Goal: Task Accomplishment & Management: Use online tool/utility

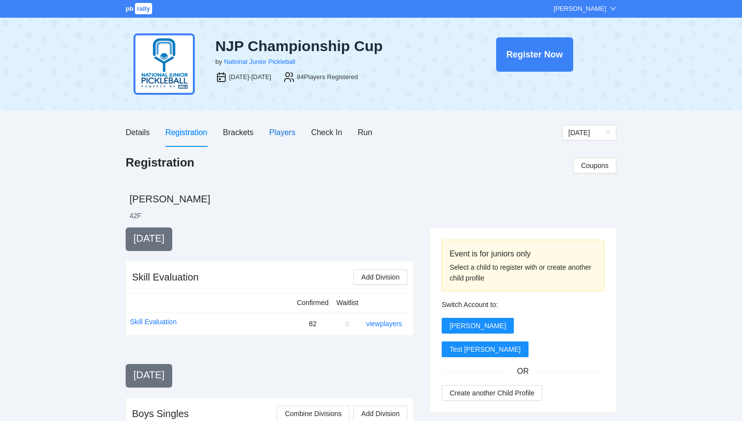
click at [294, 126] on div "Players" at bounding box center [282, 132] width 26 height 12
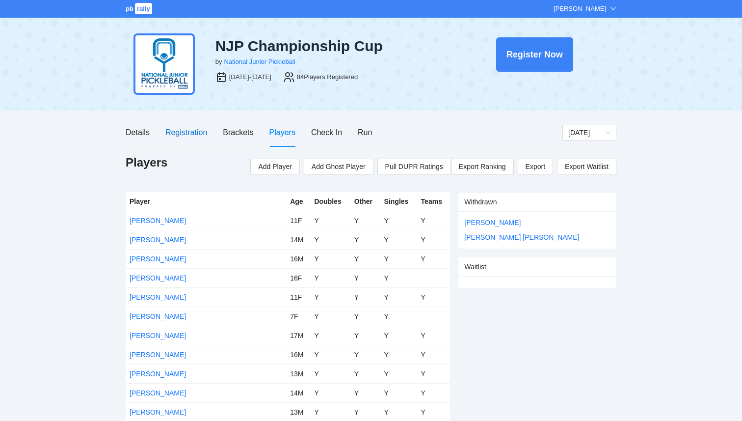
click at [189, 132] on div "Registration" at bounding box center [186, 132] width 42 height 12
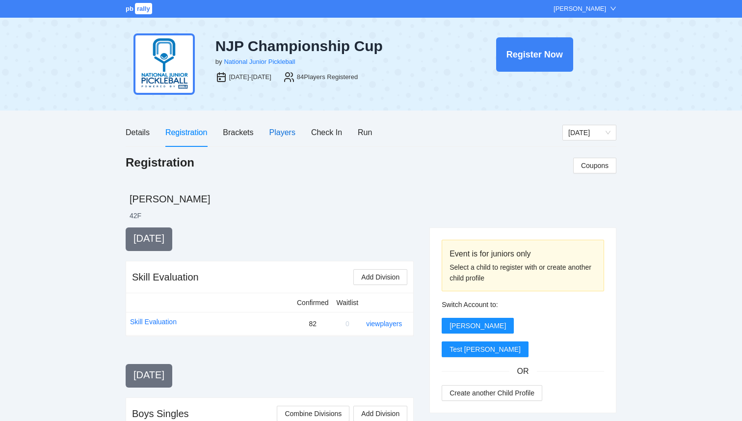
click at [280, 132] on div "Players" at bounding box center [282, 132] width 26 height 12
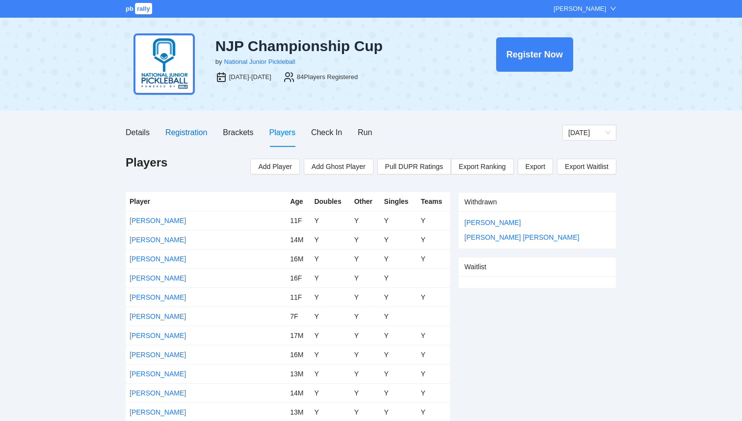
click at [176, 136] on div "Registration" at bounding box center [186, 132] width 42 height 12
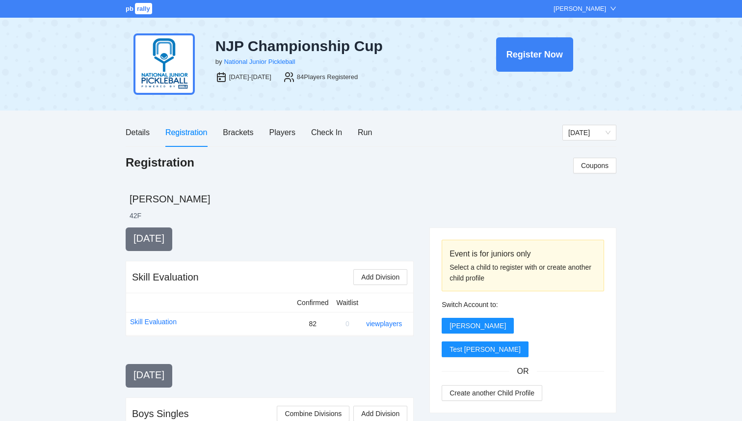
click at [126, 12] on span "pb" at bounding box center [130, 8] width 8 height 7
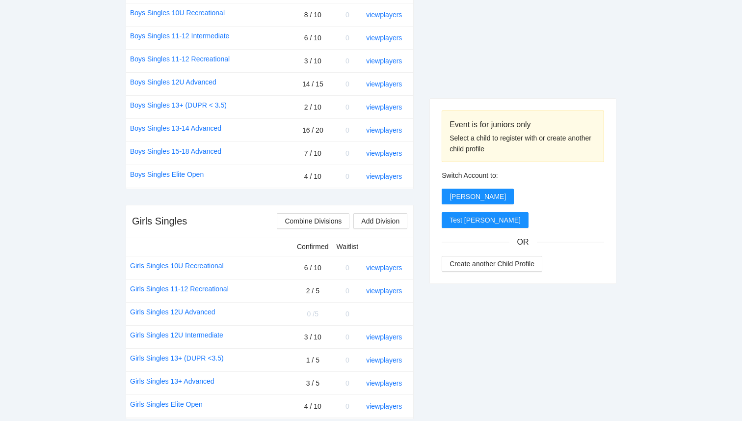
scroll to position [475, 0]
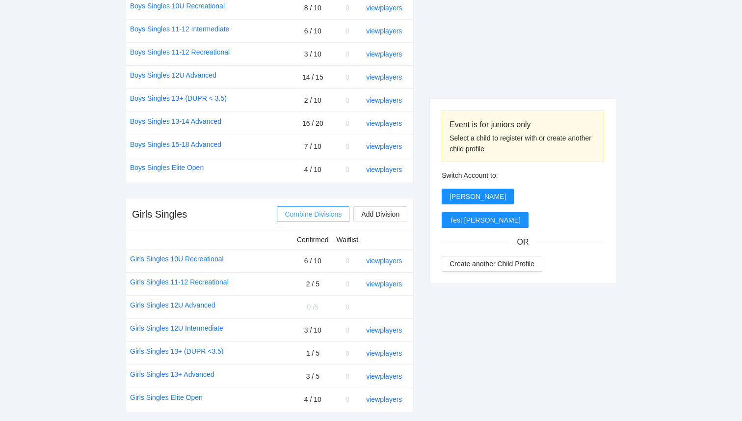
click at [315, 214] on span "Combine Divisions" at bounding box center [313, 214] width 57 height 11
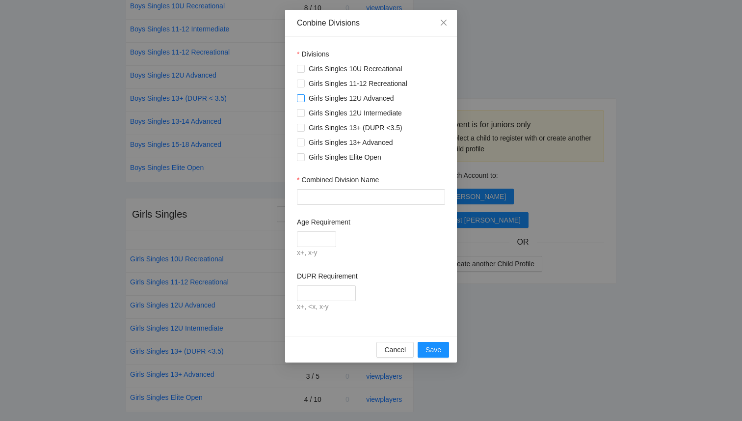
click at [304, 97] on span at bounding box center [301, 98] width 8 height 8
click at [312, 196] on input "Combined Division Name" at bounding box center [371, 197] width 148 height 16
type input "**********"
click at [313, 241] on input "Age Requirement" at bounding box center [316, 239] width 39 height 16
type input "****"
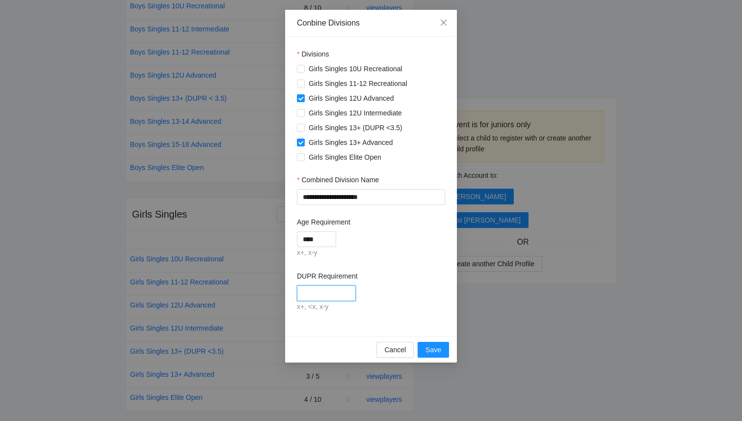
click at [338, 288] on input "DUPR Requirement" at bounding box center [326, 293] width 59 height 16
type input "****"
click at [434, 350] on span "Save" at bounding box center [433, 349] width 16 height 11
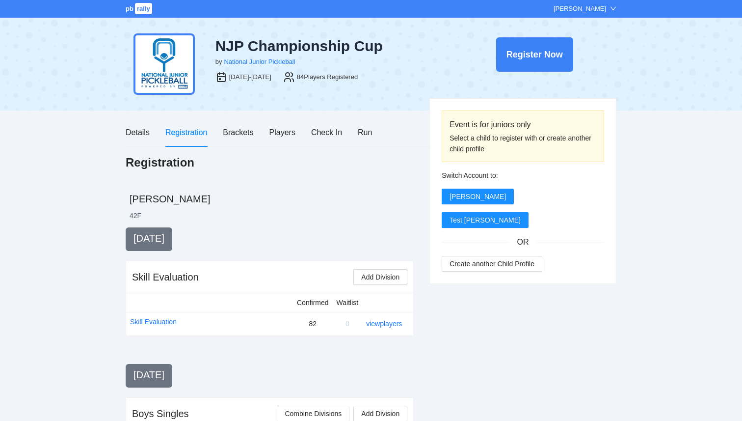
scroll to position [475, 0]
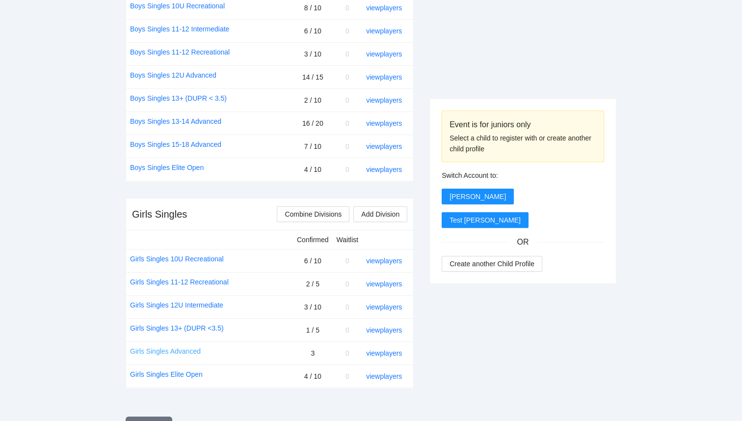
click at [180, 352] on link "Girls Singles Advanced" at bounding box center [165, 350] width 71 height 11
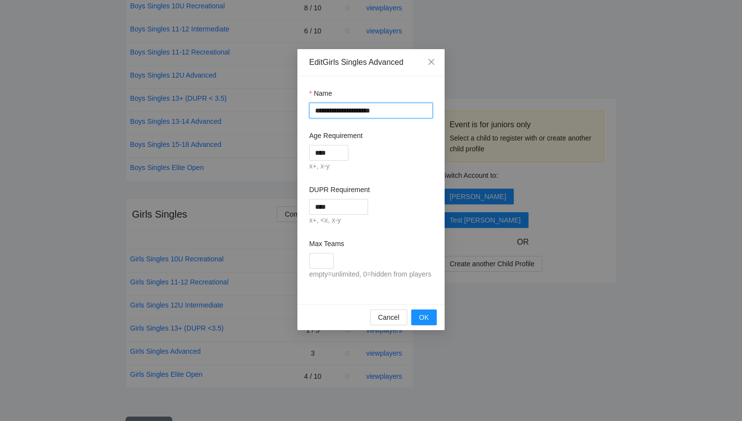
click at [392, 105] on input "**********" at bounding box center [371, 111] width 124 height 16
click at [396, 111] on input "**********" at bounding box center [371, 111] width 124 height 16
type input "**********"
click at [426, 322] on span "OK" at bounding box center [424, 317] width 10 height 11
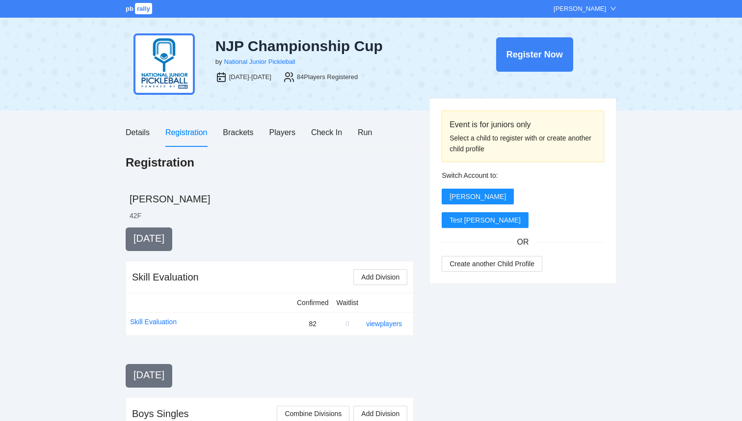
scroll to position [475, 0]
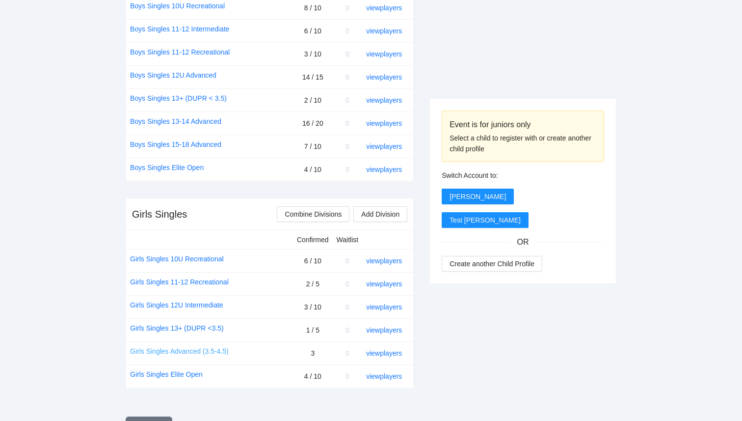
click at [178, 351] on link "Girls Singles Advanced (3.5-4.5)" at bounding box center [179, 350] width 99 height 11
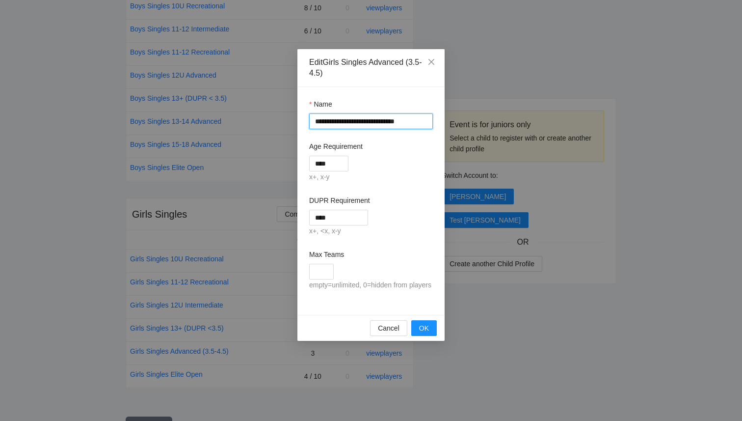
click at [410, 121] on input "**********" at bounding box center [371, 121] width 124 height 16
type input "**********"
click at [427, 185] on form "**********" at bounding box center [371, 195] width 124 height 192
click at [427, 333] on span "OK" at bounding box center [424, 327] width 10 height 11
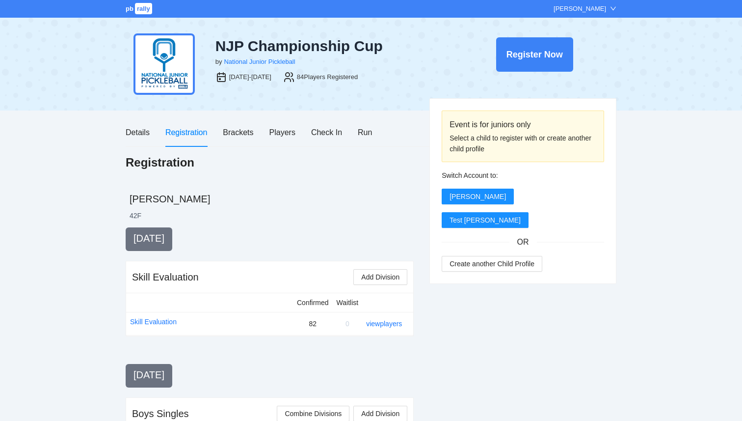
scroll to position [475, 0]
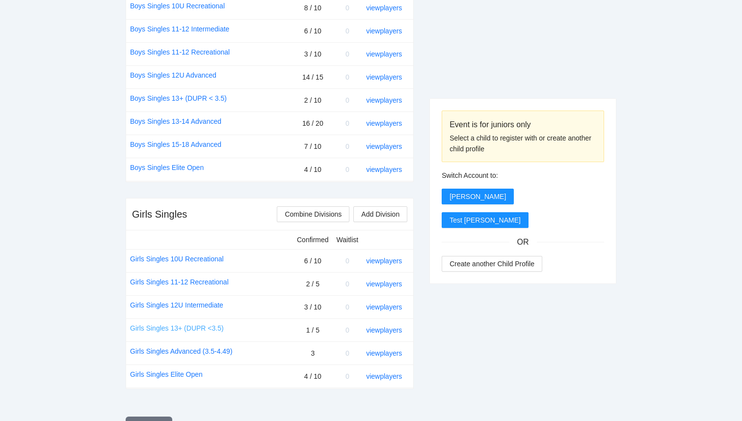
click at [202, 328] on link "Girls Singles 13+ (DUPR <3.5)" at bounding box center [177, 327] width 94 height 11
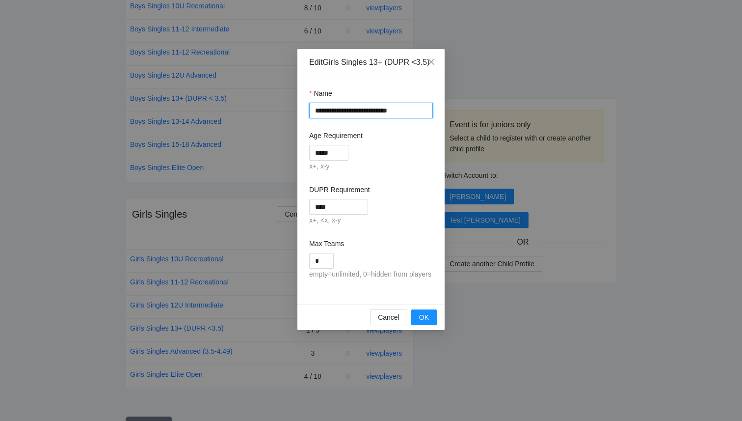
click at [391, 118] on input "**********" at bounding box center [371, 111] width 124 height 16
type input "**********"
click at [424, 322] on span "OK" at bounding box center [424, 317] width 10 height 11
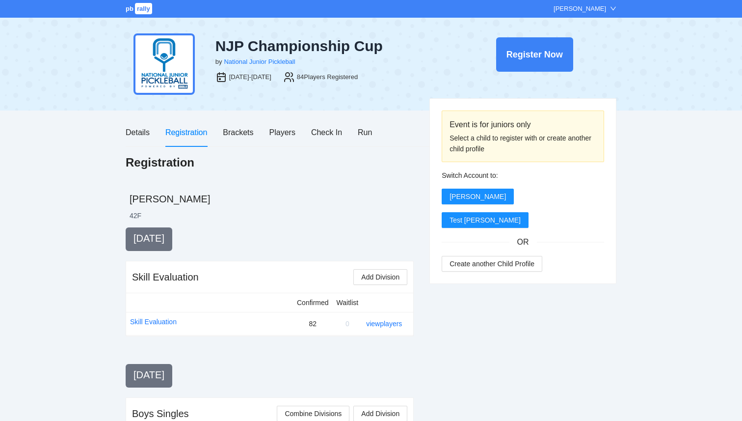
scroll to position [475, 0]
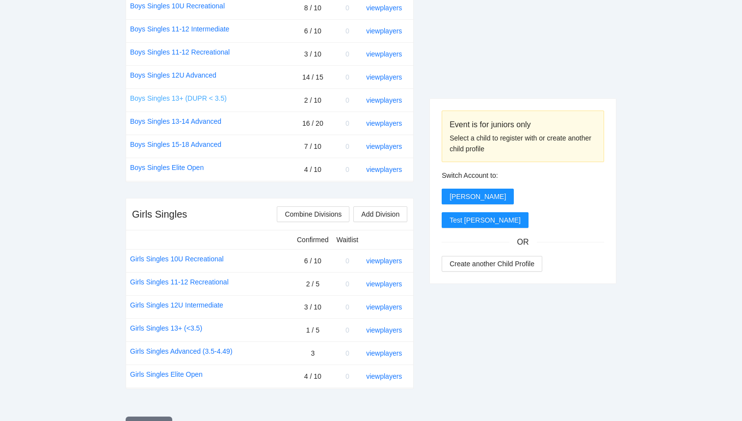
click at [202, 100] on link "Boys Singles 13+ (DUPR < 3.5)" at bounding box center [178, 98] width 97 height 11
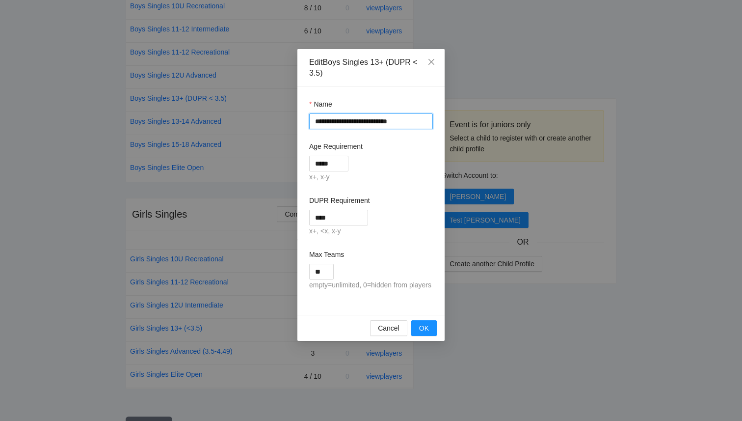
click at [392, 123] on input "**********" at bounding box center [371, 121] width 124 height 16
type input "**********"
click at [422, 333] on span "OK" at bounding box center [424, 327] width 10 height 11
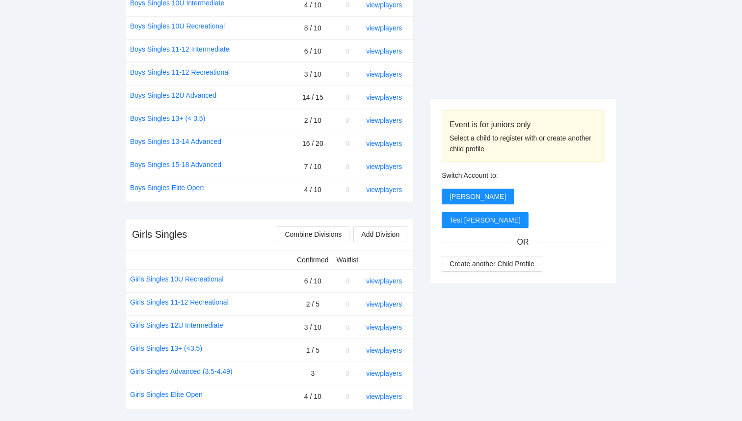
scroll to position [458, 0]
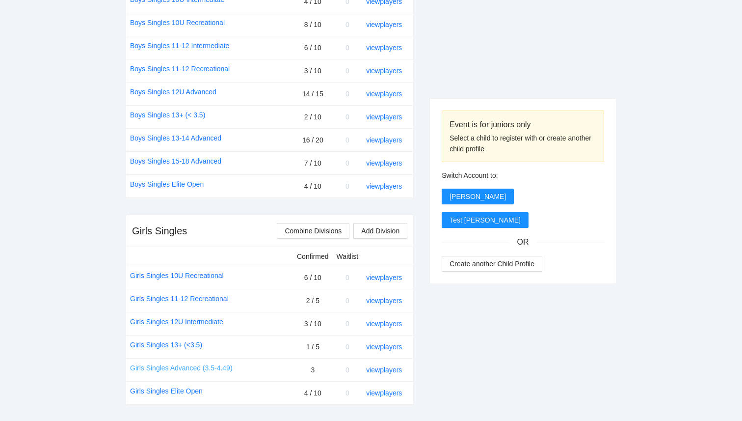
click at [172, 369] on link "Girls Singles Advanced (3.5-4.49)" at bounding box center [181, 367] width 103 height 11
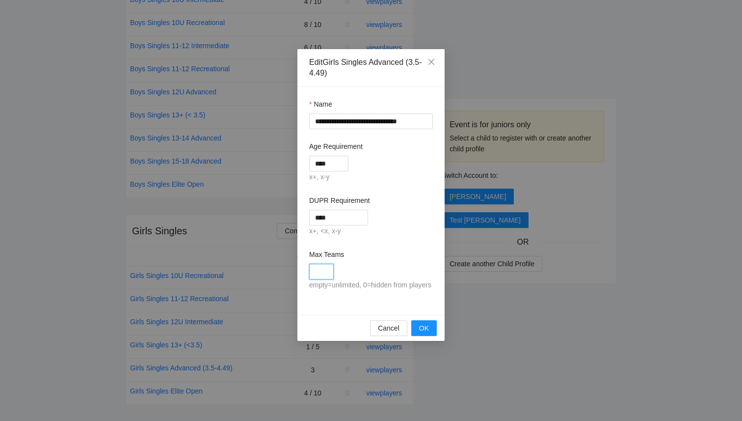
click at [323, 265] on input "Max Teams" at bounding box center [321, 272] width 25 height 16
type input "*"
click at [424, 333] on span "OK" at bounding box center [424, 327] width 10 height 11
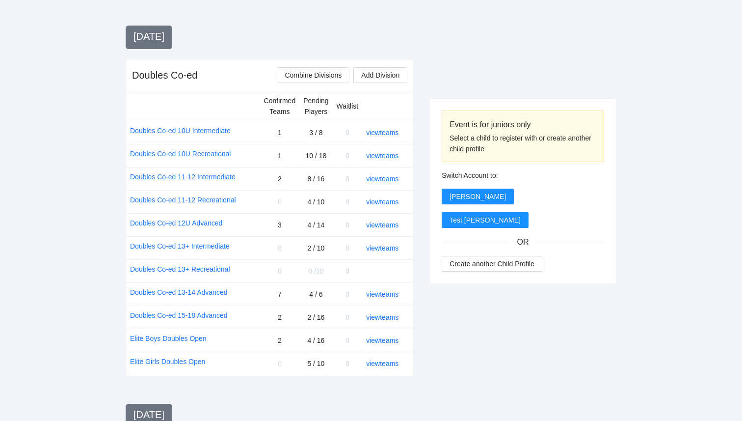
scroll to position [866, 0]
click at [328, 75] on span "Combine Divisions" at bounding box center [313, 74] width 57 height 11
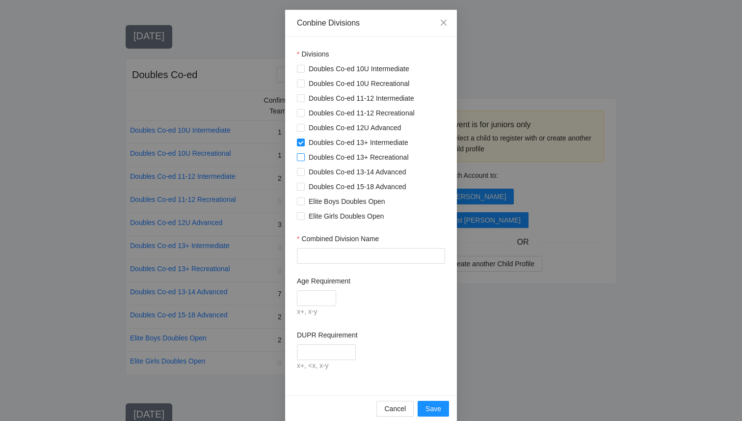
click at [298, 162] on label "Doubles Co-ed 13+ Recreational" at bounding box center [355, 157] width 116 height 11
click at [311, 250] on input "Combined Division Name" at bounding box center [371, 256] width 148 height 16
type input "*"
type input "**********"
click at [313, 295] on input "Age Requirement" at bounding box center [316, 298] width 39 height 16
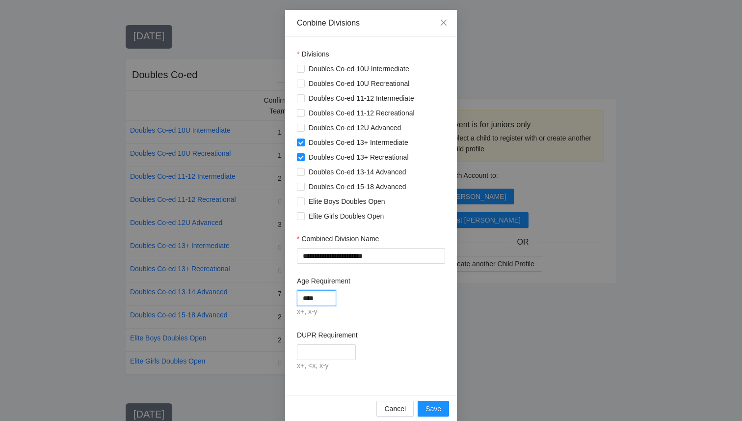
drag, startPoint x: 306, startPoint y: 302, endPoint x: 278, endPoint y: 299, distance: 28.1
click at [278, 299] on div "**********" at bounding box center [371, 210] width 742 height 421
type input "*****"
click at [299, 354] on input "DUPR Requirement" at bounding box center [326, 352] width 59 height 16
type input "****"
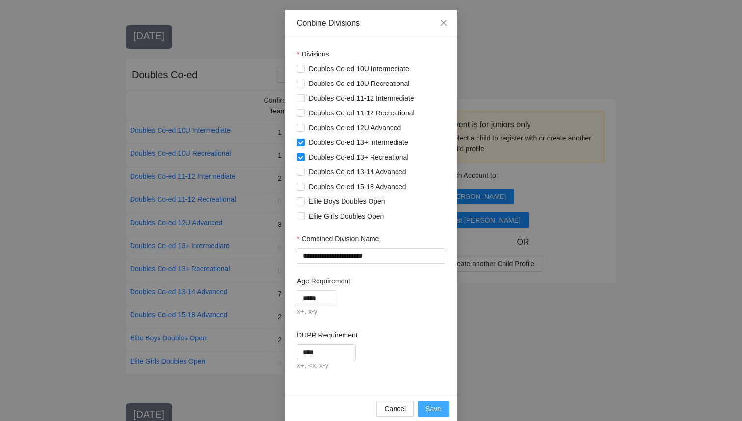
click at [435, 410] on span "Save" at bounding box center [433, 408] width 16 height 11
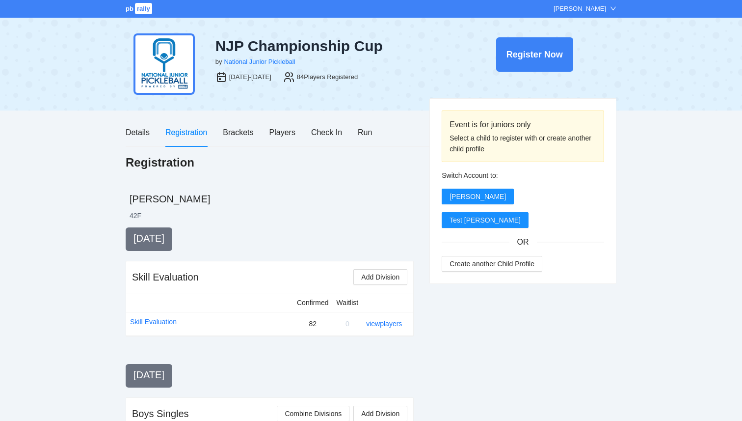
scroll to position [866, 0]
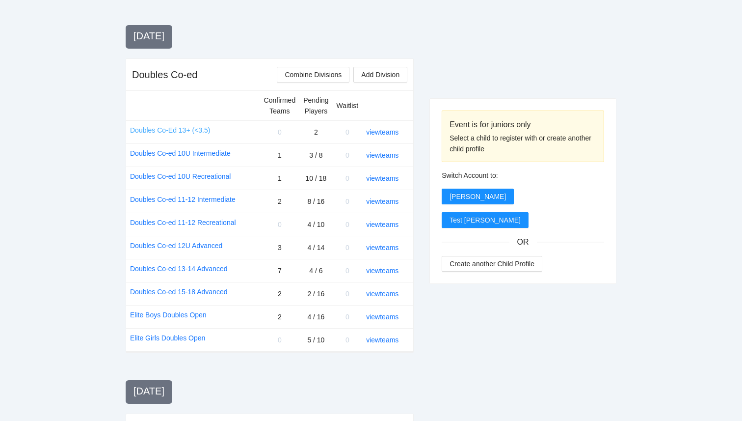
click at [171, 133] on link "Doubles Co-Ed 13+ (<3.5)" at bounding box center [170, 130] width 80 height 11
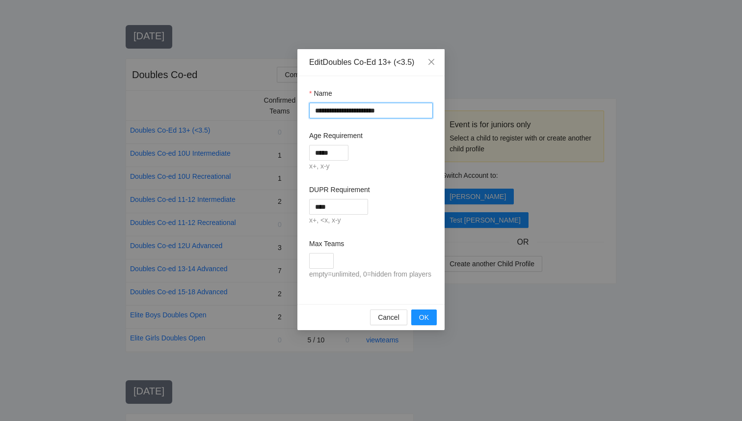
drag, startPoint x: 375, startPoint y: 109, endPoint x: 378, endPoint y: 124, distance: 15.5
click at [375, 109] on input "**********" at bounding box center [371, 111] width 124 height 16
type input "**********"
click at [429, 325] on button "OK" at bounding box center [424, 317] width 26 height 16
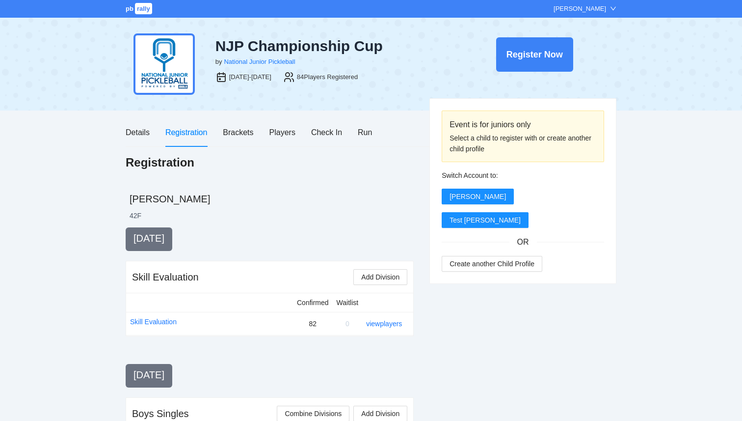
scroll to position [866, 0]
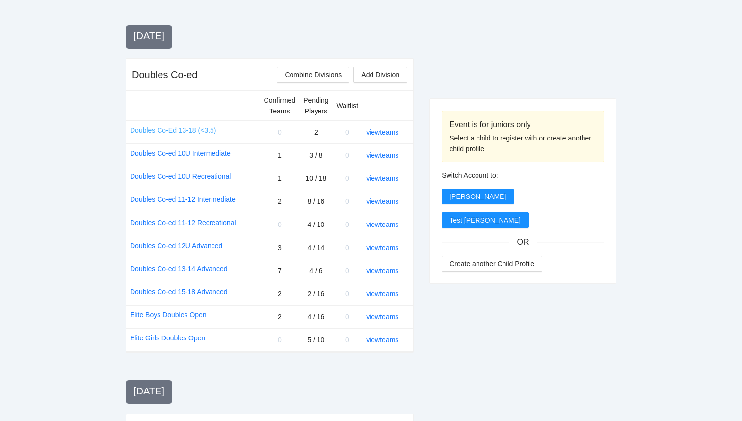
click at [153, 128] on link "Doubles Co-Ed 13-18 (<3.5)" at bounding box center [173, 130] width 86 height 11
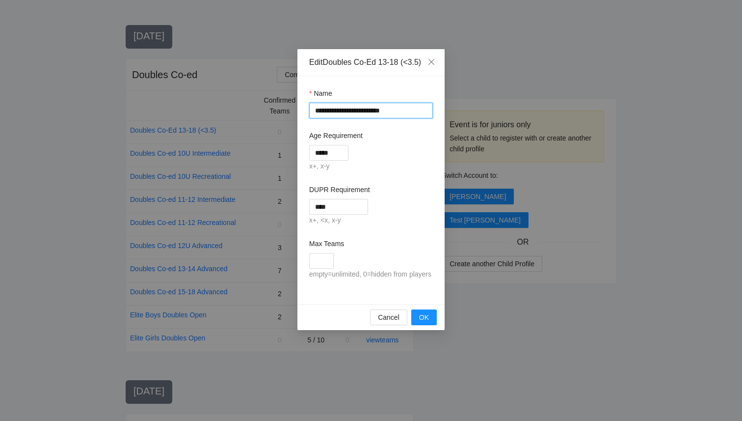
click at [356, 113] on input "**********" at bounding box center [371, 111] width 124 height 16
type input "**********"
click at [428, 322] on span "OK" at bounding box center [424, 317] width 10 height 11
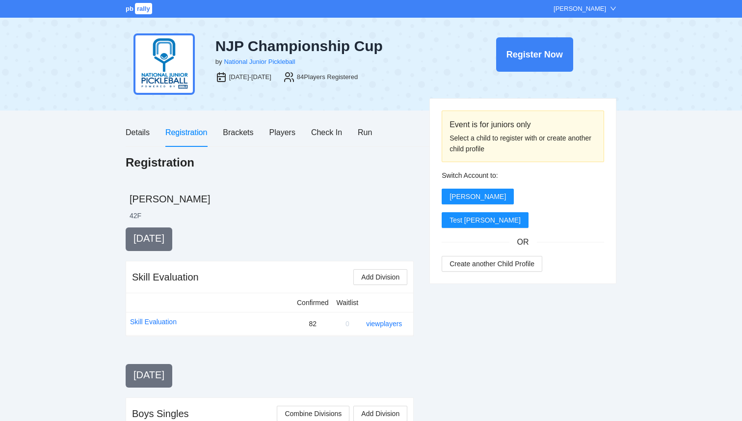
scroll to position [866, 0]
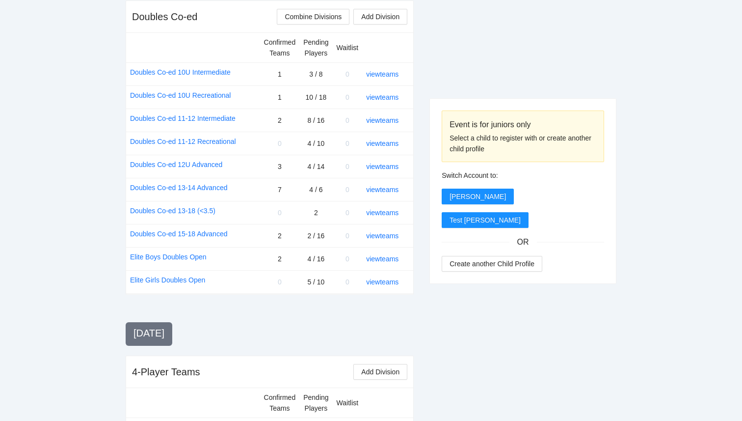
scroll to position [923, 0]
click at [158, 208] on link "Doubles Co-ed 13-18 (<3.5)" at bounding box center [172, 211] width 85 height 11
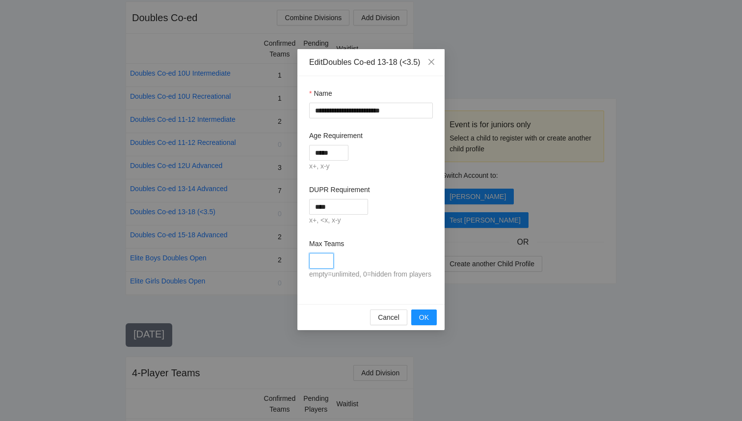
click at [324, 265] on input "Max Teams" at bounding box center [321, 261] width 25 height 16
type input "*"
click at [385, 254] on div "*" at bounding box center [371, 261] width 124 height 16
click at [431, 322] on button "OK" at bounding box center [424, 317] width 26 height 16
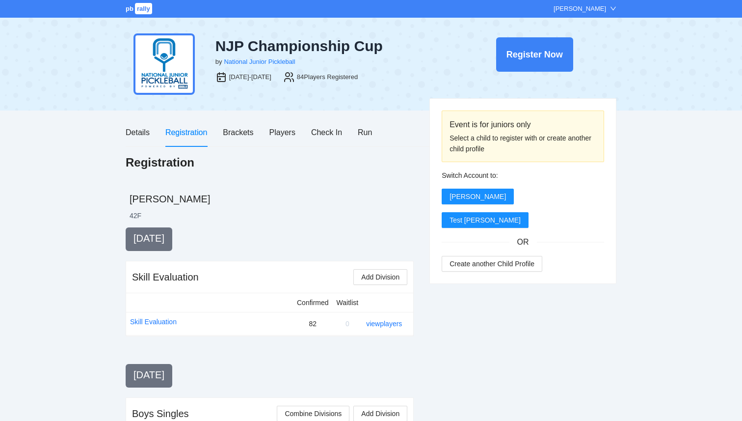
scroll to position [923, 0]
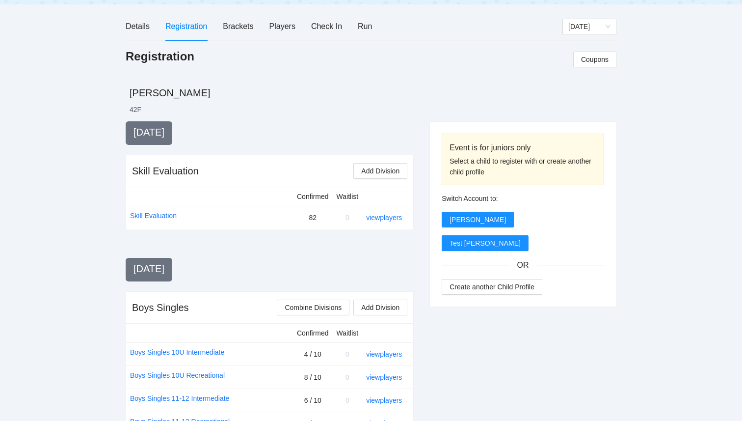
scroll to position [0, 0]
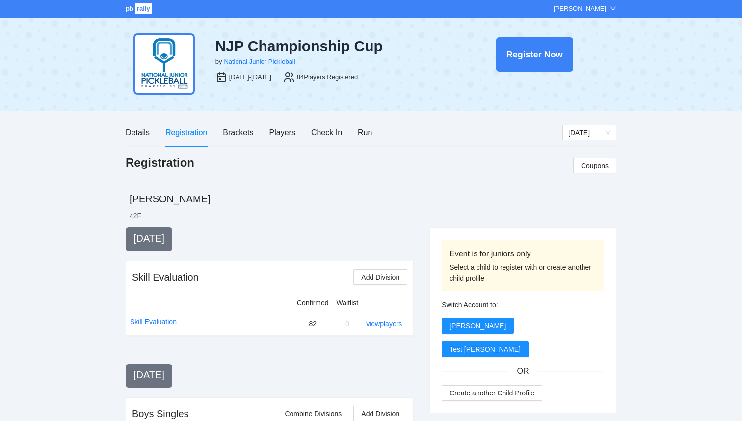
click at [138, 6] on span "rally" at bounding box center [143, 8] width 17 height 11
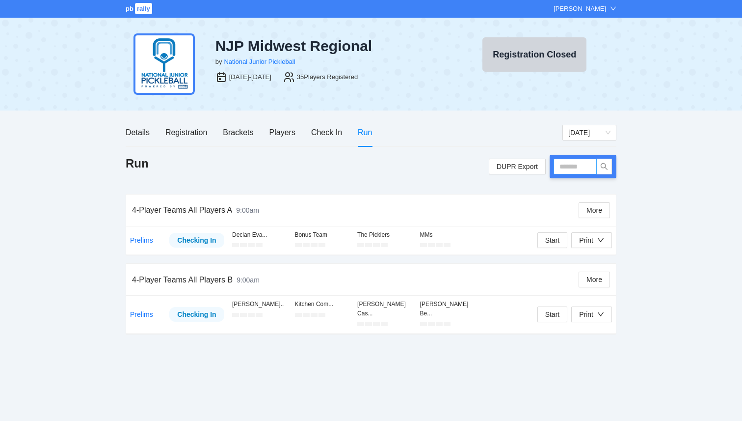
click at [575, 167] on input "text" at bounding box center [575, 166] width 43 height 16
type input "*****"
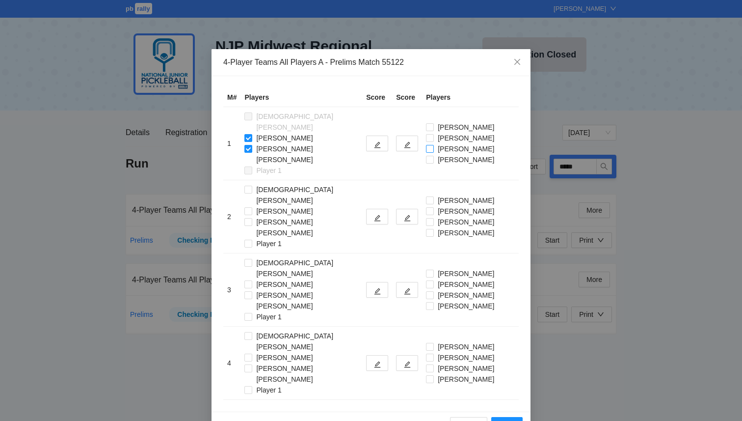
click at [434, 143] on span "[PERSON_NAME]" at bounding box center [466, 148] width 64 height 11
click at [422, 154] on td "Amelia Liesman Landon Lewis Lucas Alexander Salman Mawji" at bounding box center [470, 143] width 97 height 73
click at [392, 137] on td at bounding box center [407, 143] width 30 height 73
click at [404, 142] on icon "edit" at bounding box center [407, 145] width 6 height 6
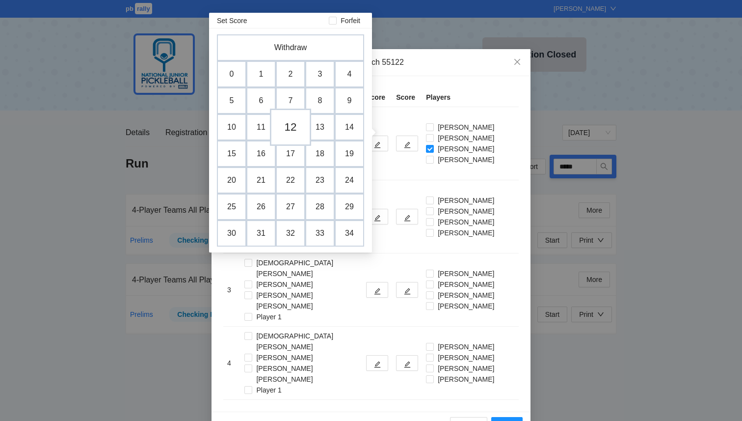
click at [286, 128] on td "12" at bounding box center [290, 126] width 41 height 37
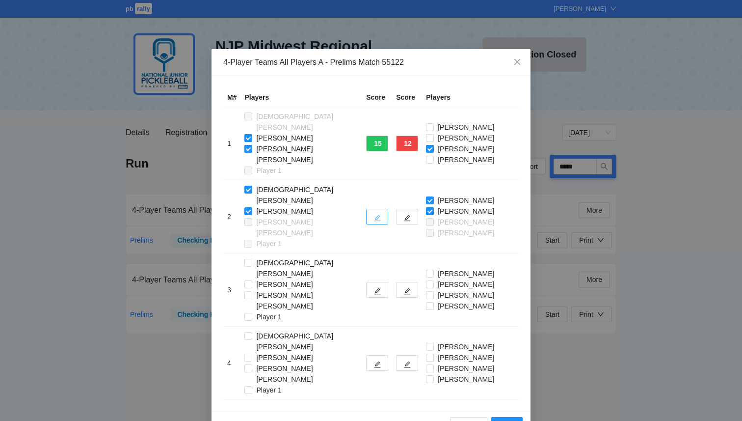
click at [367, 209] on button "button" at bounding box center [377, 217] width 22 height 16
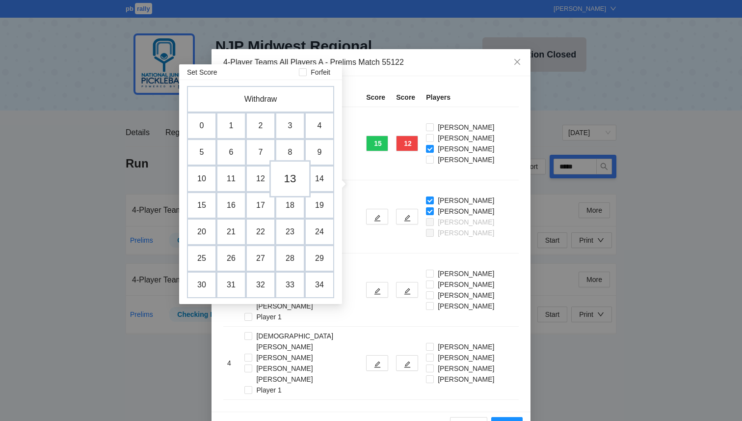
click at [293, 182] on td "13" at bounding box center [289, 178] width 41 height 37
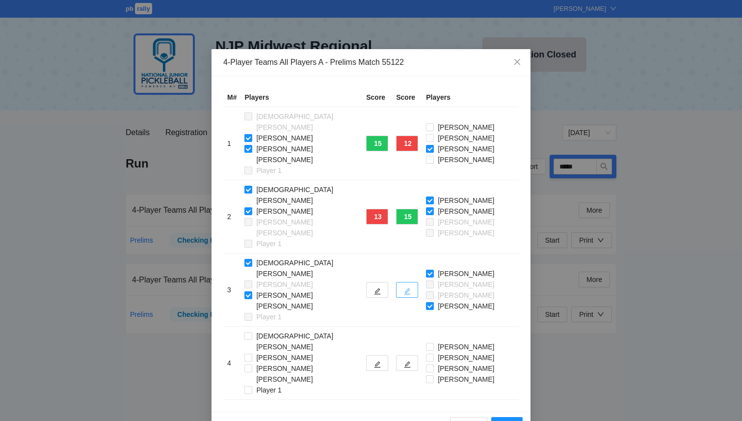
click at [404, 288] on icon "edit" at bounding box center [407, 291] width 7 height 7
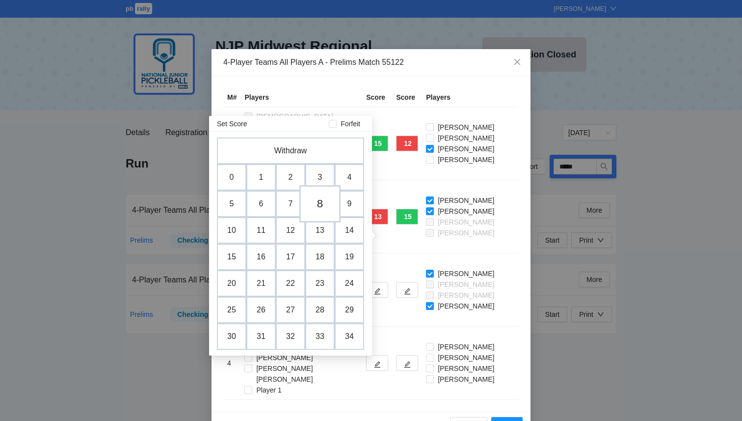
click at [318, 205] on td "8" at bounding box center [319, 203] width 41 height 37
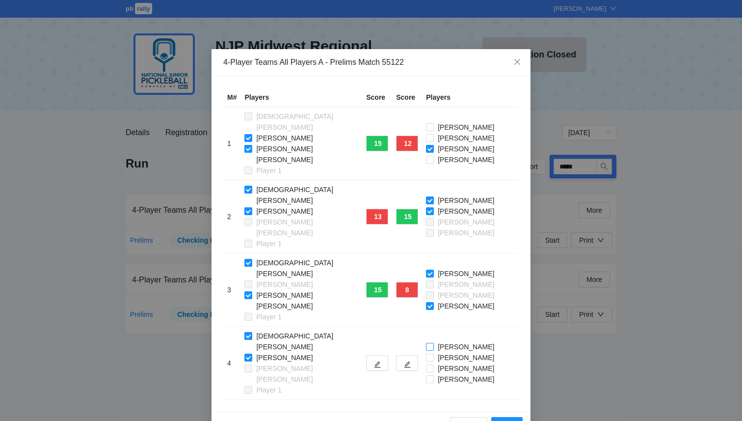
click at [434, 341] on span "Amelia Liesman" at bounding box center [466, 346] width 64 height 11
click at [396, 355] on button "button" at bounding box center [407, 363] width 22 height 16
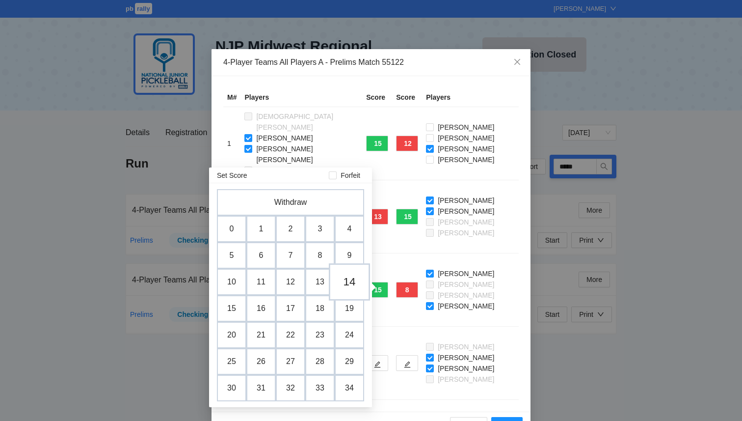
click at [343, 283] on td "14" at bounding box center [349, 281] width 41 height 37
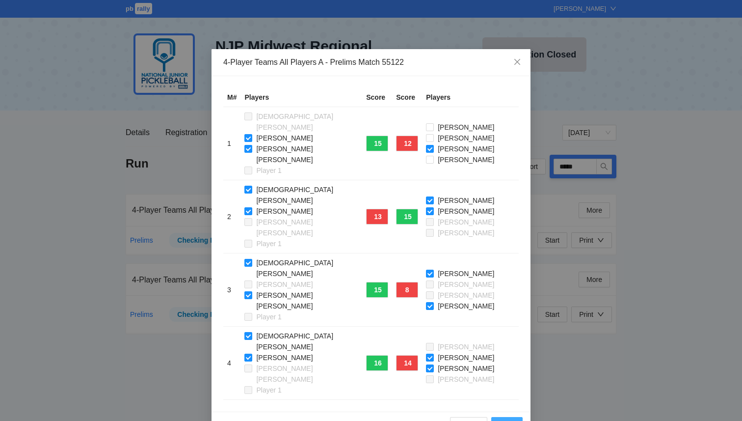
click at [499, 417] on button "Save" at bounding box center [506, 425] width 31 height 16
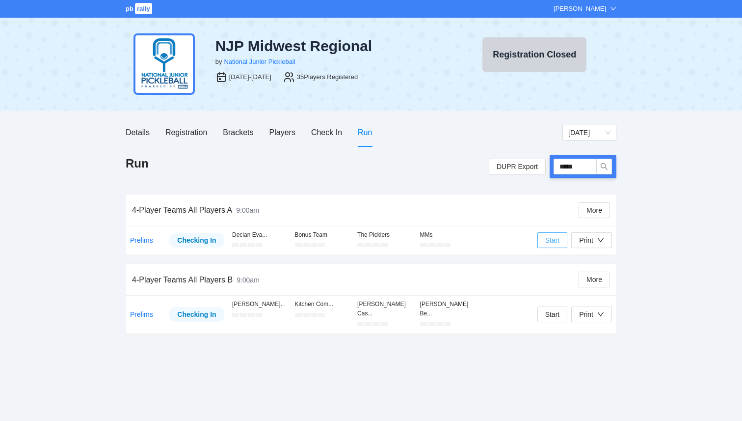
click at [556, 241] on span "Start" at bounding box center [552, 240] width 15 height 11
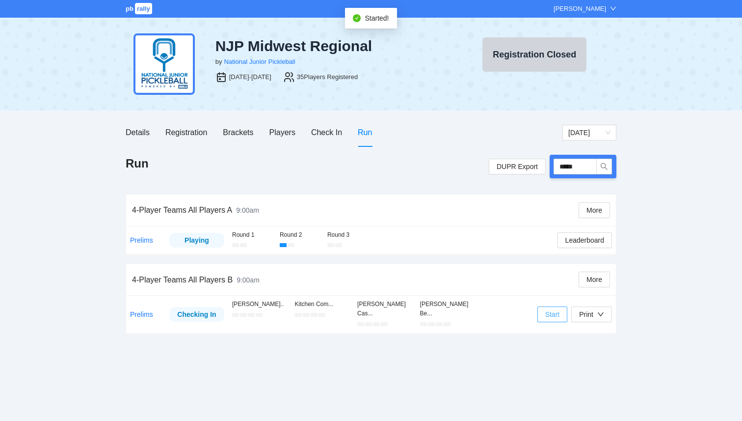
click at [551, 309] on span "Start" at bounding box center [552, 314] width 15 height 11
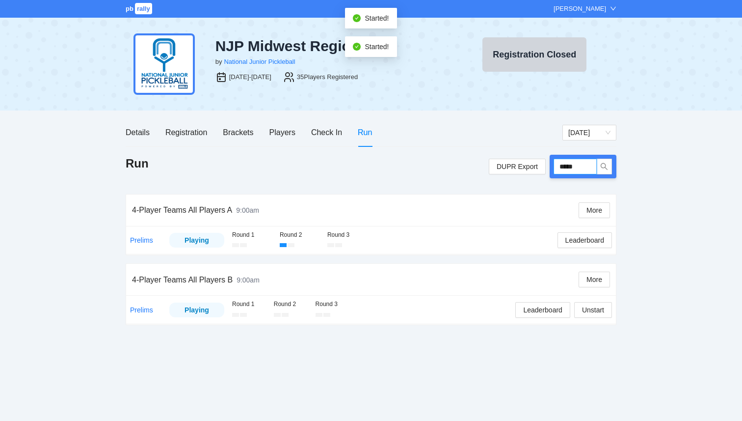
click at [585, 165] on input "*****" at bounding box center [575, 166] width 43 height 16
type input "*****"
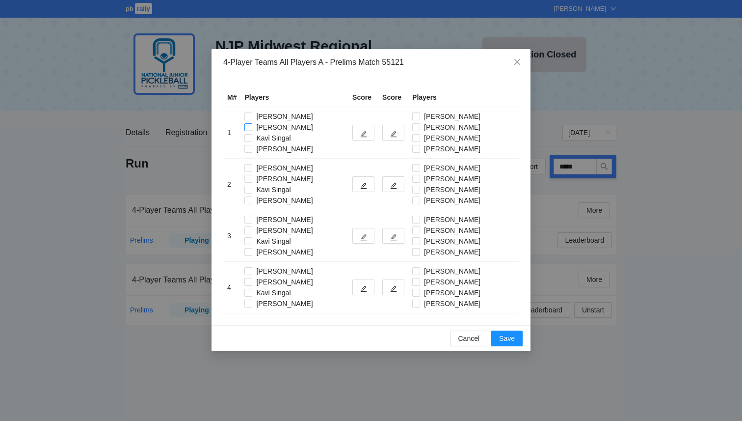
click at [253, 126] on span "Evan Jin" at bounding box center [284, 127] width 64 height 11
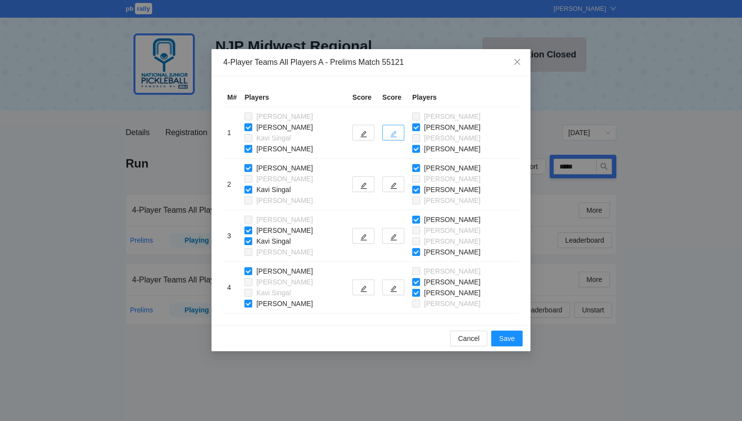
click at [382, 134] on button "button" at bounding box center [393, 133] width 22 height 16
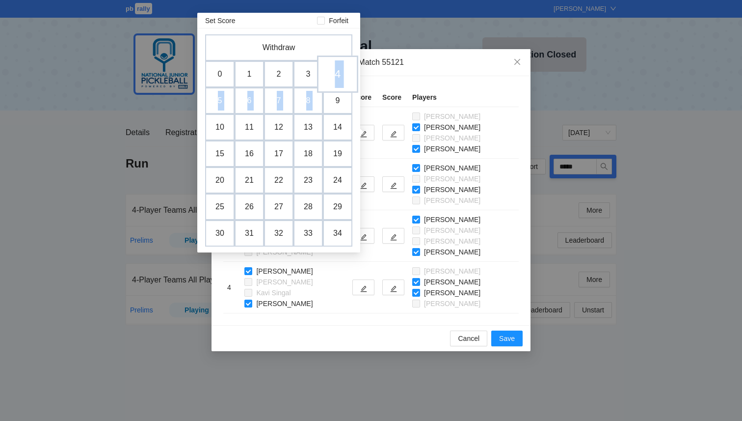
drag, startPoint x: 336, startPoint y: 86, endPoint x: 335, endPoint y: 75, distance: 10.9
click at [335, 75] on div "Withdraw 0 1 2 3 4 5 6 7 8 9 10 11 12 13 14 15 16 17 18 19 20 21 22 23 24 25 26…" at bounding box center [278, 140] width 147 height 212
click at [335, 75] on td "4" at bounding box center [337, 73] width 41 height 37
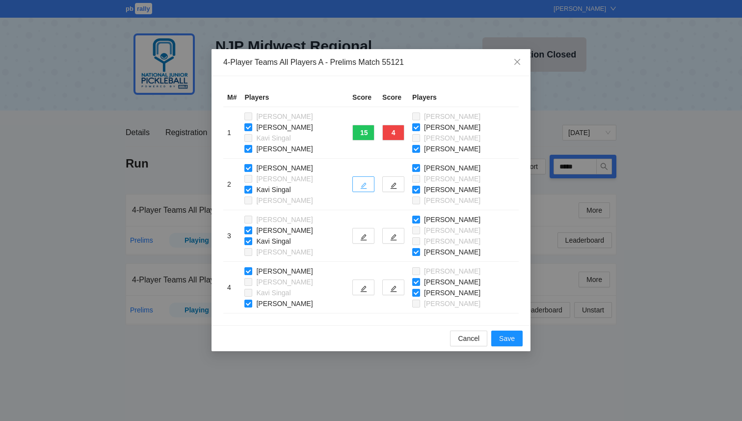
click at [360, 183] on icon "edit" at bounding box center [363, 185] width 7 height 7
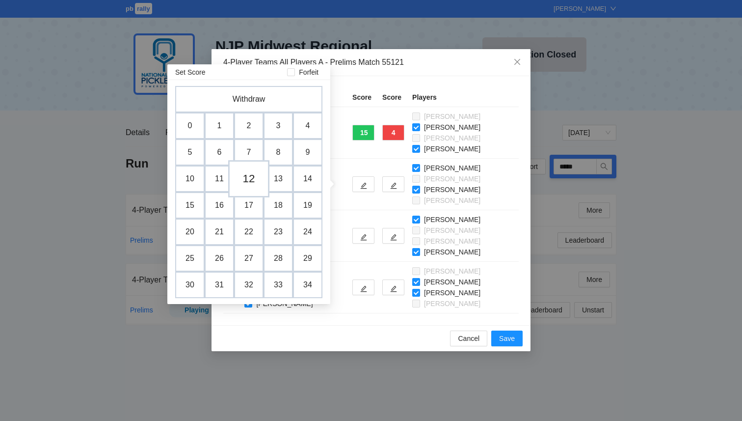
click at [249, 178] on td "12" at bounding box center [248, 178] width 41 height 37
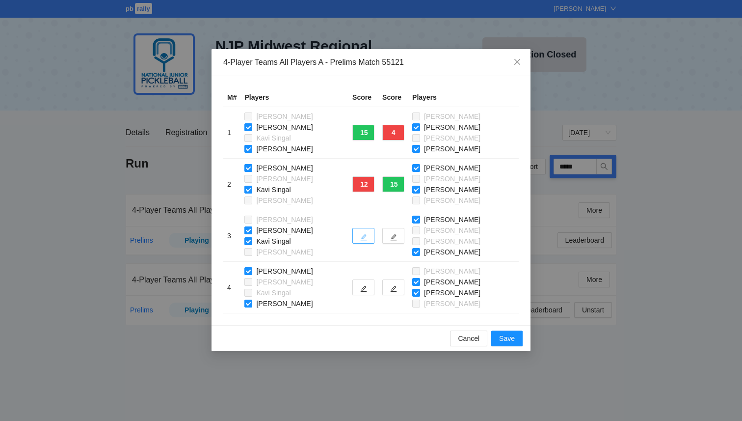
click at [360, 236] on icon "edit" at bounding box center [363, 237] width 7 height 7
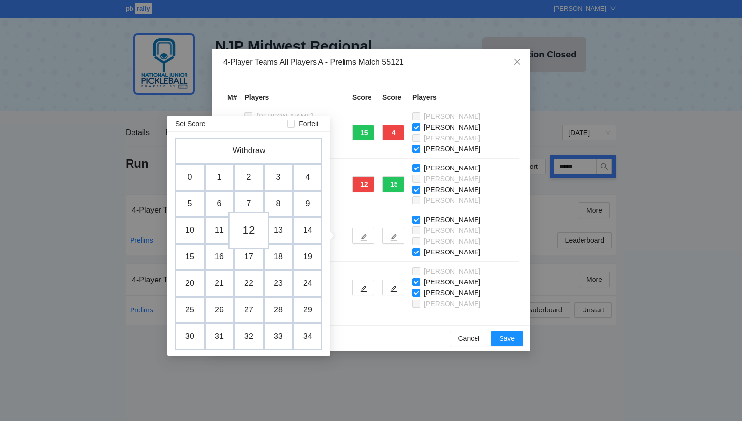
click at [251, 235] on td "12" at bounding box center [248, 229] width 41 height 37
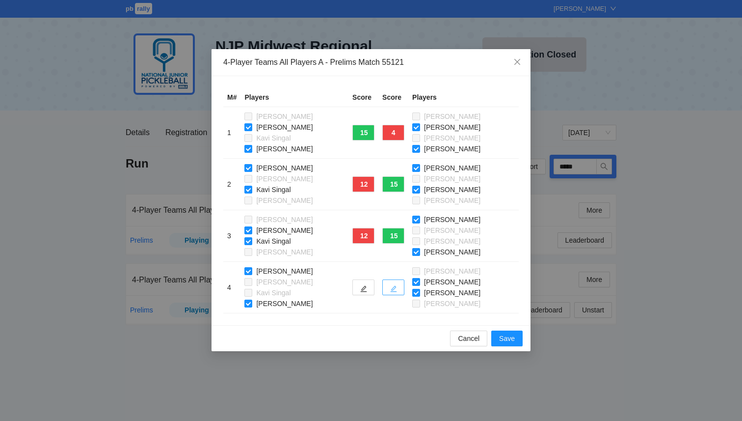
click at [390, 290] on icon "edit" at bounding box center [393, 288] width 7 height 7
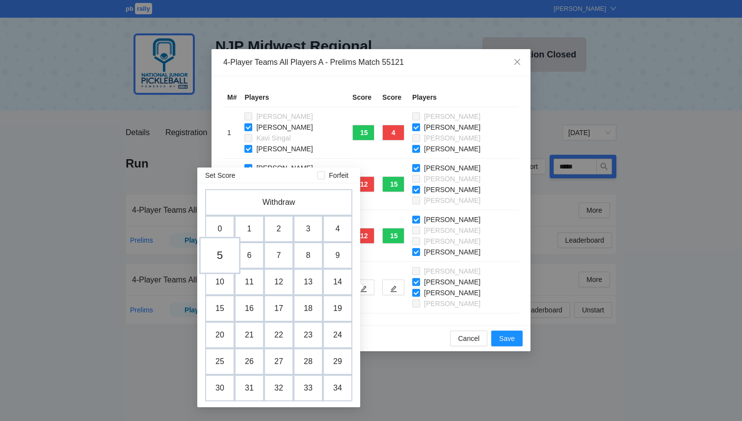
click at [212, 262] on td "5" at bounding box center [219, 255] width 41 height 37
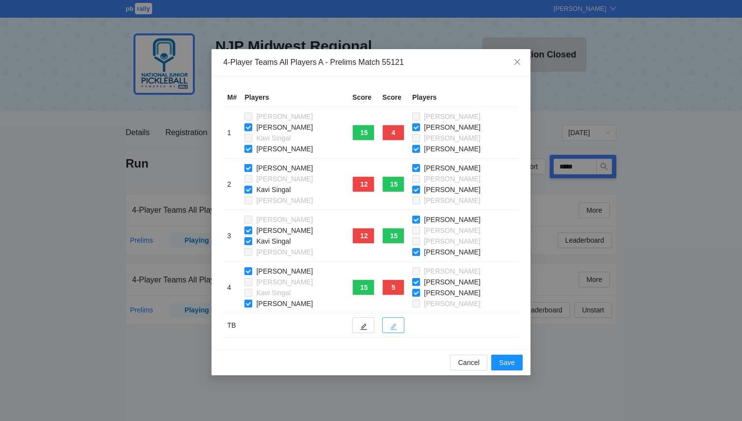
click at [392, 326] on button "button" at bounding box center [393, 325] width 22 height 16
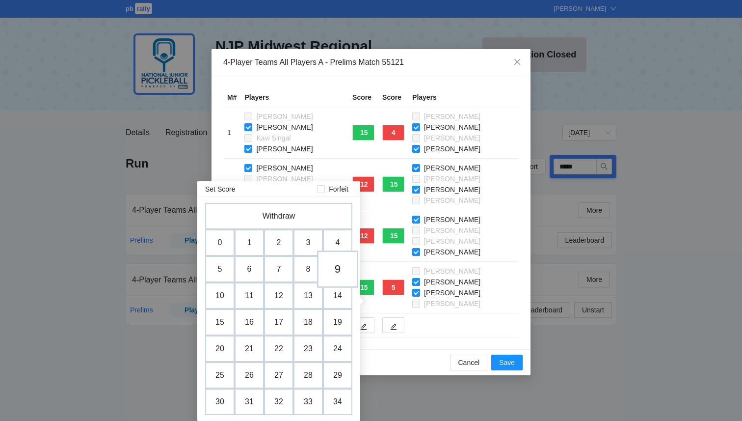
click at [333, 272] on td "9" at bounding box center [337, 268] width 41 height 37
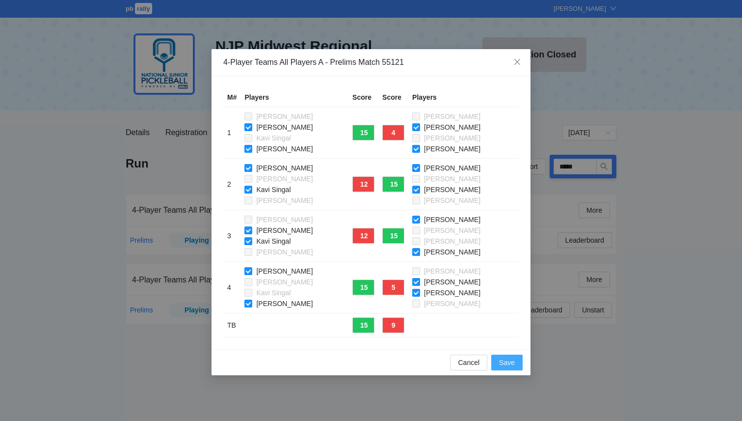
click at [500, 363] on span "Save" at bounding box center [507, 362] width 16 height 11
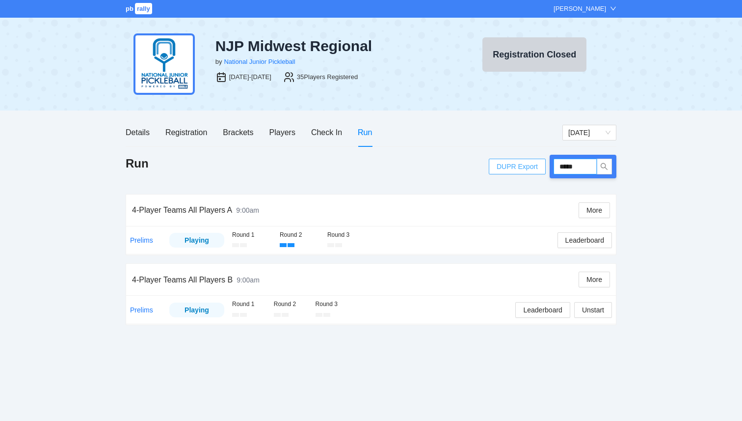
drag, startPoint x: 587, startPoint y: 170, endPoint x: 529, endPoint y: 167, distance: 57.5
click at [529, 167] on div "DUPR Export *****" at bounding box center [553, 167] width 128 height 24
type input "*****"
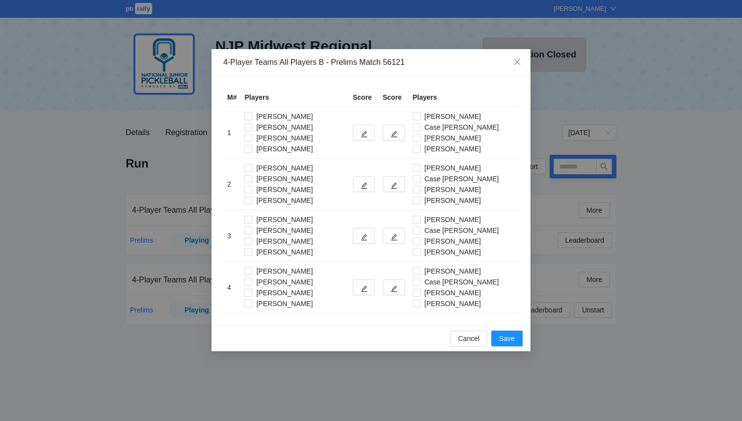
type input "*****"
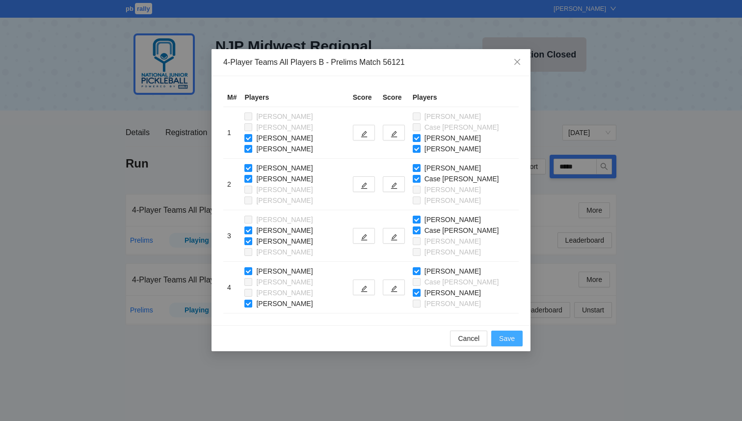
click at [511, 336] on span "Save" at bounding box center [507, 338] width 16 height 11
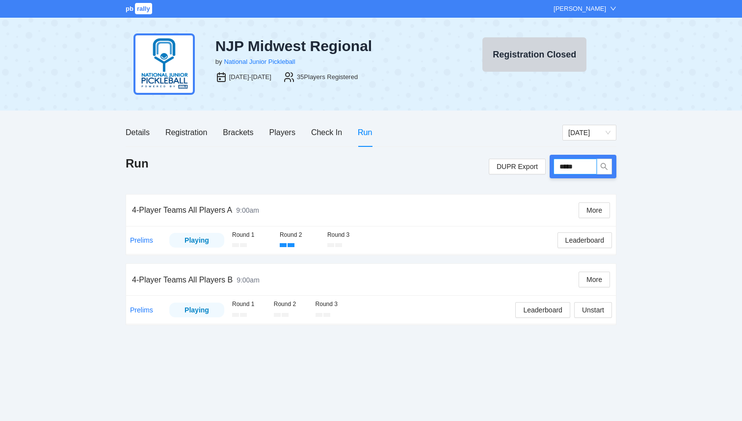
click at [587, 170] on input "*****" at bounding box center [575, 166] width 43 height 16
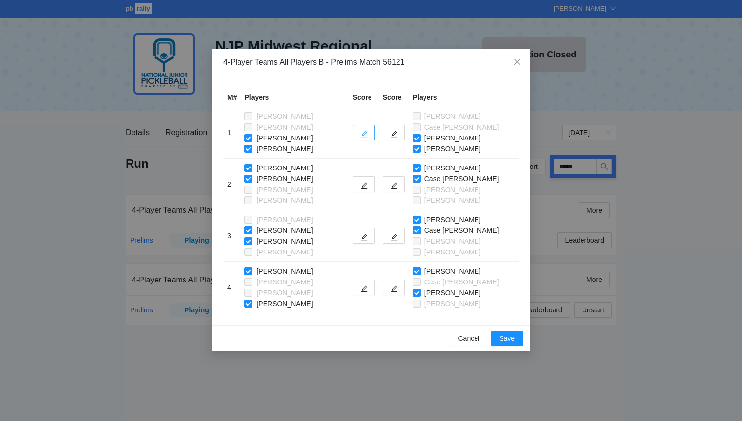
click at [364, 126] on button "button" at bounding box center [364, 133] width 22 height 16
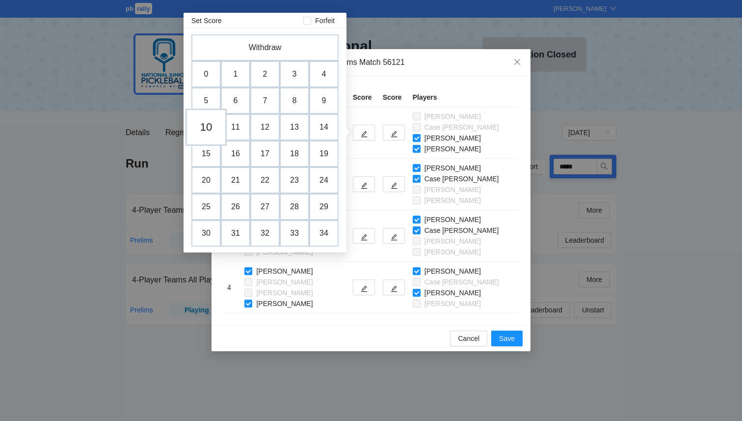
click at [203, 126] on td "10" at bounding box center [205, 126] width 41 height 37
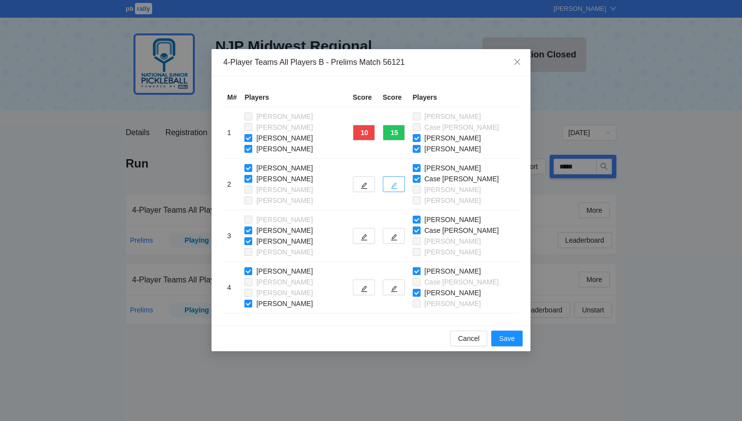
click at [397, 185] on icon "edit" at bounding box center [394, 185] width 7 height 7
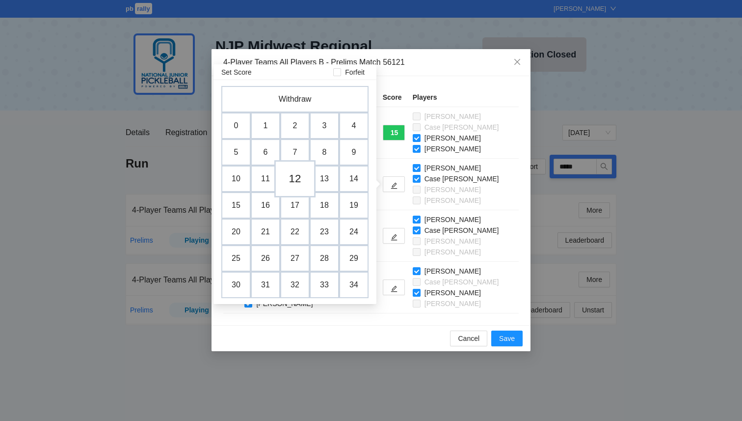
click at [291, 176] on td "12" at bounding box center [294, 178] width 41 height 37
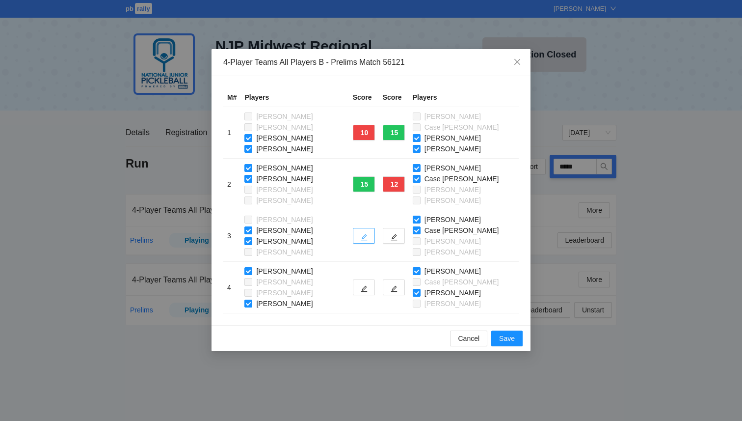
click at [371, 239] on button "button" at bounding box center [364, 236] width 22 height 16
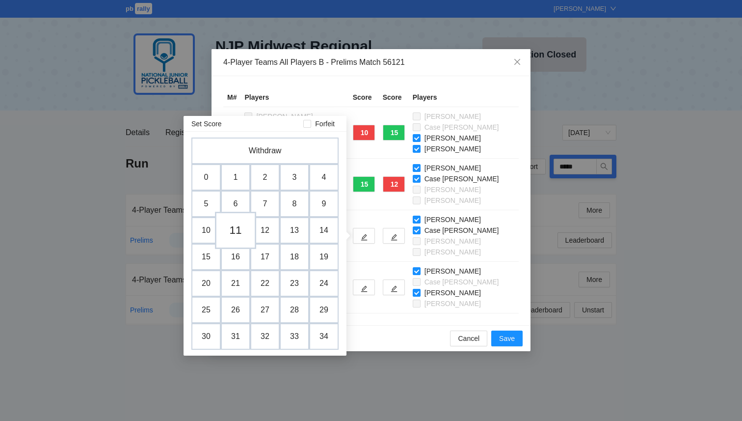
click at [236, 230] on td "11" at bounding box center [235, 229] width 41 height 37
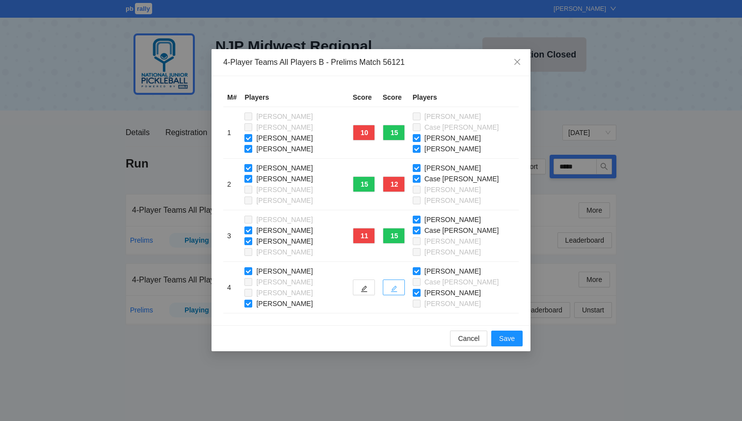
click at [397, 292] on button "button" at bounding box center [394, 287] width 22 height 16
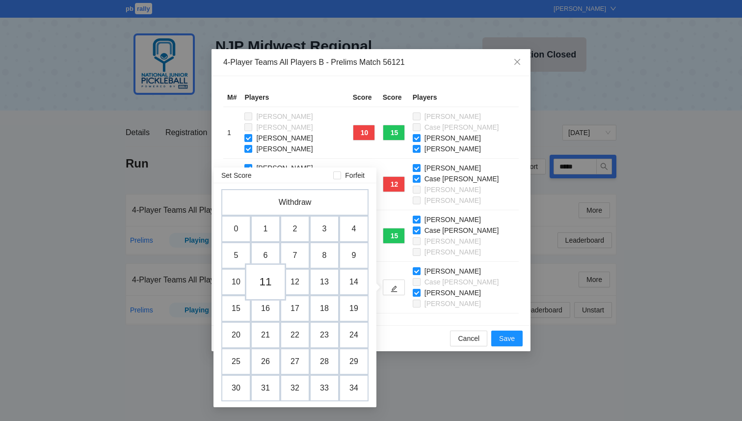
click at [267, 286] on td "11" at bounding box center [265, 281] width 41 height 37
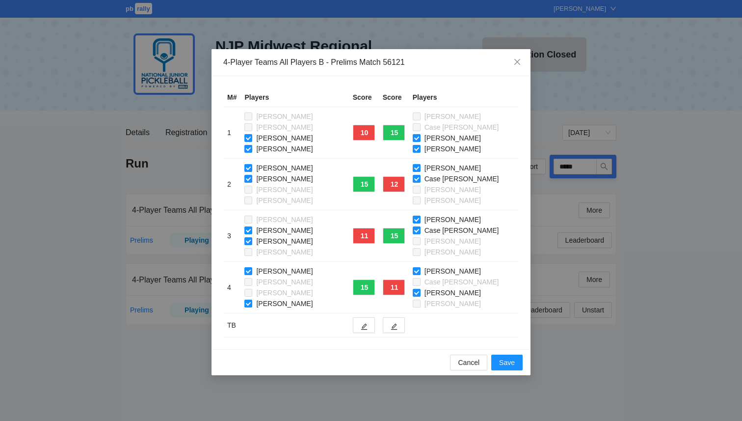
click at [397, 335] on td at bounding box center [394, 325] width 30 height 24
click at [397, 326] on icon "edit" at bounding box center [394, 326] width 7 height 7
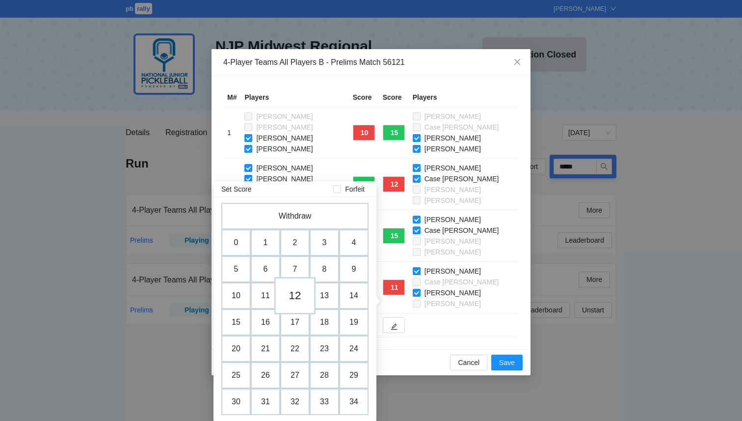
click at [291, 297] on td "12" at bounding box center [294, 295] width 41 height 37
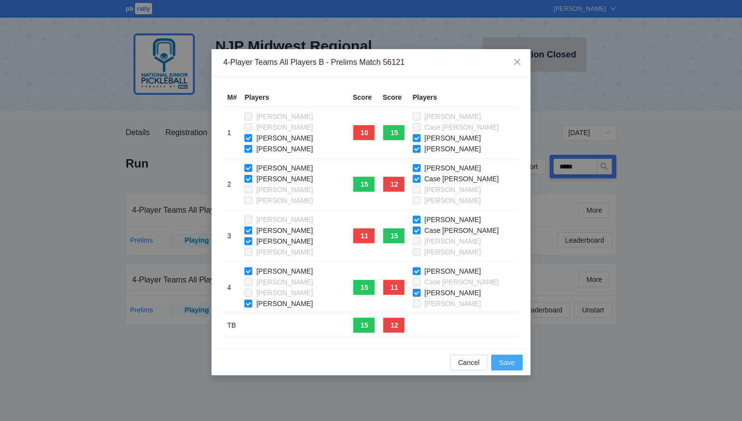
click at [504, 361] on span "Save" at bounding box center [507, 362] width 16 height 11
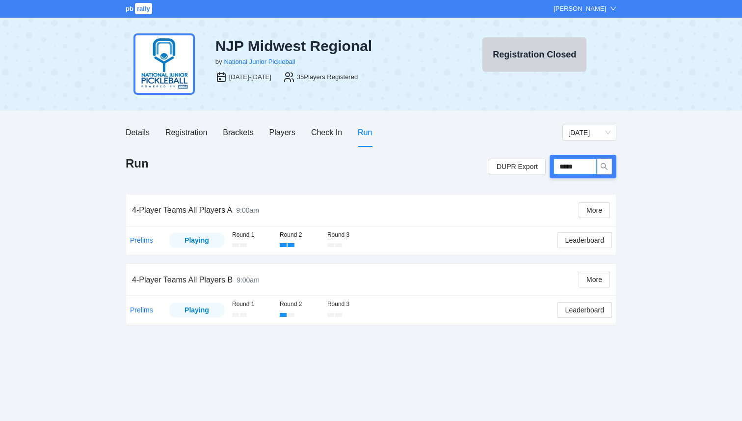
click at [581, 167] on input "*****" at bounding box center [575, 166] width 43 height 16
type input "*****"
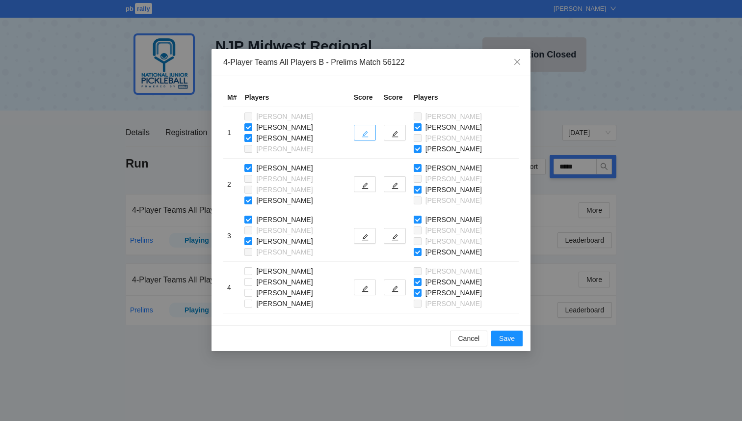
click at [363, 133] on icon "edit" at bounding box center [365, 134] width 7 height 7
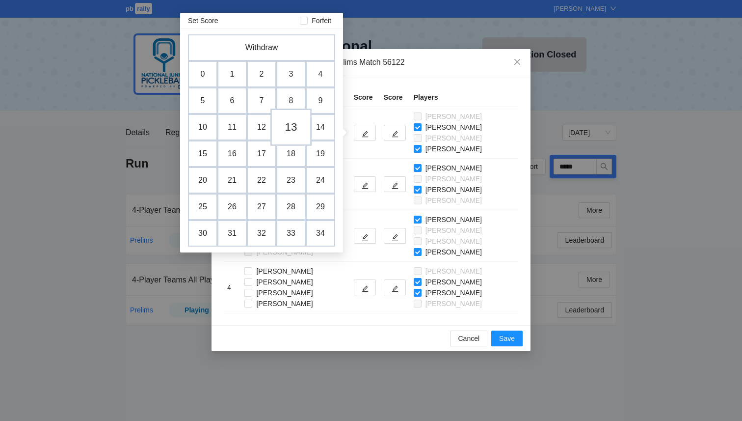
click at [290, 127] on td "13" at bounding box center [290, 126] width 41 height 37
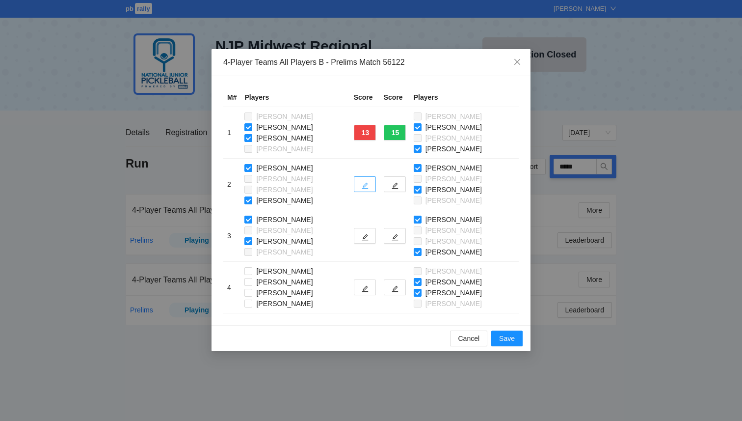
click at [361, 180] on button "button" at bounding box center [365, 184] width 22 height 16
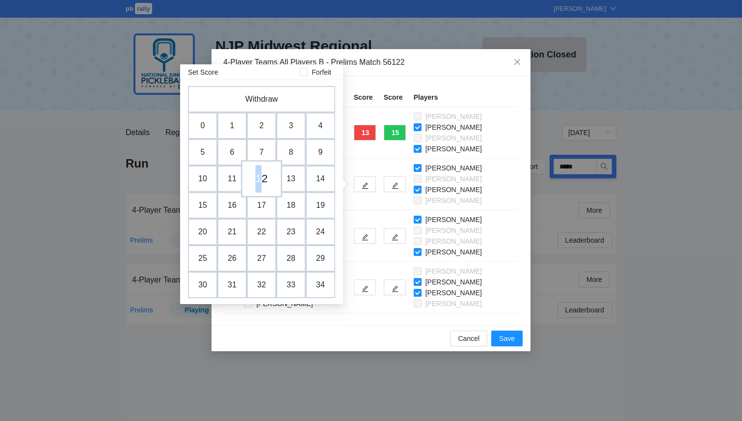
drag, startPoint x: 252, startPoint y: 179, endPoint x: 260, endPoint y: 180, distance: 7.9
click at [260, 180] on tr "10 11 12 13 14" at bounding box center [261, 178] width 147 height 26
click at [261, 180] on td "12" at bounding box center [261, 178] width 41 height 37
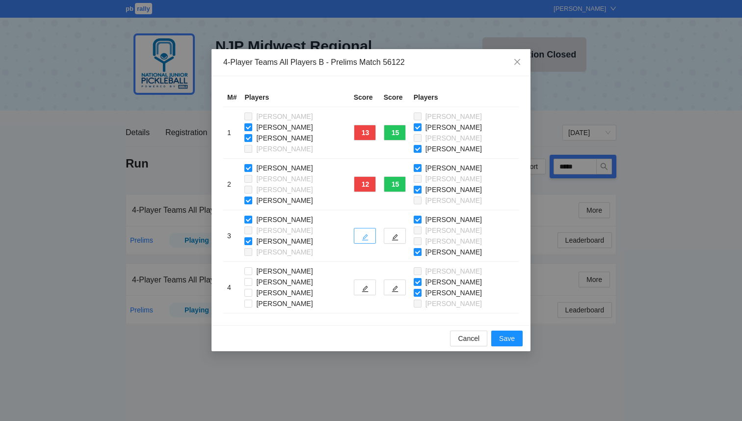
click at [365, 236] on icon "edit" at bounding box center [365, 237] width 7 height 7
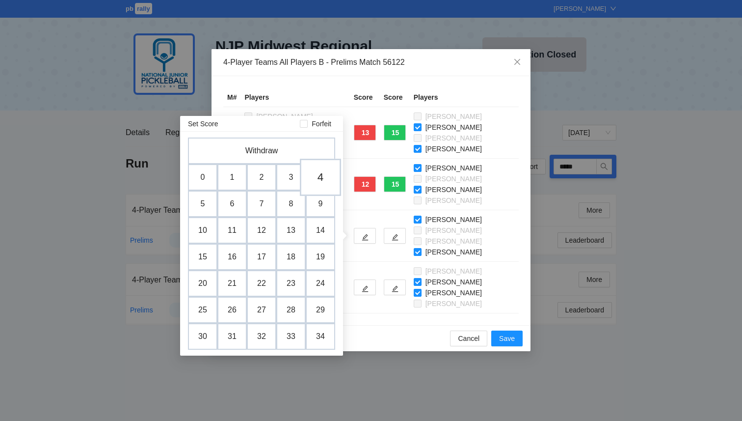
click at [317, 178] on td "4" at bounding box center [320, 176] width 41 height 37
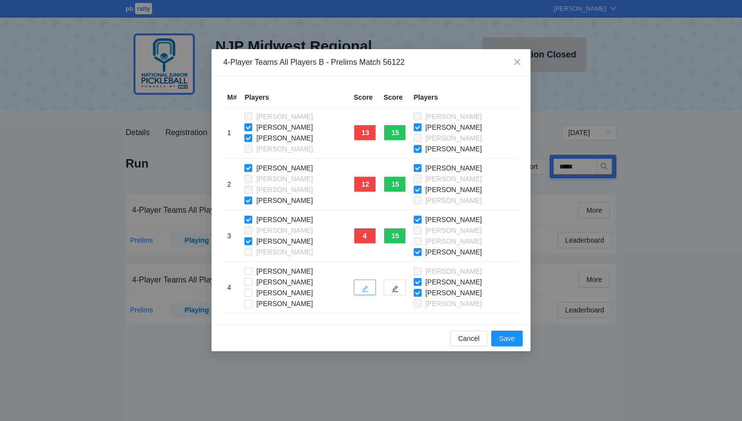
click at [362, 288] on icon "edit" at bounding box center [365, 288] width 7 height 7
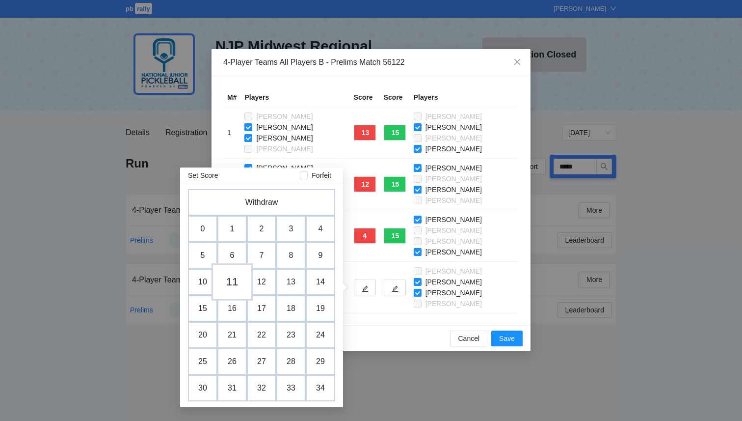
click at [229, 282] on td "11" at bounding box center [231, 281] width 41 height 37
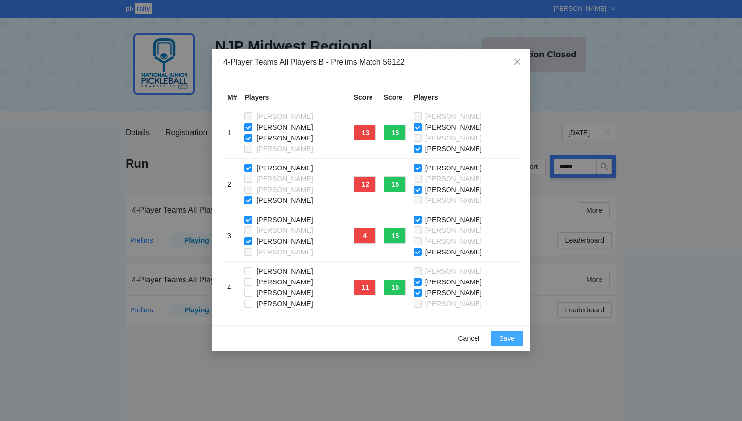
drag, startPoint x: 511, startPoint y: 337, endPoint x: 375, endPoint y: 312, distance: 138.8
click at [375, 312] on div "4-Player Teams All Players B - Prelims Match 56122 M# Players Score Score Playe…" at bounding box center [370, 200] width 319 height 302
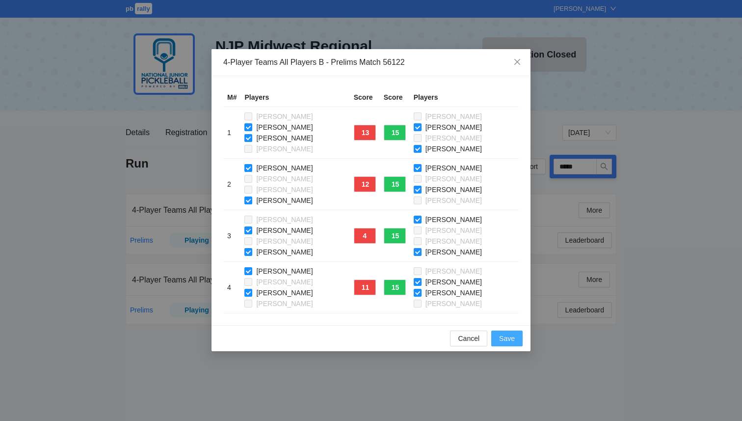
click at [511, 338] on span "Save" at bounding box center [507, 338] width 16 height 11
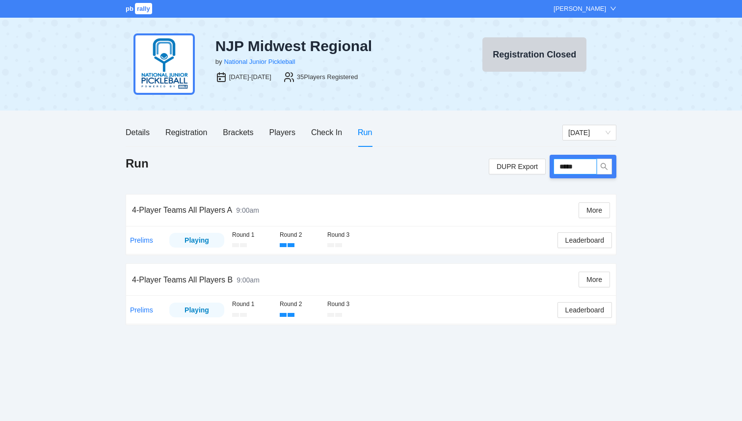
click at [581, 166] on input "*****" at bounding box center [575, 166] width 43 height 16
type input "*****"
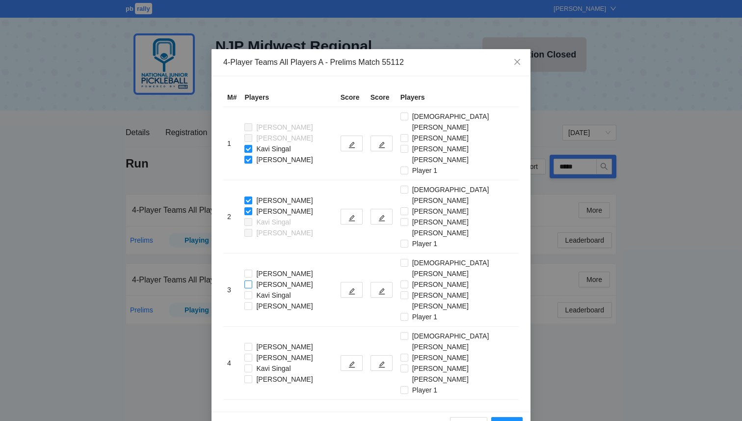
click at [250, 279] on label "Evan Jin" at bounding box center [280, 284] width 72 height 11
click at [410, 126] on label "Christian Pena" at bounding box center [455, 122] width 110 height 22
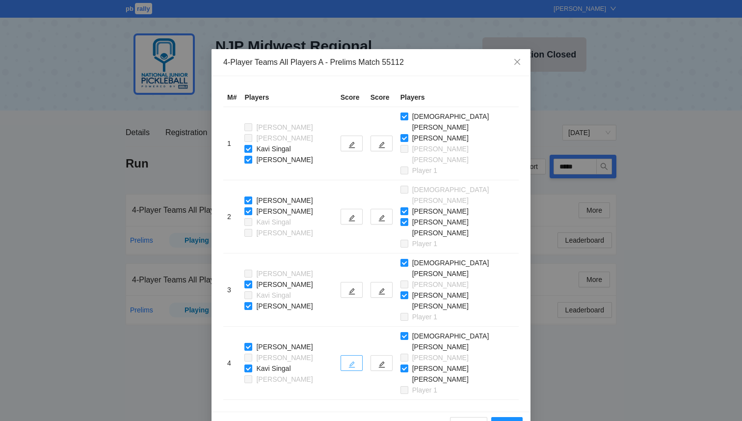
click at [355, 361] on icon "edit" at bounding box center [351, 364] width 7 height 7
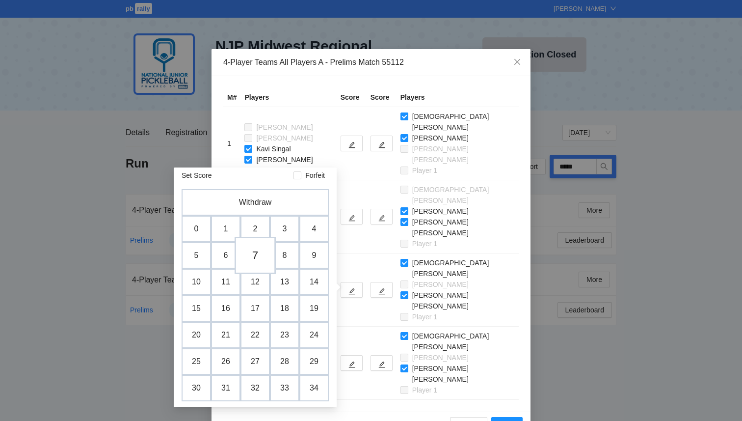
click at [255, 261] on td "7" at bounding box center [255, 255] width 41 height 37
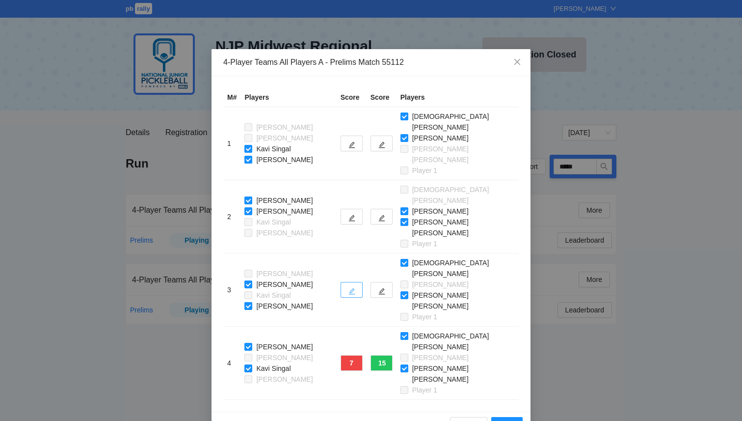
click at [351, 282] on button "button" at bounding box center [352, 290] width 22 height 16
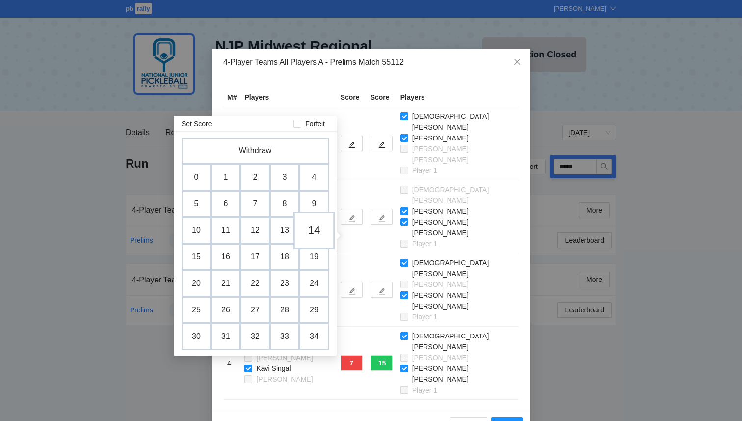
click at [314, 230] on td "14" at bounding box center [313, 229] width 41 height 37
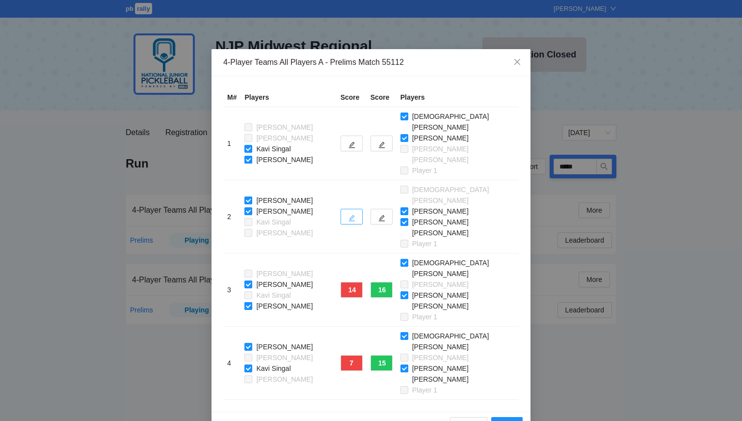
click at [355, 215] on icon "edit" at bounding box center [351, 218] width 6 height 6
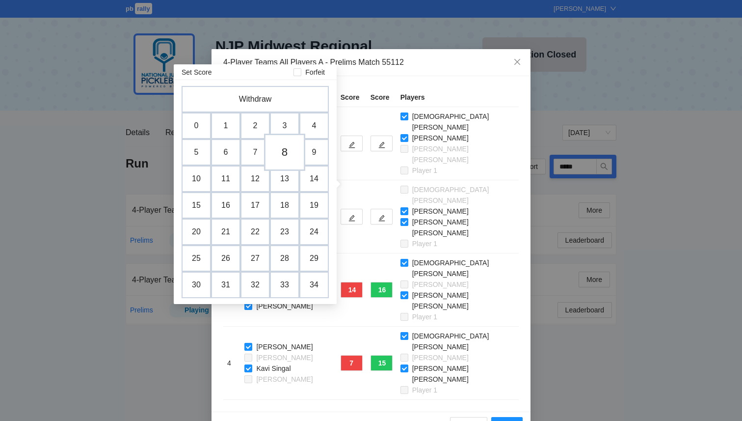
click at [280, 157] on td "8" at bounding box center [284, 151] width 41 height 37
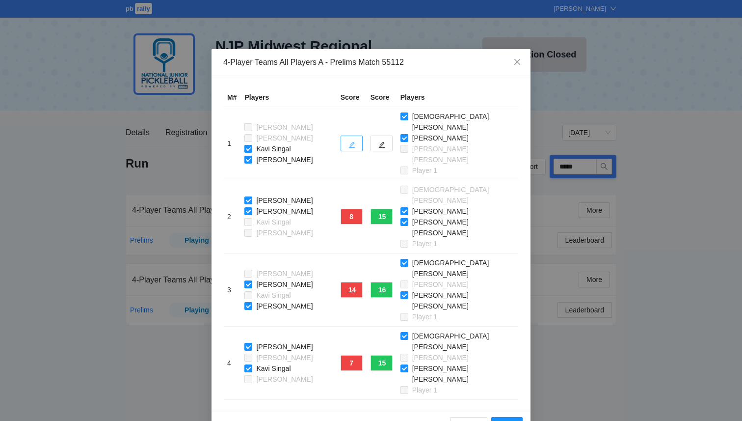
click at [355, 141] on icon "edit" at bounding box center [351, 144] width 7 height 7
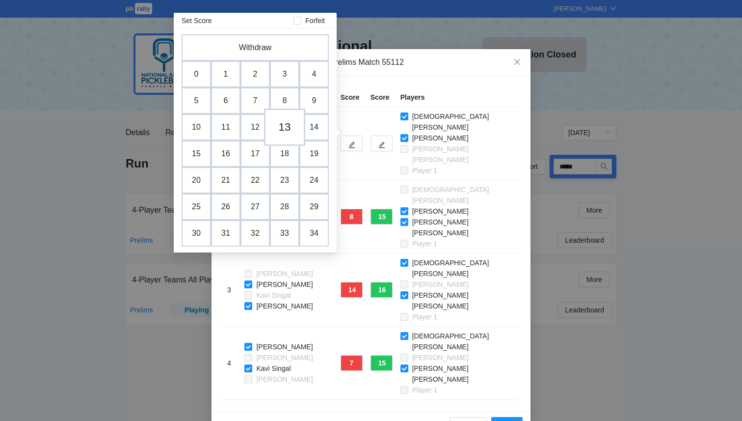
click at [285, 131] on td "13" at bounding box center [284, 126] width 41 height 37
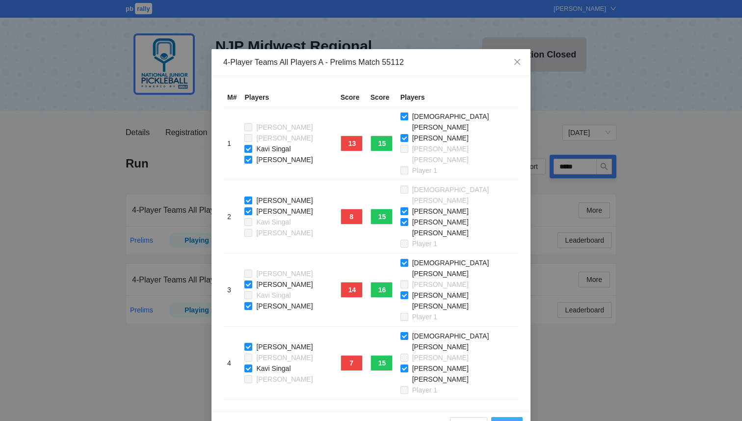
click at [510, 419] on span "Save" at bounding box center [507, 424] width 16 height 11
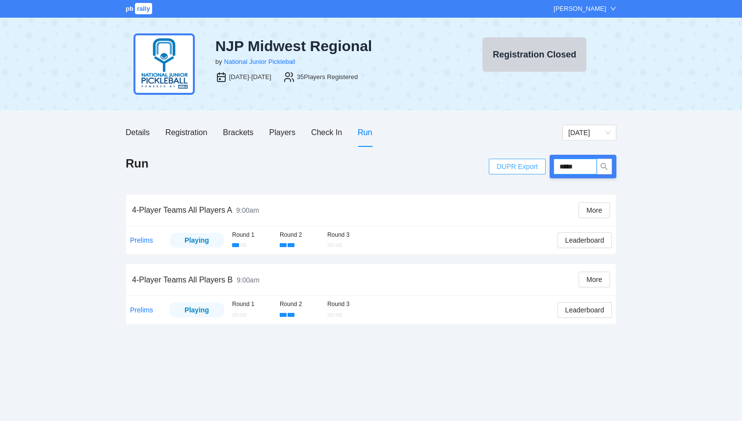
drag, startPoint x: 588, startPoint y: 168, endPoint x: 521, endPoint y: 164, distance: 66.9
click at [521, 164] on div "DUPR Export *****" at bounding box center [553, 167] width 128 height 24
type input "*****"
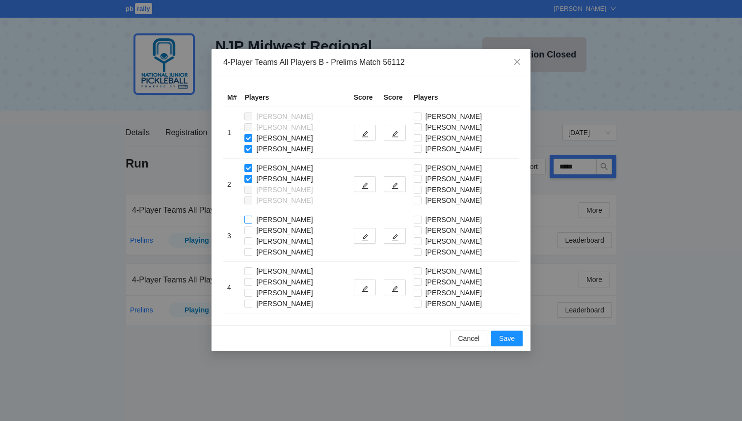
click at [253, 218] on span "Haotian Zhang" at bounding box center [284, 219] width 64 height 11
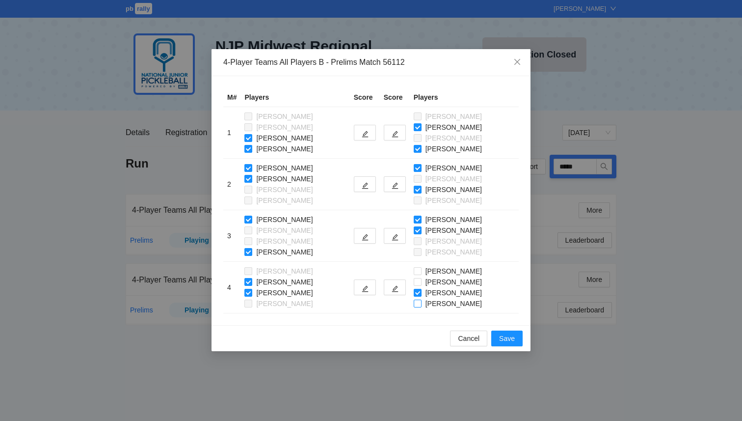
click at [419, 307] on label "Penelope Black" at bounding box center [450, 303] width 72 height 11
click at [392, 140] on td at bounding box center [395, 133] width 30 height 52
click at [396, 127] on button "button" at bounding box center [395, 133] width 22 height 16
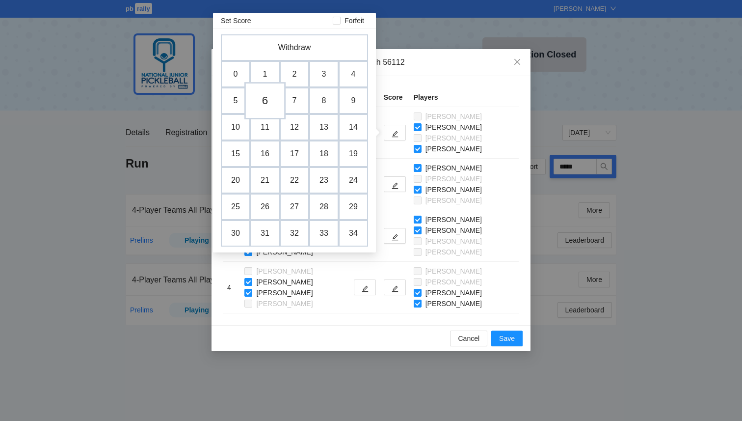
click at [269, 105] on td "6" at bounding box center [264, 100] width 41 height 37
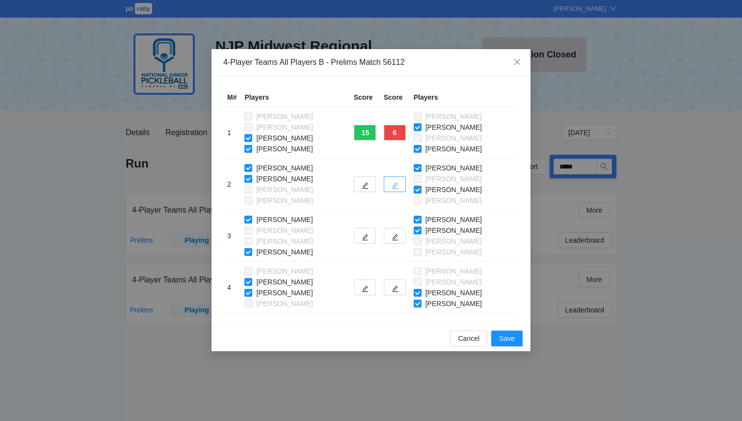
click at [396, 186] on icon "edit" at bounding box center [395, 186] width 6 height 6
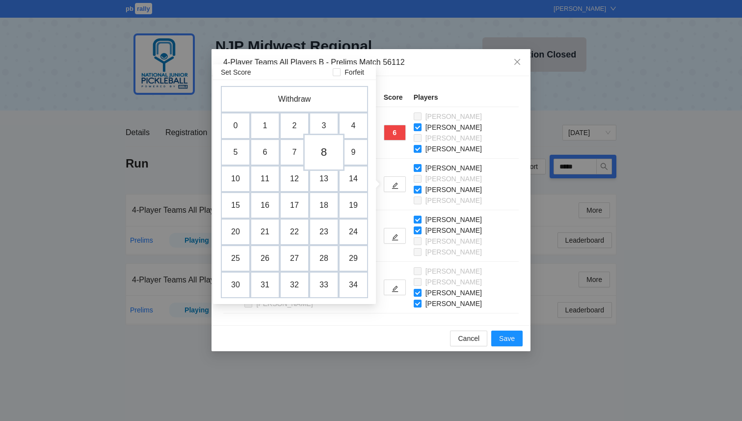
click at [327, 156] on td "8" at bounding box center [323, 151] width 41 height 37
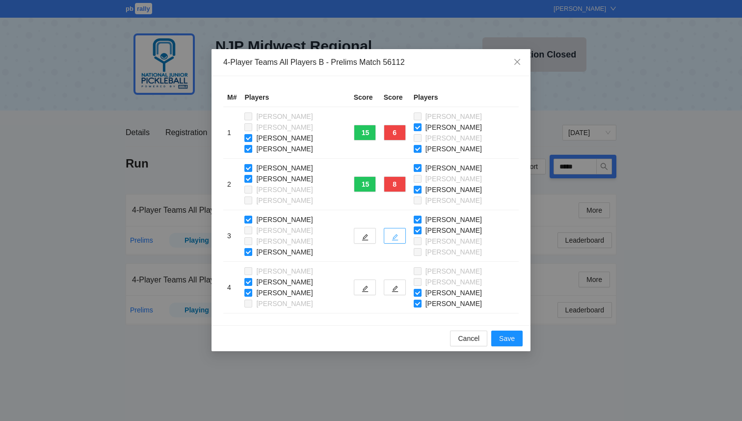
click at [398, 236] on icon "edit" at bounding box center [395, 237] width 7 height 7
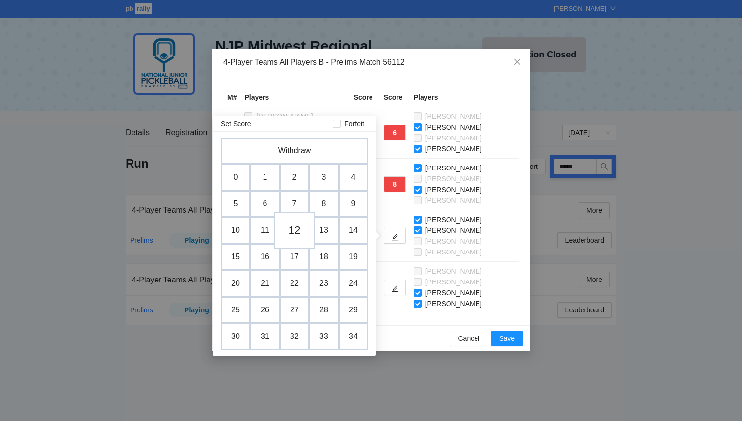
click at [294, 231] on td "12" at bounding box center [294, 229] width 41 height 37
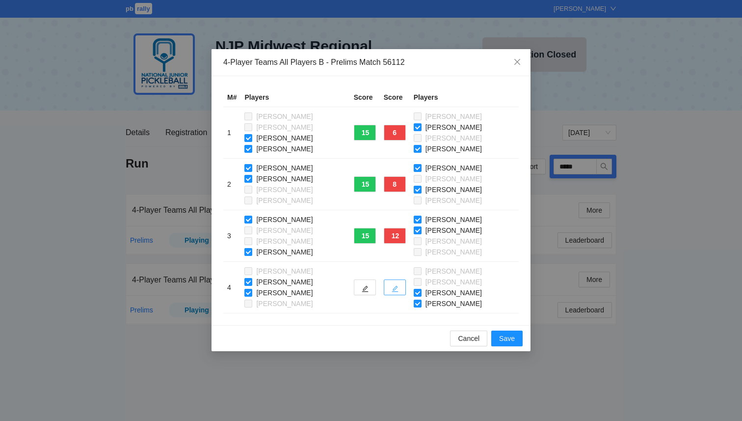
click at [395, 290] on icon "edit" at bounding box center [395, 288] width 7 height 7
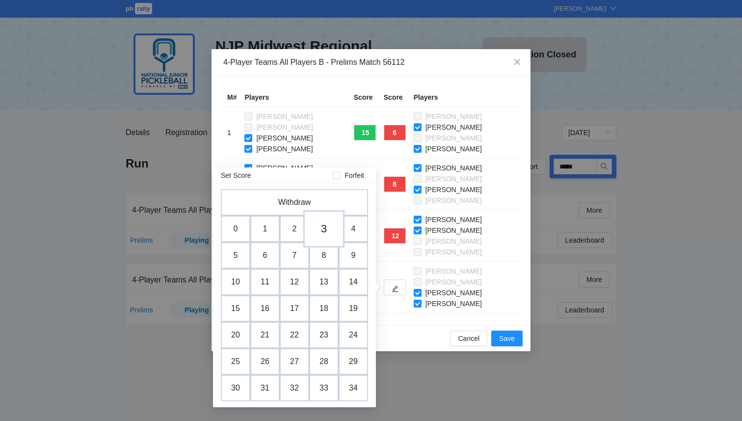
click at [322, 229] on td "3" at bounding box center [323, 228] width 41 height 37
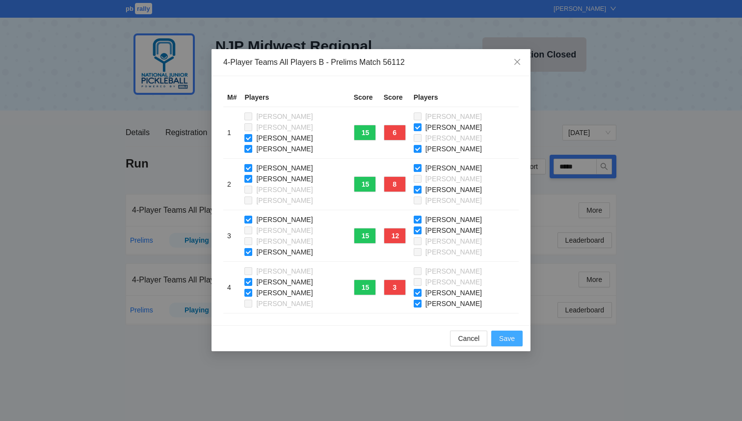
click at [500, 341] on span "Save" at bounding box center [507, 338] width 16 height 11
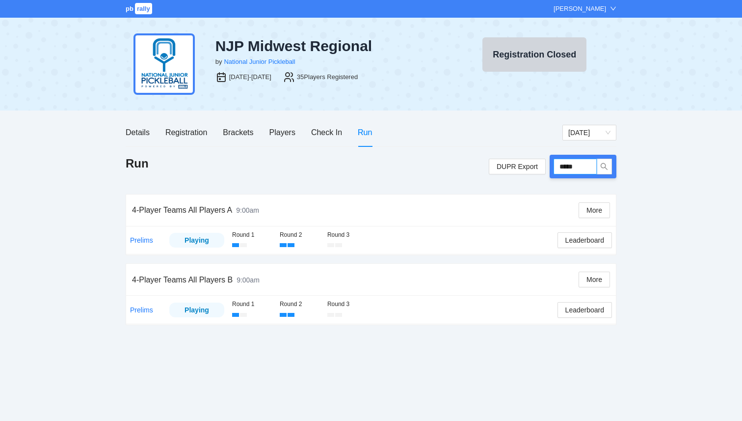
click at [582, 169] on input "*****" at bounding box center [575, 166] width 43 height 16
type input "*****"
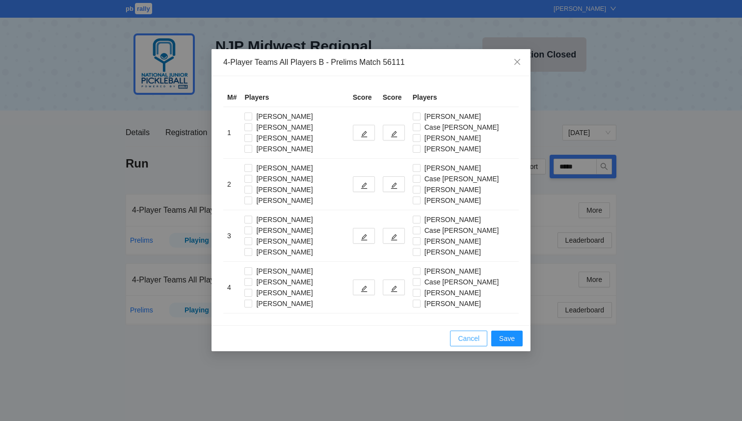
click at [470, 337] on span "Cancel" at bounding box center [469, 338] width 22 height 11
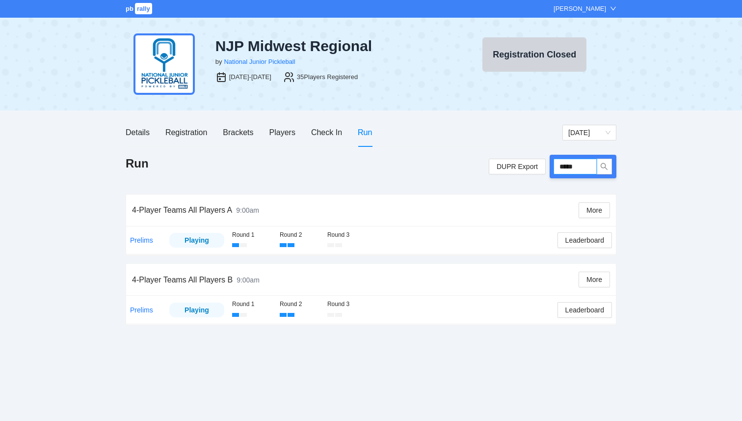
click at [565, 165] on input "*****" at bounding box center [575, 166] width 43 height 16
type input "*****"
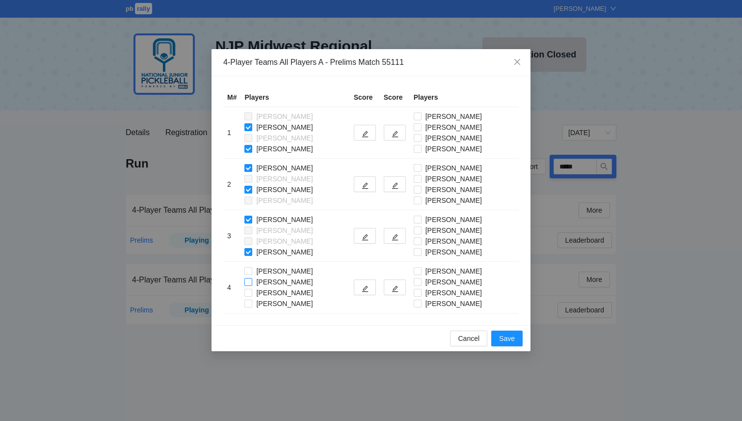
click at [250, 286] on label "Landon Lewis" at bounding box center [280, 281] width 72 height 11
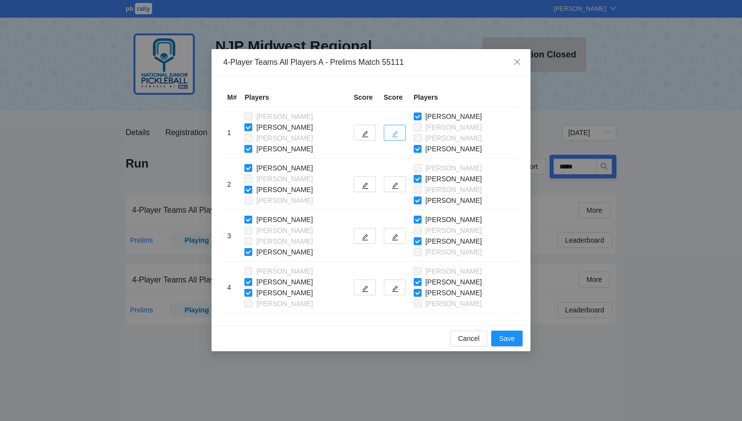
click at [390, 139] on button "button" at bounding box center [395, 133] width 22 height 16
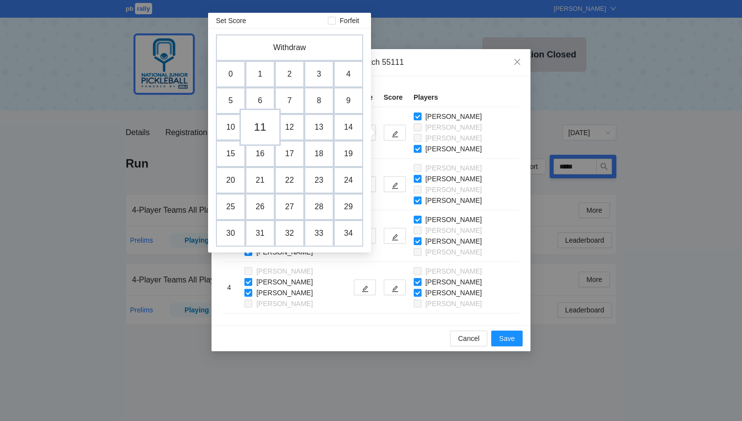
click at [257, 134] on td "11" at bounding box center [259, 126] width 41 height 37
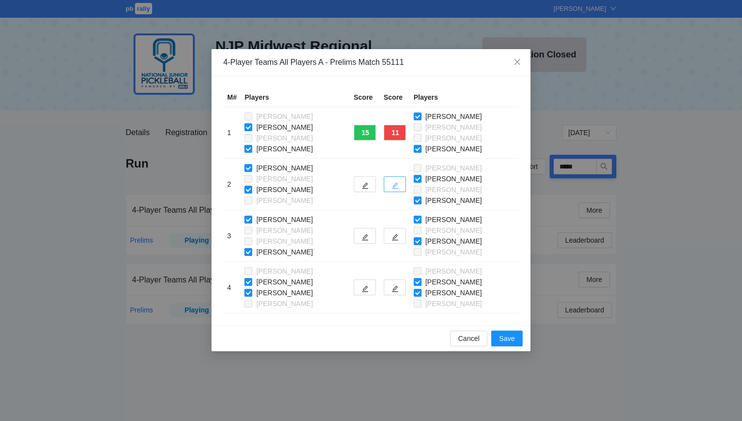
click at [394, 183] on icon "edit" at bounding box center [395, 185] width 7 height 7
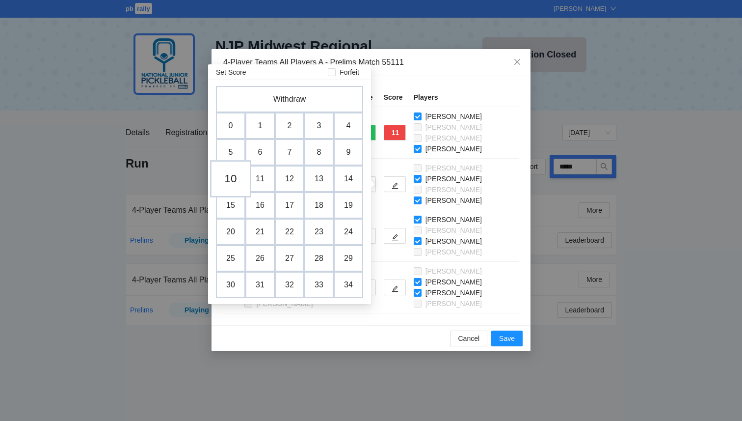
click at [235, 178] on td "10" at bounding box center [230, 178] width 41 height 37
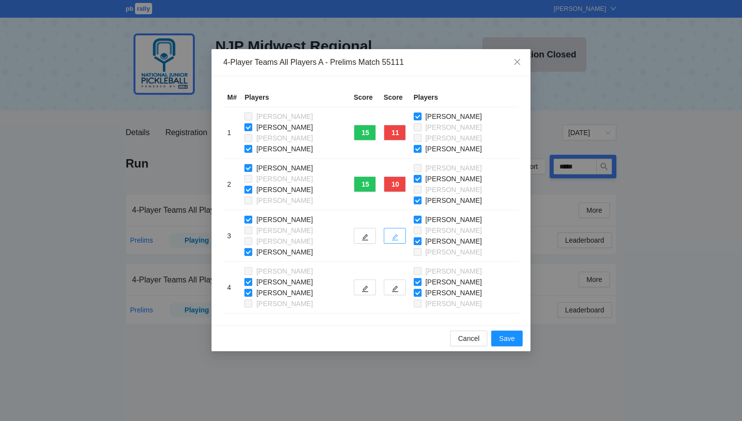
click at [394, 236] on icon "edit" at bounding box center [395, 237] width 6 height 6
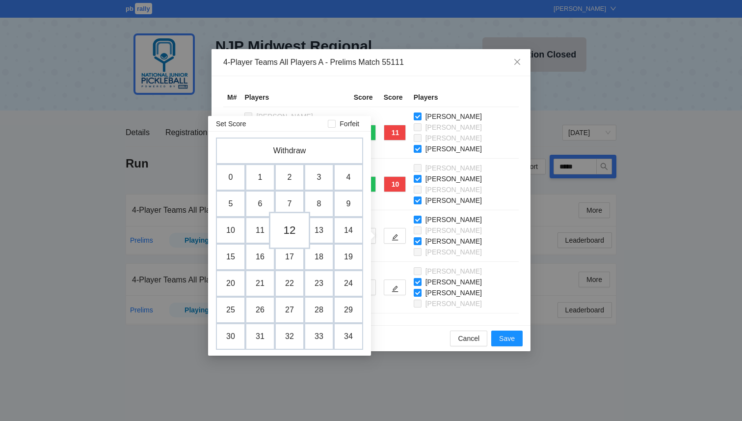
click at [288, 230] on td "12" at bounding box center [289, 229] width 41 height 37
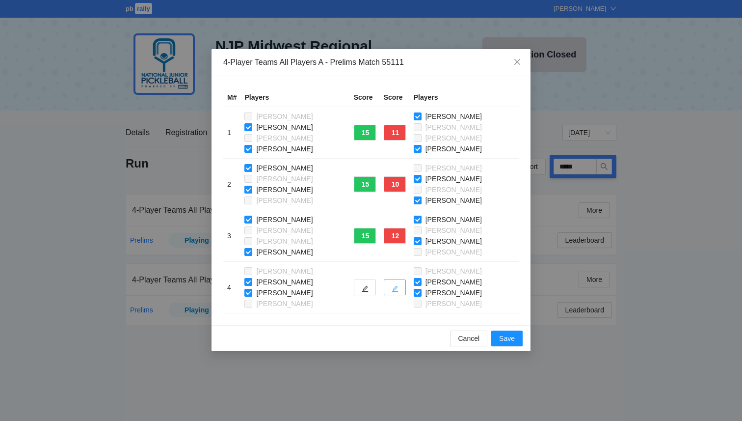
click at [395, 290] on button "button" at bounding box center [395, 287] width 22 height 16
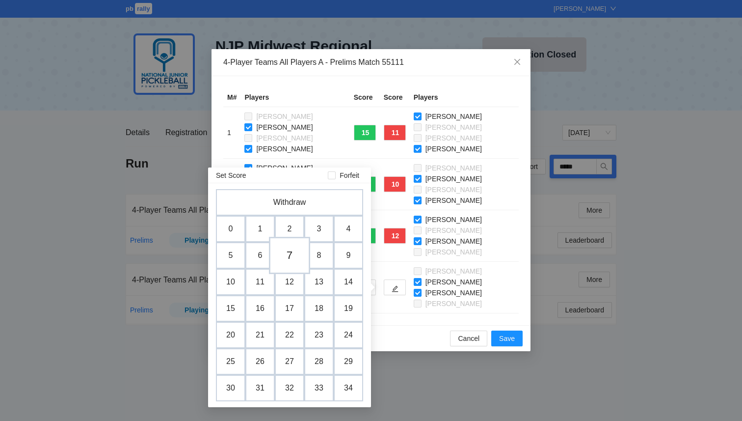
click at [291, 255] on td "7" at bounding box center [289, 255] width 41 height 37
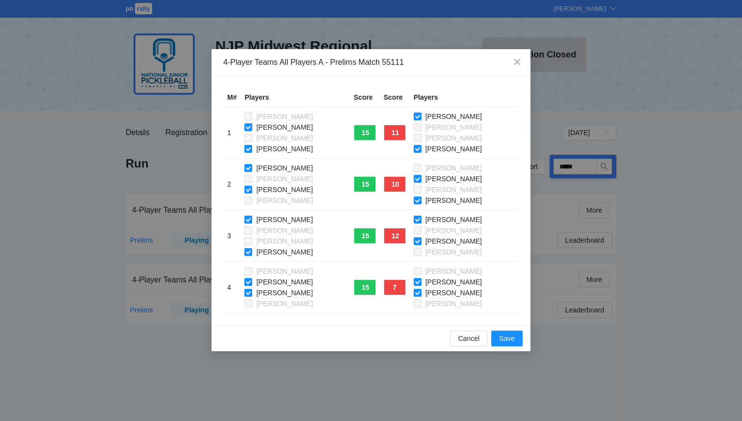
click at [390, 324] on div "M# Players Score Score Players 1 Amelia Liesman Landon Lewis Lucas Alexander Sa…" at bounding box center [370, 200] width 319 height 249
click at [506, 337] on span "Save" at bounding box center [507, 338] width 16 height 11
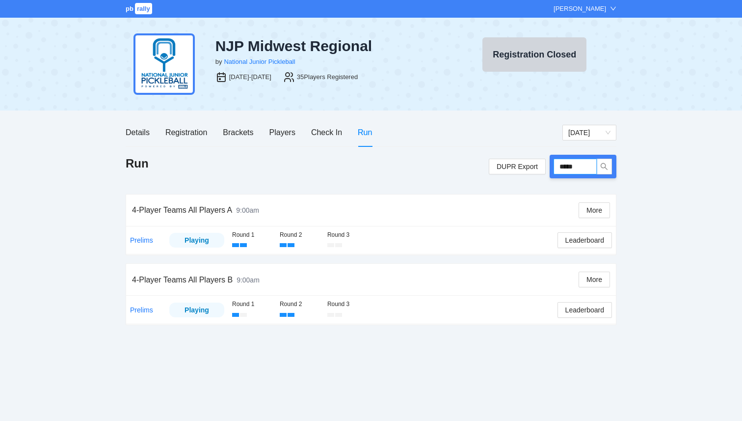
click at [565, 171] on input "*****" at bounding box center [575, 166] width 43 height 16
type input "*****"
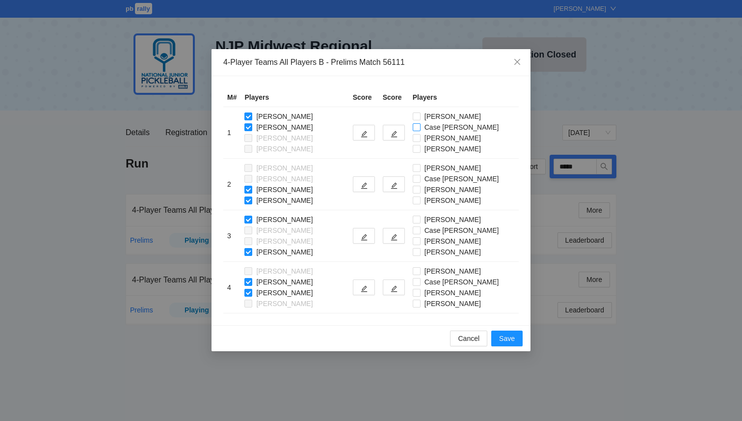
click at [423, 123] on span "Case Baker" at bounding box center [462, 127] width 82 height 11
click at [418, 173] on label "Case Baker" at bounding box center [458, 178] width 90 height 11
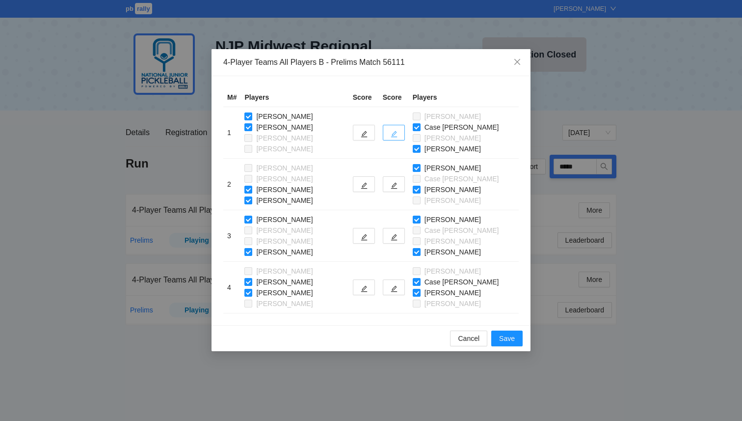
click at [396, 134] on icon "edit" at bounding box center [394, 134] width 6 height 6
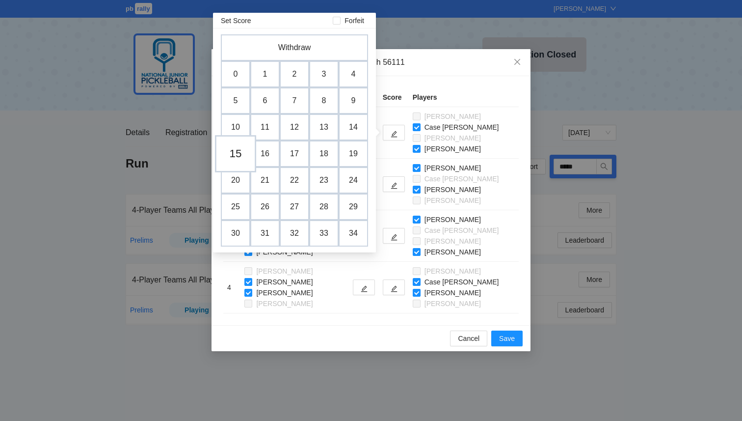
click at [238, 155] on td "15" at bounding box center [235, 153] width 41 height 37
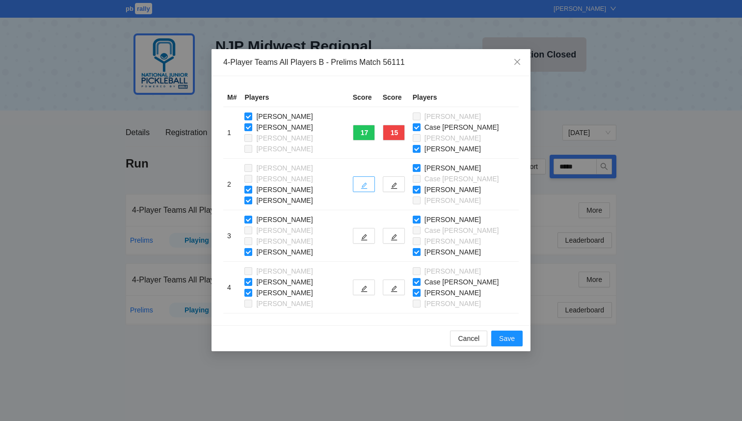
click at [364, 185] on icon "edit" at bounding box center [364, 185] width 7 height 7
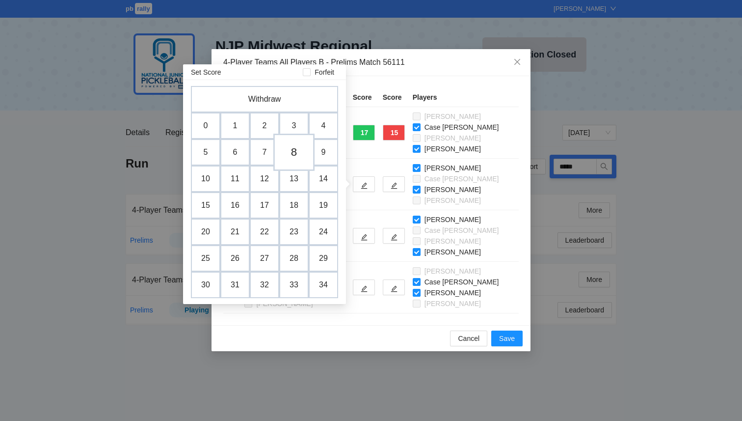
click at [292, 156] on td "8" at bounding box center [293, 151] width 41 height 37
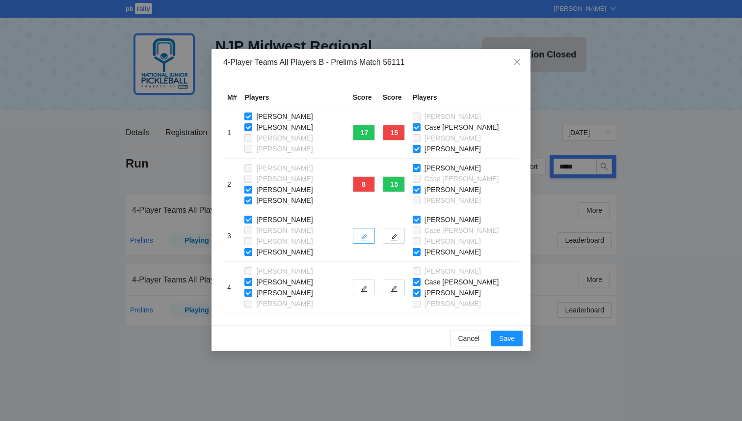
click at [365, 238] on icon "edit" at bounding box center [364, 237] width 6 height 6
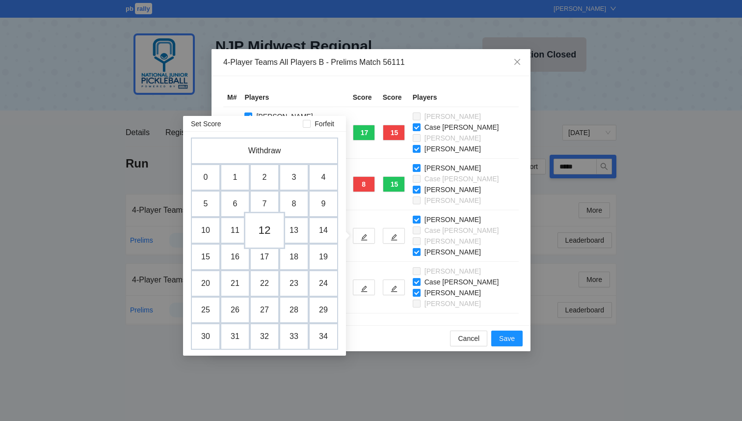
click at [264, 236] on td "12" at bounding box center [264, 229] width 41 height 37
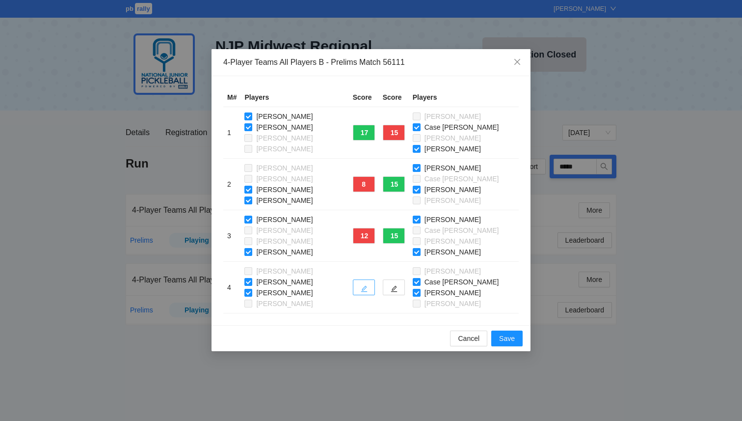
click at [368, 286] on icon "edit" at bounding box center [364, 289] width 6 height 6
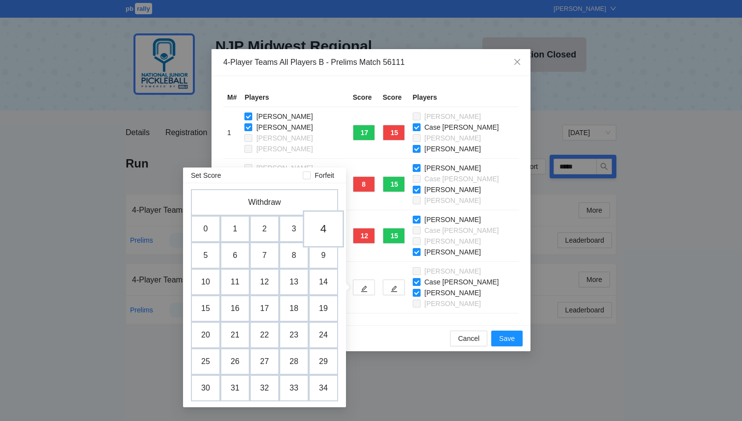
click at [328, 230] on td "4" at bounding box center [323, 228] width 41 height 37
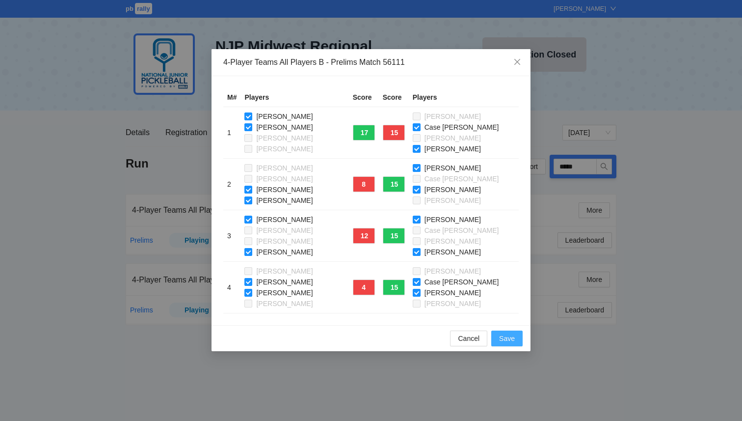
click at [518, 339] on button "Save" at bounding box center [506, 338] width 31 height 16
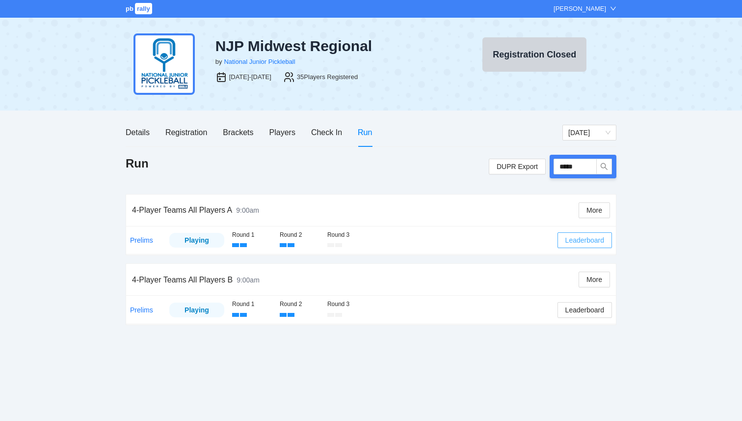
click at [589, 239] on span "Leaderboard" at bounding box center [584, 240] width 39 height 11
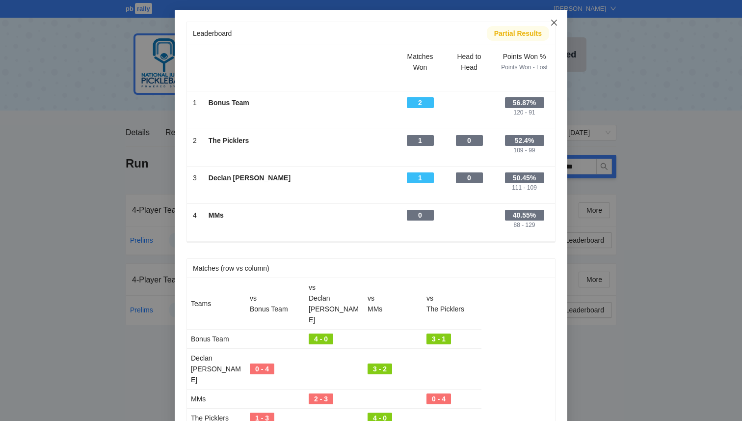
click at [557, 24] on icon "close" at bounding box center [554, 23] width 8 height 8
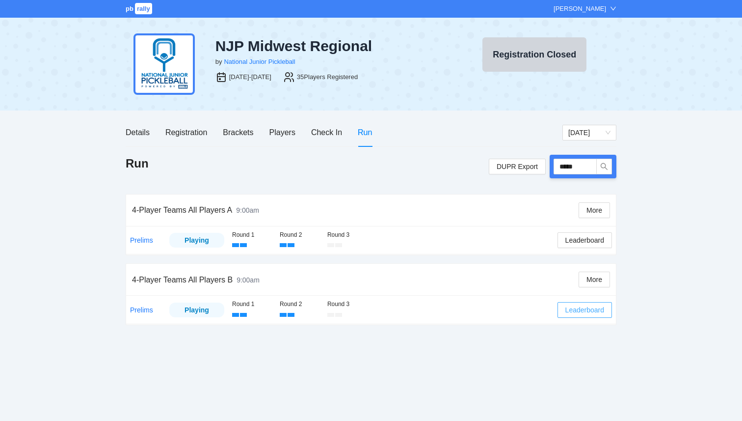
click at [579, 314] on span "Leaderboard" at bounding box center [584, 309] width 39 height 11
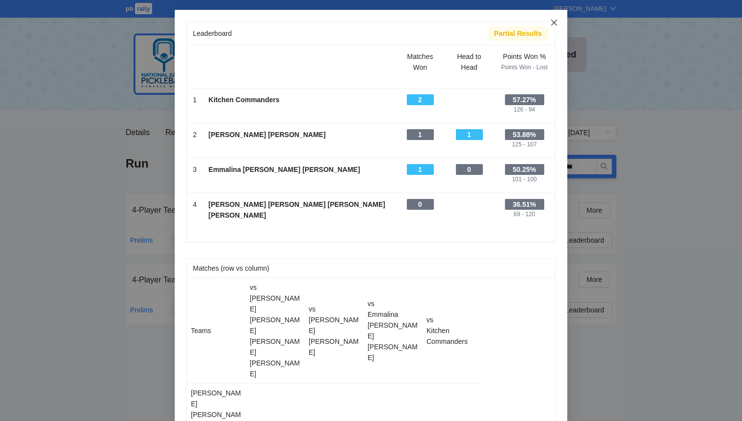
click at [554, 23] on icon "close" at bounding box center [554, 23] width 6 height 6
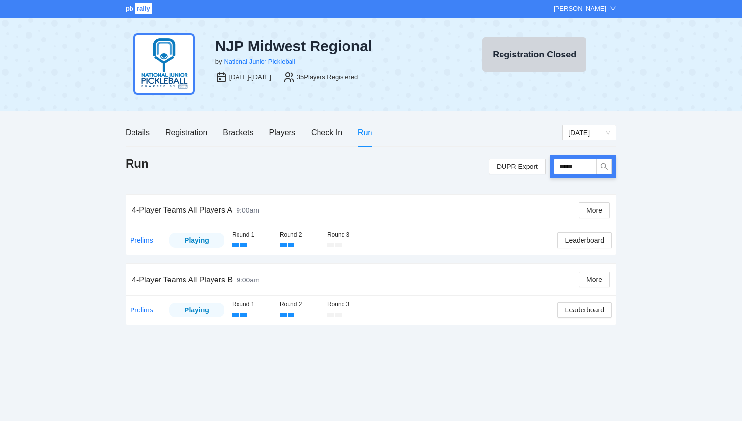
click at [648, 272] on div "pb rally Courtney Loughridge NJP Midwest Regional by National Junior Pickleball…" at bounding box center [371, 210] width 742 height 421
drag, startPoint x: 580, startPoint y: 167, endPoint x: 524, endPoint y: 157, distance: 56.4
click at [526, 157] on div "DUPR Export *****" at bounding box center [553, 167] width 128 height 24
type input "*****"
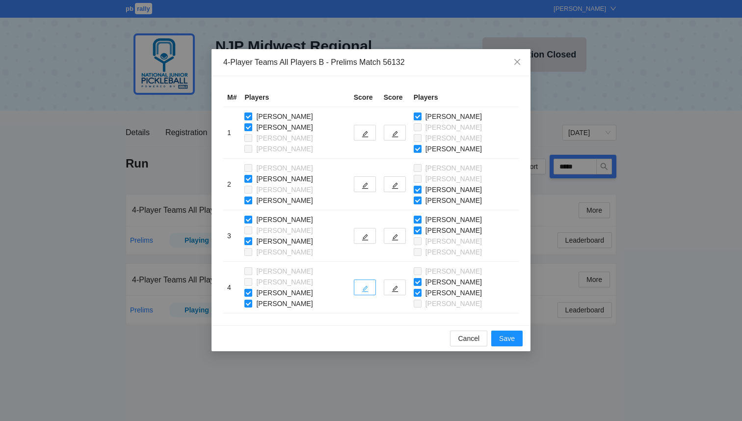
click at [362, 283] on button "button" at bounding box center [365, 287] width 22 height 16
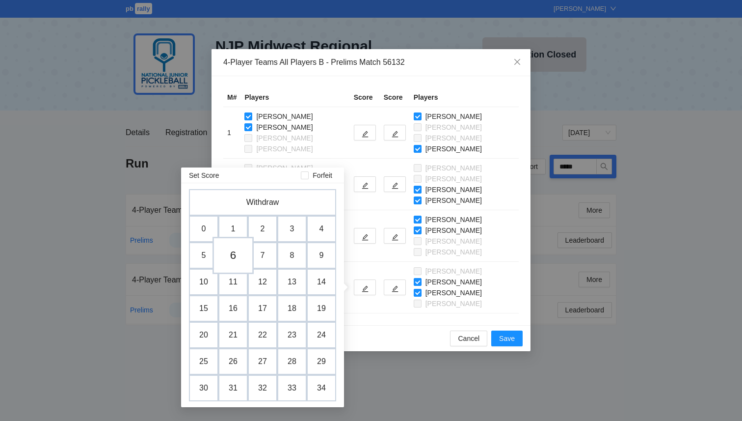
click at [236, 257] on td "6" at bounding box center [232, 255] width 41 height 37
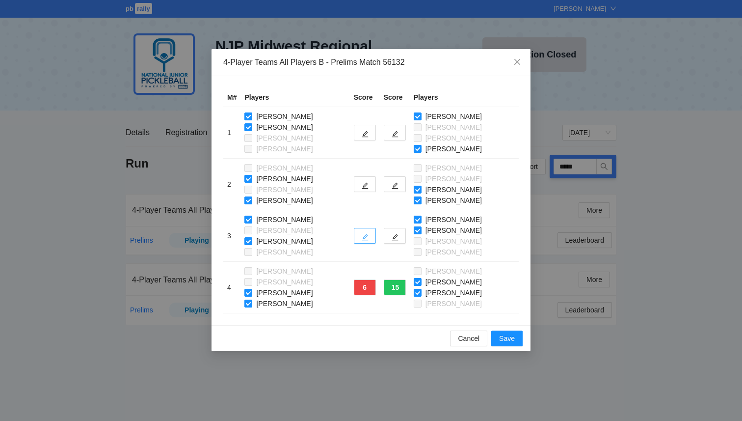
click at [365, 239] on icon "edit" at bounding box center [365, 237] width 6 height 6
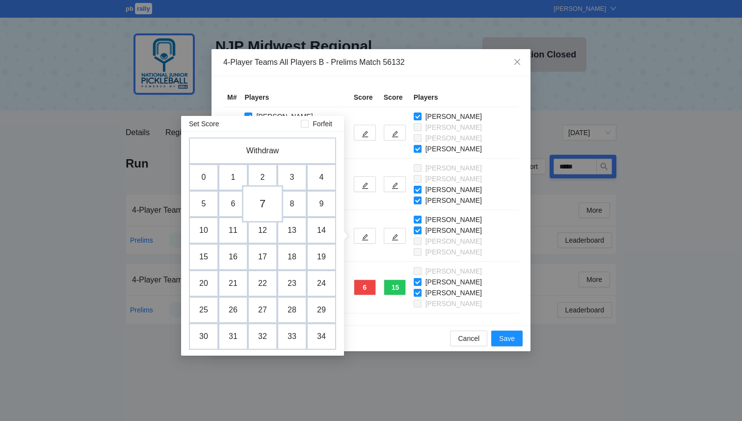
click at [263, 205] on td "7" at bounding box center [262, 203] width 41 height 37
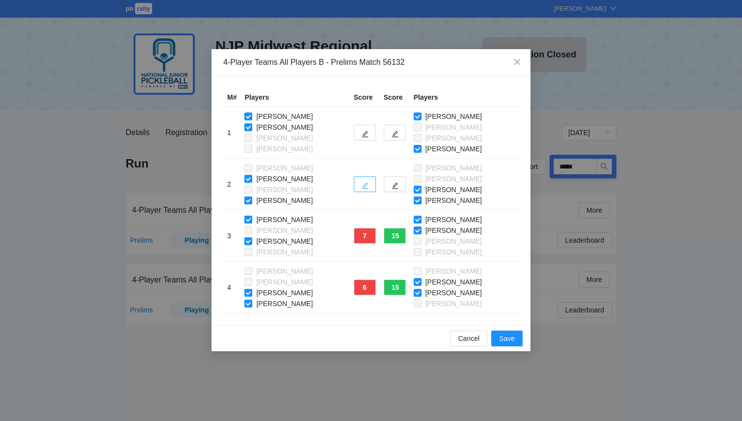
click at [364, 182] on span "edit" at bounding box center [365, 185] width 7 height 7
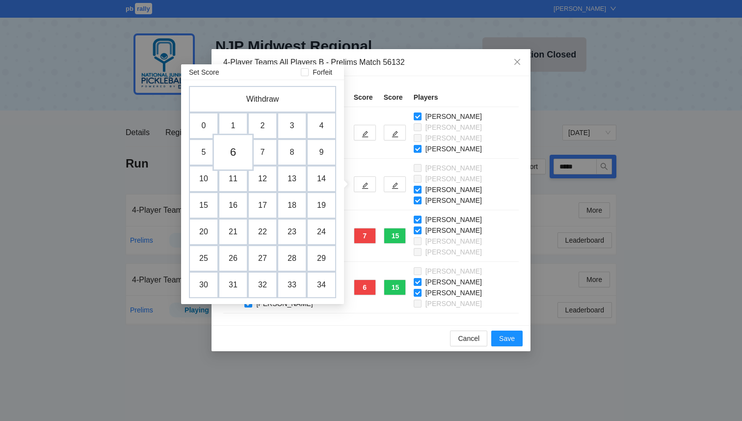
click at [234, 157] on td "6" at bounding box center [232, 151] width 41 height 37
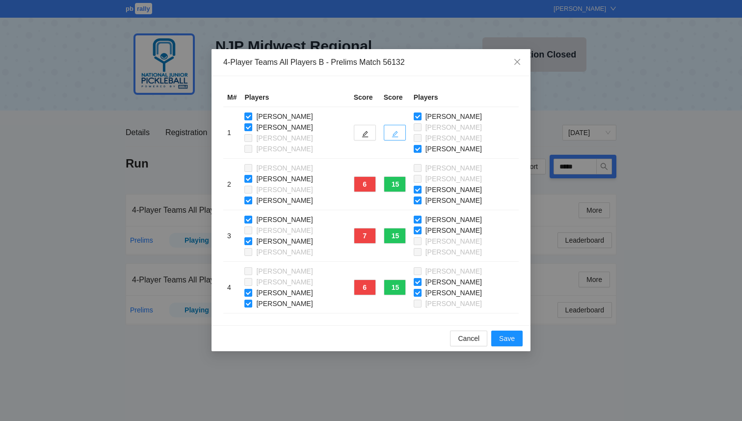
click at [402, 131] on button "button" at bounding box center [395, 133] width 22 height 16
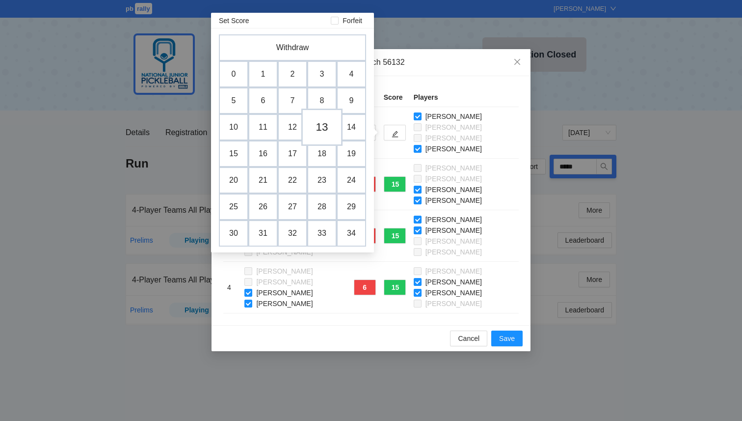
click at [322, 129] on td "13" at bounding box center [321, 126] width 41 height 37
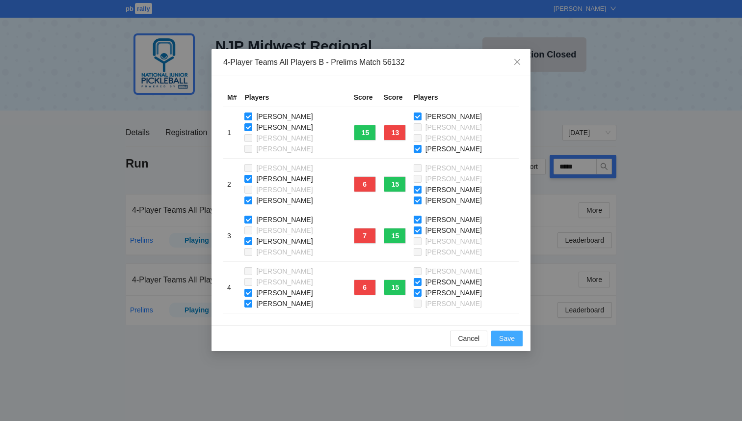
click at [512, 339] on span "Save" at bounding box center [507, 338] width 16 height 11
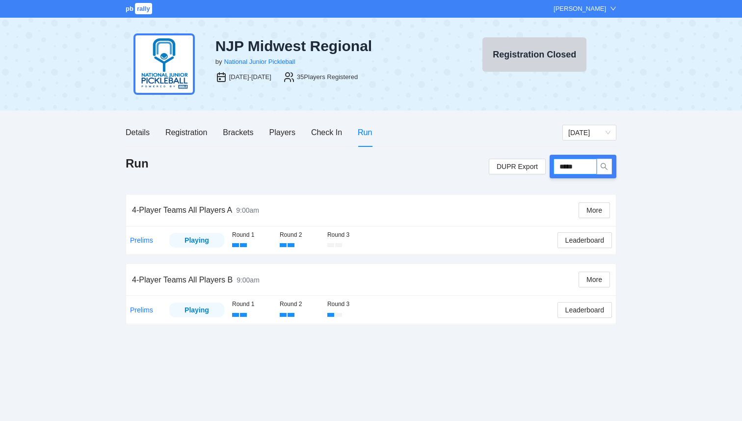
click at [589, 171] on input "*****" at bounding box center [575, 166] width 43 height 16
type input "*****"
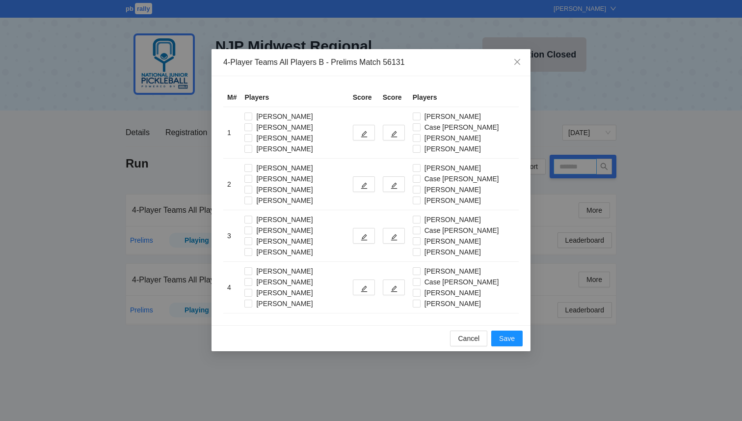
type input "*****"
click at [251, 122] on label "Ben Harrod" at bounding box center [280, 127] width 72 height 11
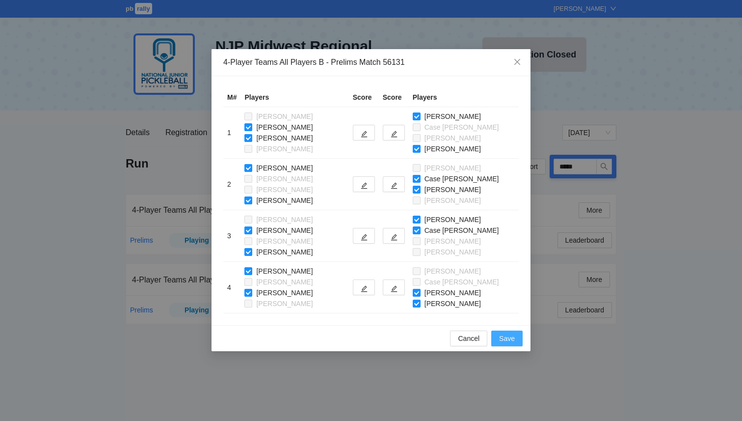
click at [502, 343] on span "Save" at bounding box center [507, 338] width 16 height 11
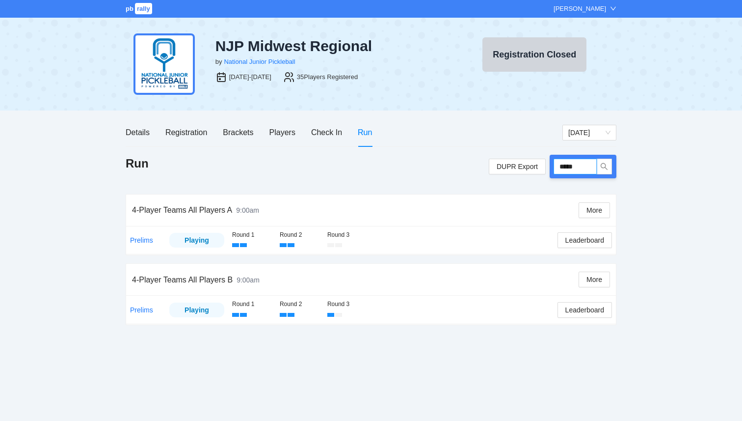
click at [583, 167] on input "*****" at bounding box center [575, 166] width 43 height 16
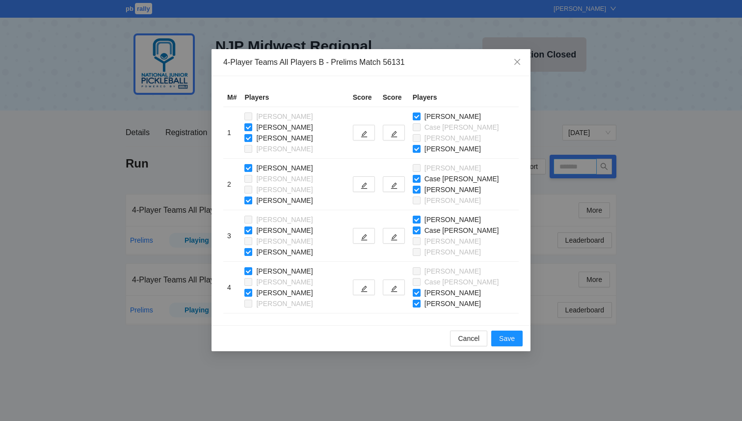
type input "*****"
click at [363, 131] on icon "edit" at bounding box center [364, 134] width 7 height 7
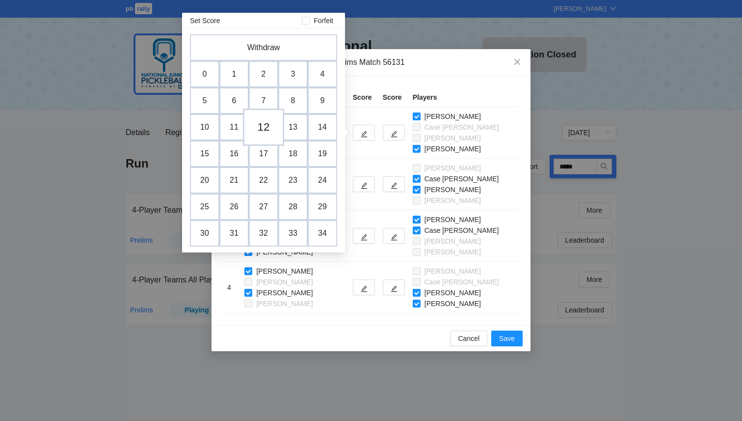
click at [267, 124] on td "12" at bounding box center [263, 126] width 41 height 37
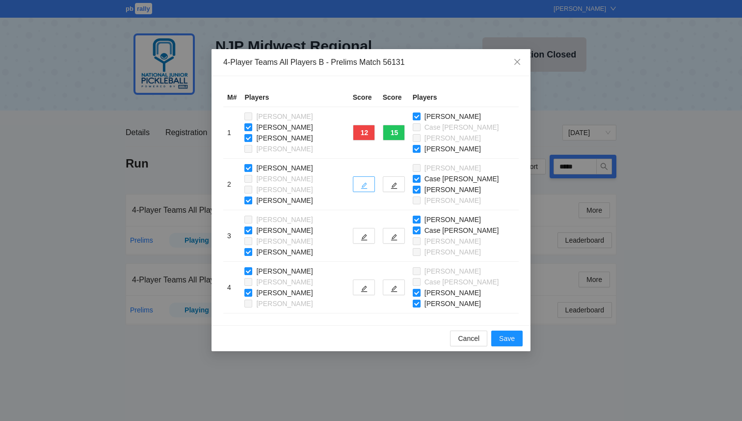
click at [363, 184] on icon "edit" at bounding box center [364, 185] width 7 height 7
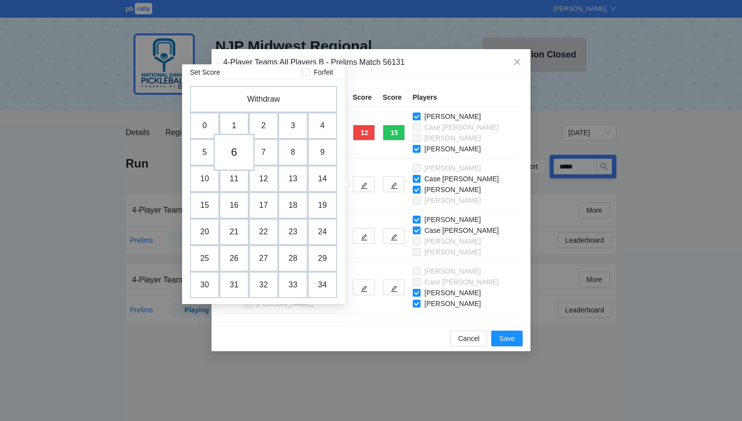
click at [236, 151] on td "6" at bounding box center [233, 151] width 41 height 37
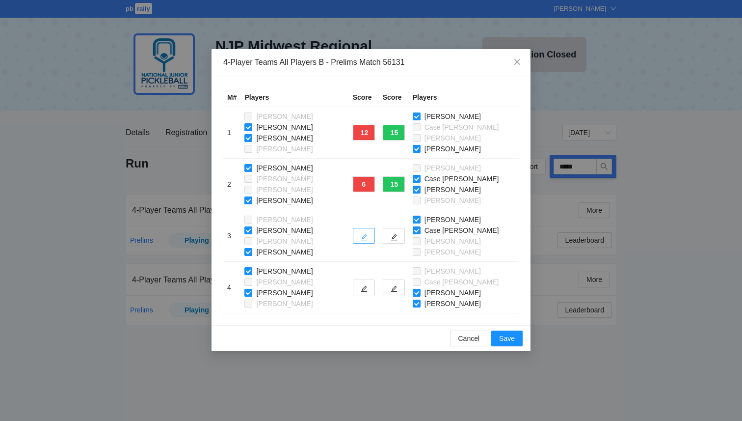
click at [358, 238] on button "button" at bounding box center [364, 236] width 22 height 16
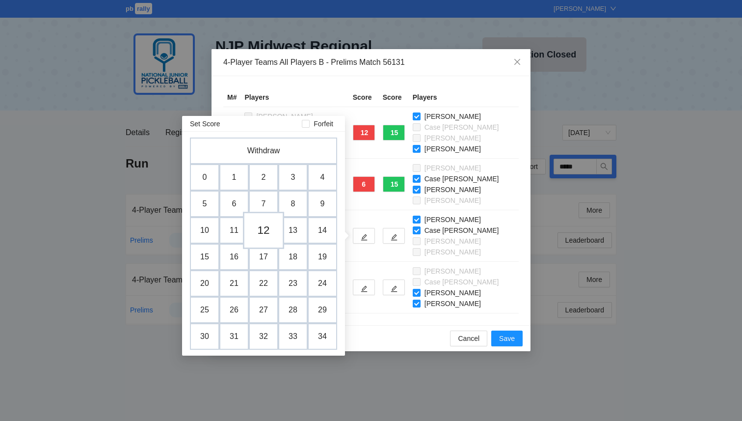
click at [267, 228] on td "12" at bounding box center [263, 229] width 41 height 37
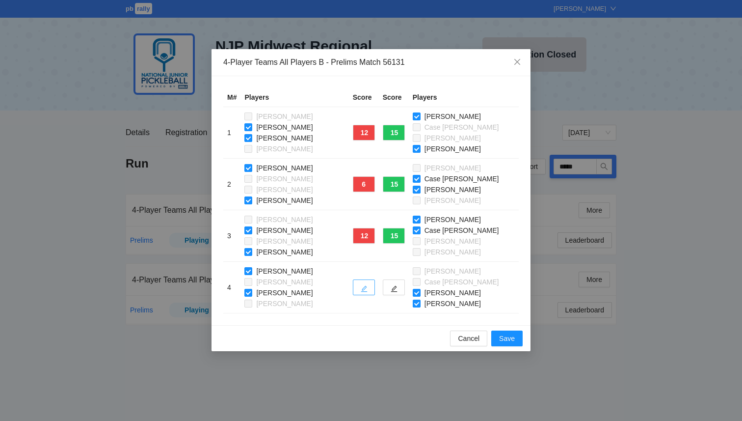
click at [365, 290] on icon "edit" at bounding box center [364, 288] width 7 height 7
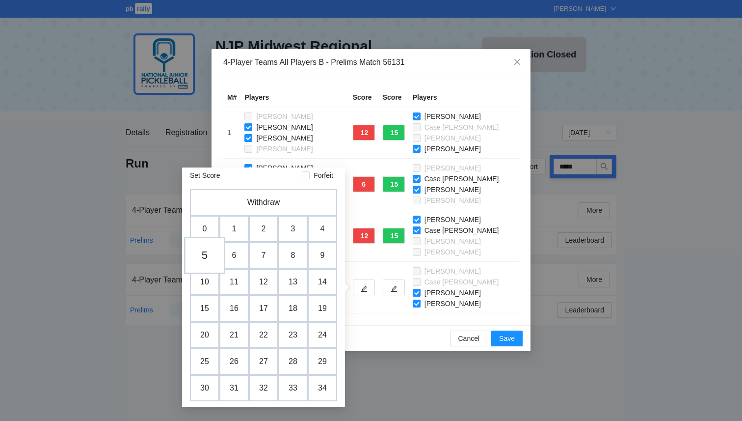
click at [210, 254] on td "5" at bounding box center [204, 255] width 41 height 37
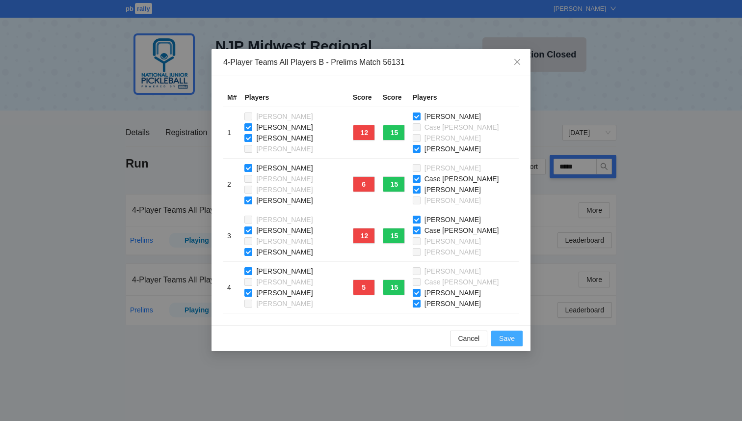
click at [507, 343] on span "Save" at bounding box center [507, 338] width 16 height 11
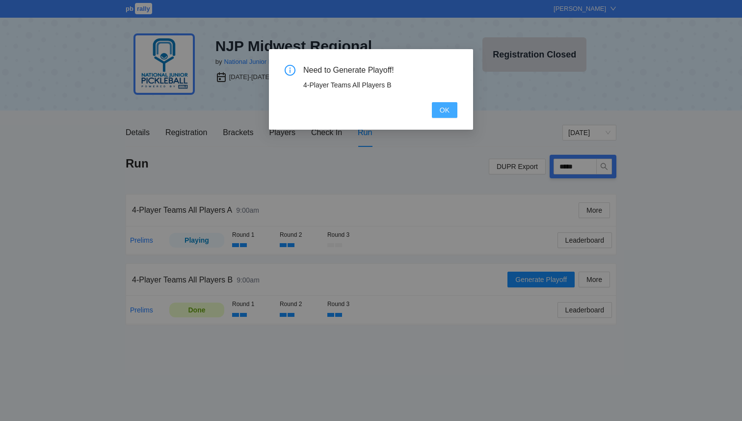
click at [437, 108] on button "OK" at bounding box center [445, 110] width 26 height 16
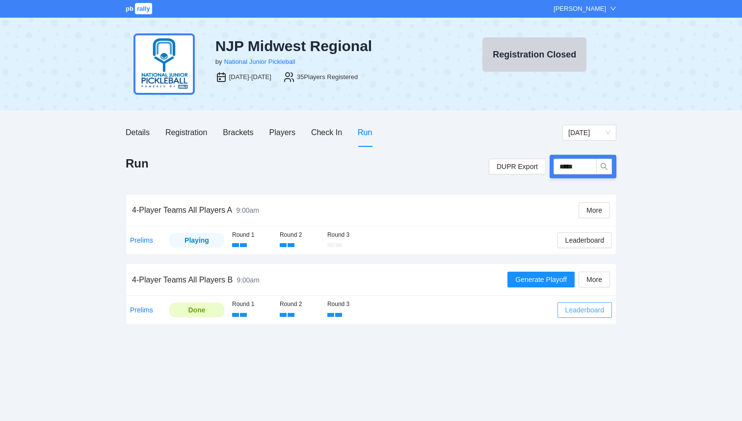
click at [570, 308] on span "Leaderboard" at bounding box center [584, 309] width 39 height 11
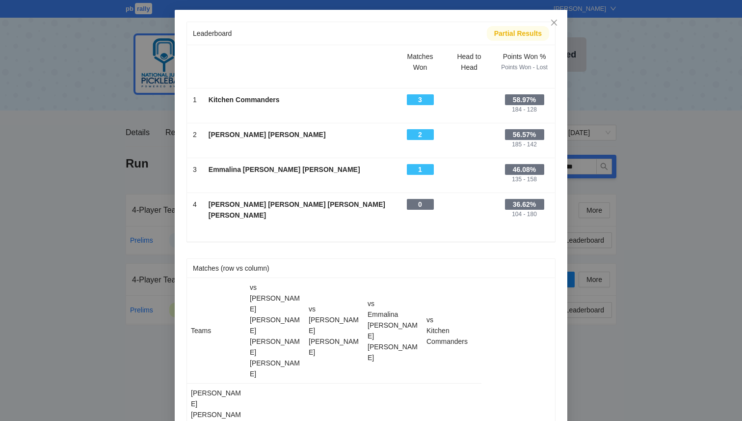
click at [614, 352] on div "Leaderboard Partial Results Scroll right to see all columns → Matches Won Head …" at bounding box center [371, 210] width 742 height 421
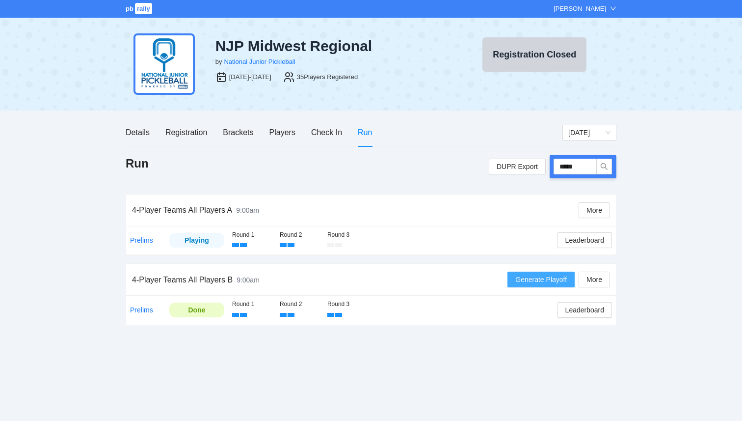
click at [532, 283] on span "Generate Playoff" at bounding box center [541, 279] width 52 height 11
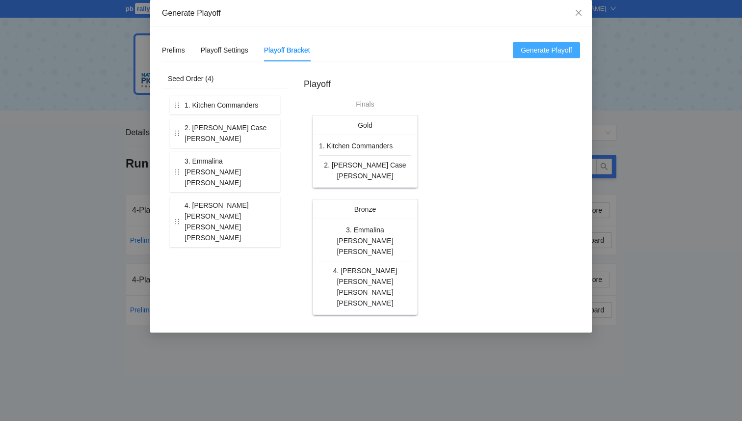
click at [540, 50] on span "Generate Playoff" at bounding box center [547, 50] width 52 height 11
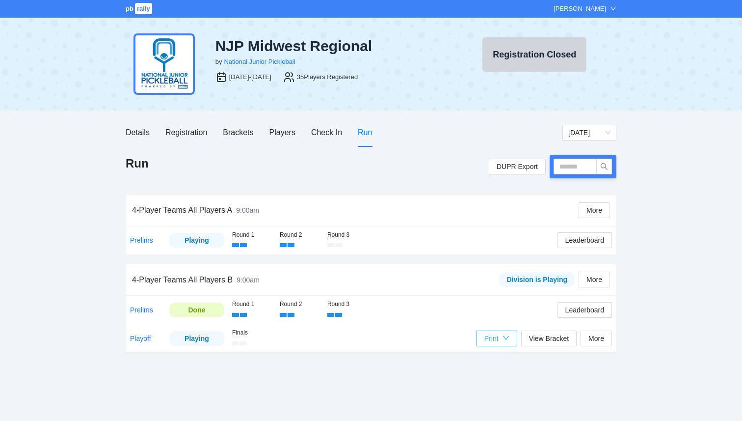
click at [495, 338] on div "Print" at bounding box center [491, 338] width 14 height 11
click at [502, 360] on span "Players Medal Scorecards" at bounding box center [521, 357] width 80 height 11
click at [502, 339] on icon "down" at bounding box center [505, 337] width 7 height 7
click at [504, 371] on span "Refs Medal Scorecards" at bounding box center [521, 373] width 80 height 11
click at [567, 169] on input "text" at bounding box center [575, 166] width 43 height 16
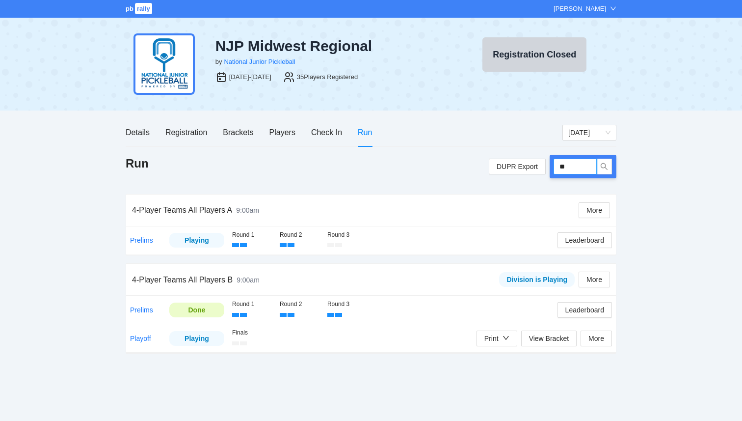
type input "*"
type input "*****"
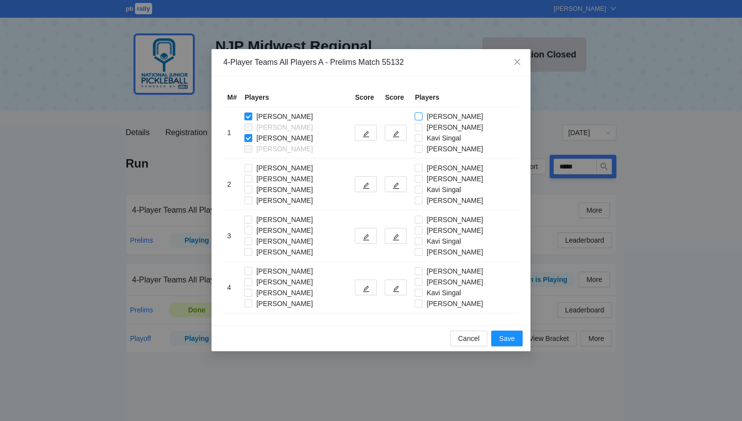
click at [433, 114] on span "[PERSON_NAME]" at bounding box center [454, 116] width 64 height 11
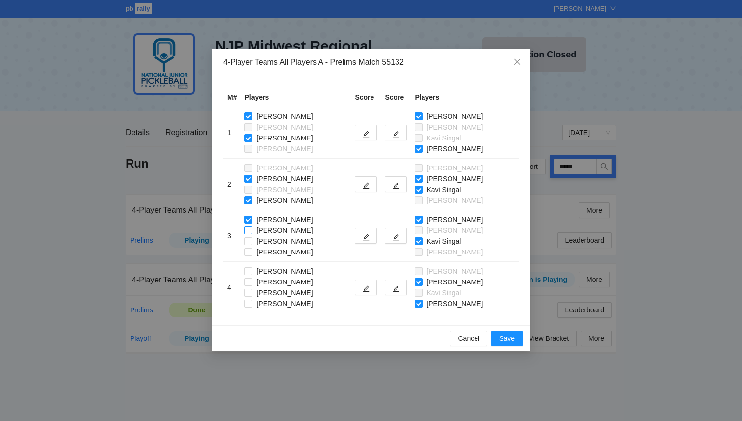
click at [250, 225] on label "[PERSON_NAME]" at bounding box center [280, 230] width 72 height 11
click at [251, 296] on label "[PERSON_NAME]" at bounding box center [280, 292] width 72 height 11
click at [401, 132] on button "button" at bounding box center [396, 133] width 22 height 16
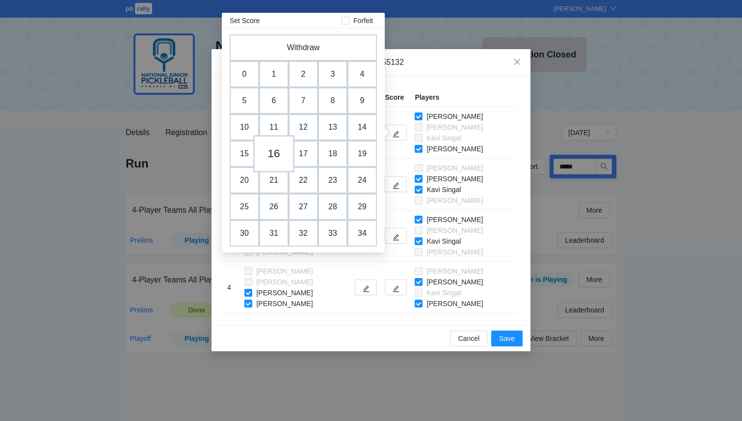
click at [267, 157] on td "16" at bounding box center [273, 153] width 41 height 37
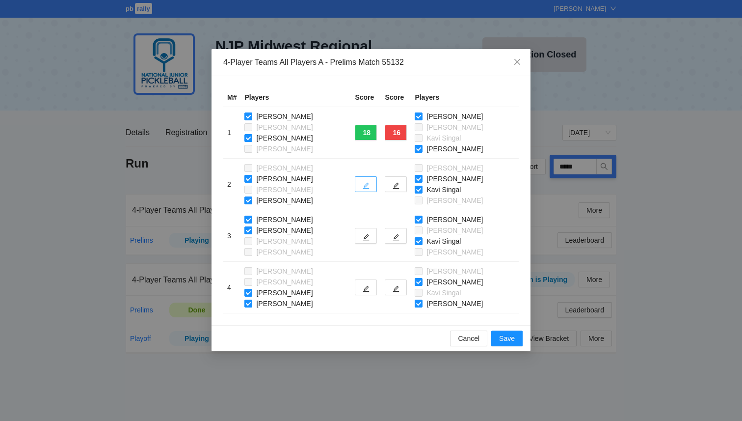
click at [369, 184] on button "button" at bounding box center [366, 184] width 22 height 16
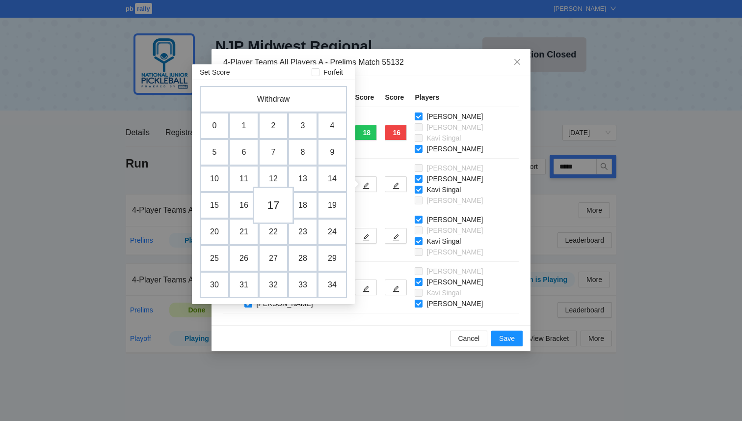
click at [269, 209] on td "17" at bounding box center [273, 204] width 41 height 37
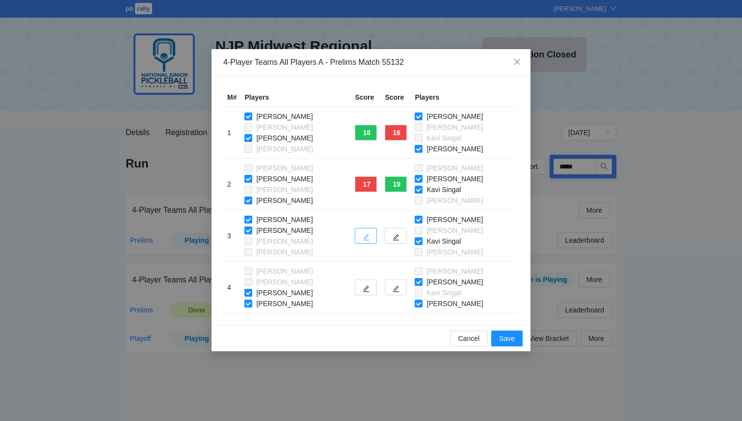
click at [371, 240] on button "button" at bounding box center [366, 236] width 22 height 16
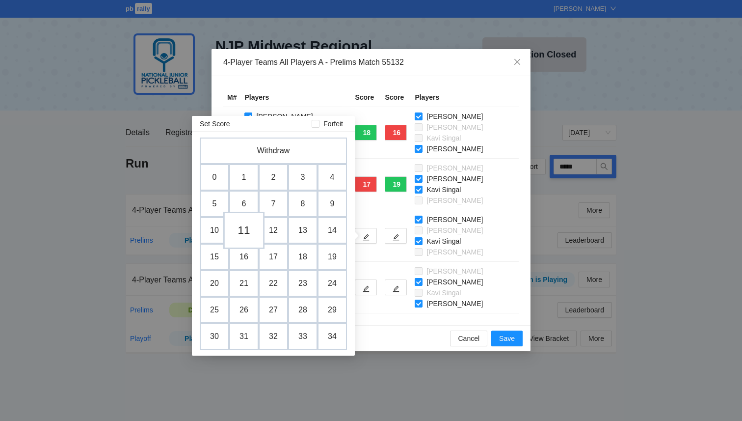
click at [245, 236] on td "11" at bounding box center [243, 229] width 41 height 37
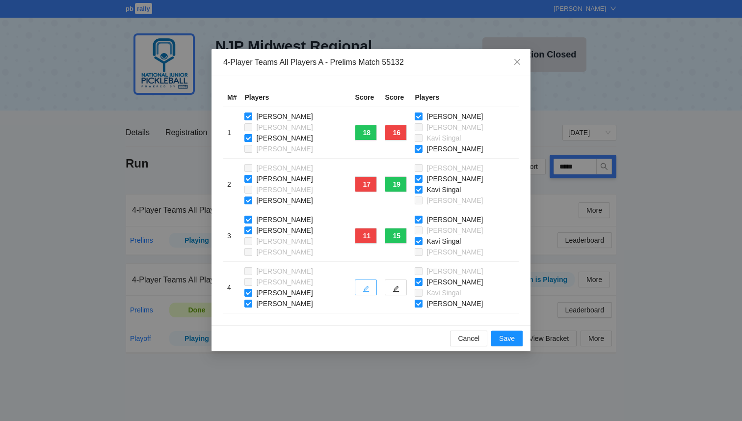
click at [377, 285] on button "button" at bounding box center [366, 287] width 22 height 16
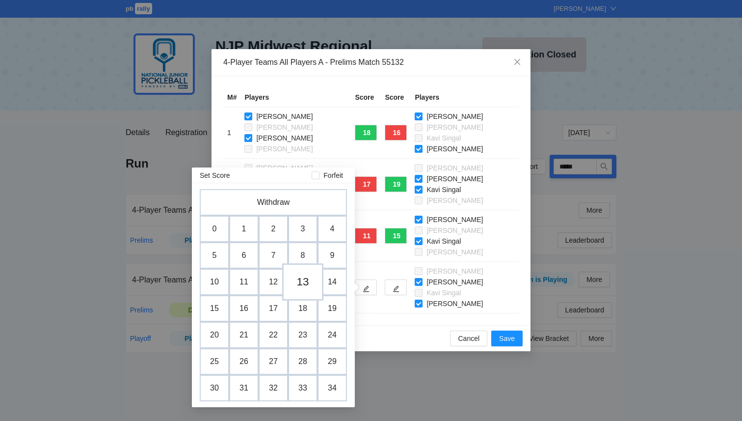
click at [300, 280] on td "13" at bounding box center [302, 281] width 41 height 37
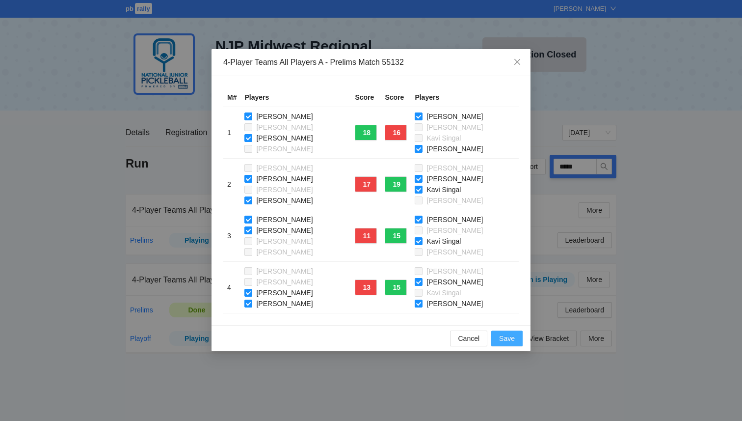
click at [508, 336] on span "Save" at bounding box center [507, 338] width 16 height 11
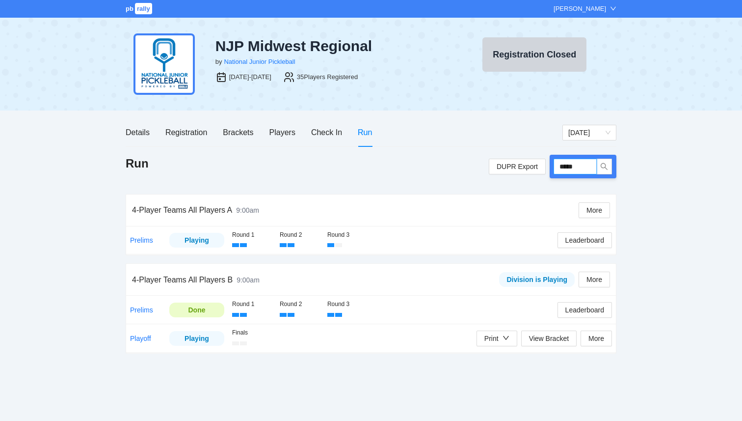
click at [583, 166] on input "*****" at bounding box center [575, 166] width 43 height 16
type input "*****"
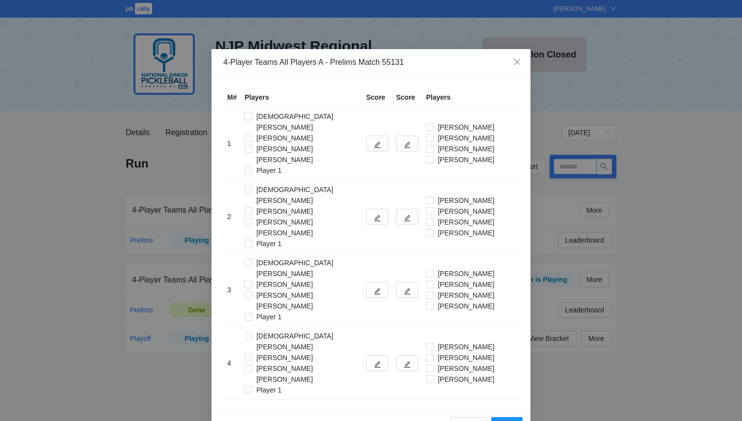
type input "*****"
click at [250, 279] on label "Ellie Rotterman" at bounding box center [280, 284] width 72 height 11
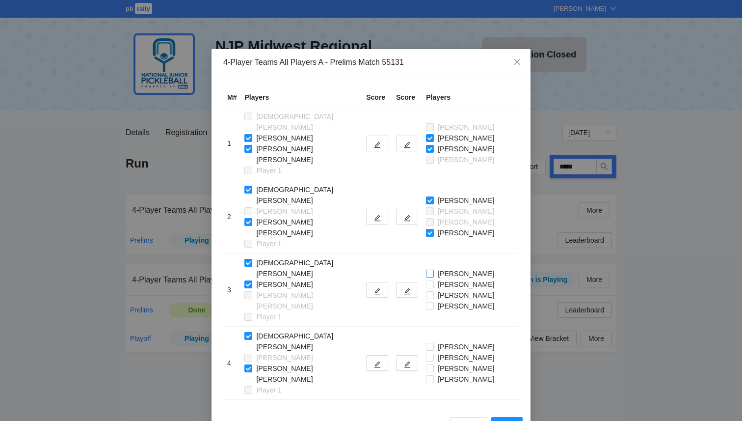
click at [434, 268] on span "Mahdi Mawji" at bounding box center [466, 273] width 64 height 11
click at [434, 279] on span "Matthew Macabulos" at bounding box center [466, 284] width 64 height 11
click at [396, 135] on button "button" at bounding box center [407, 143] width 22 height 16
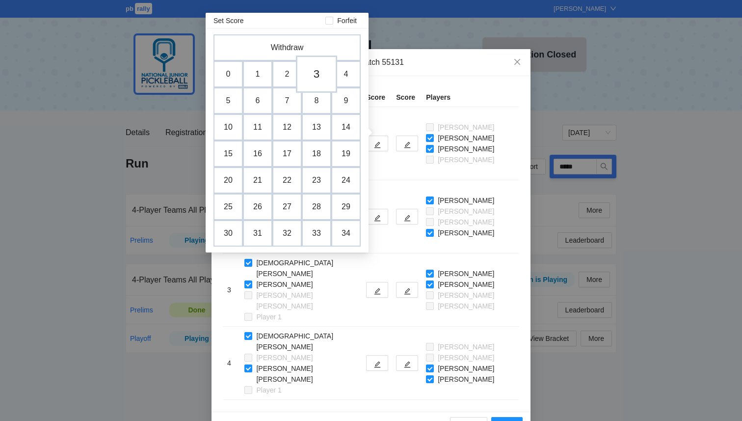
click at [319, 76] on td "3" at bounding box center [316, 73] width 41 height 37
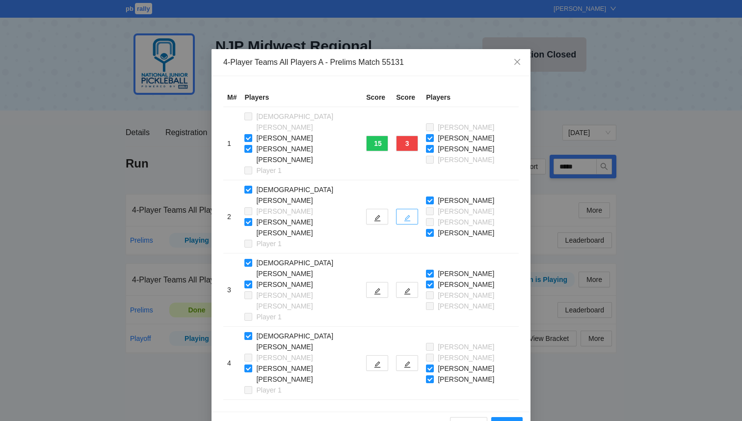
click at [404, 214] on span "edit" at bounding box center [407, 217] width 7 height 7
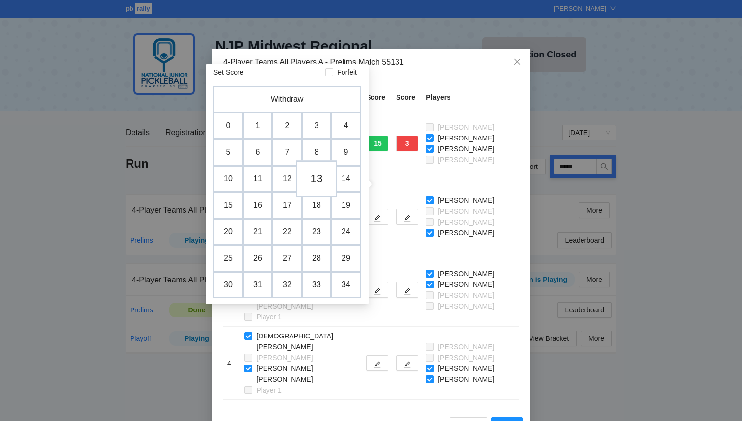
click at [322, 180] on td "13" at bounding box center [316, 178] width 41 height 37
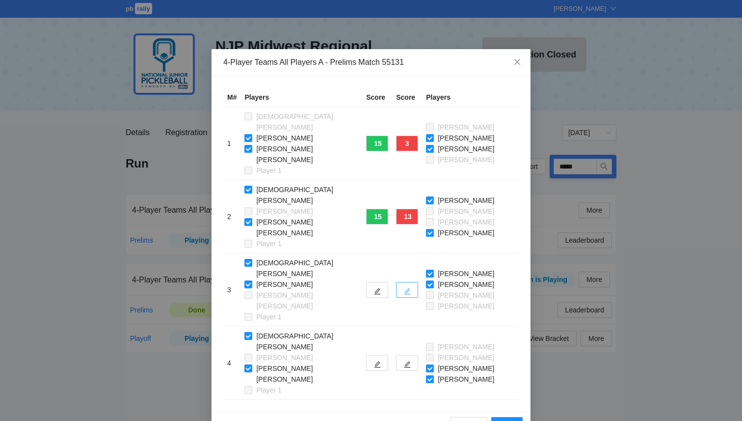
click at [404, 288] on icon "edit" at bounding box center [407, 291] width 7 height 7
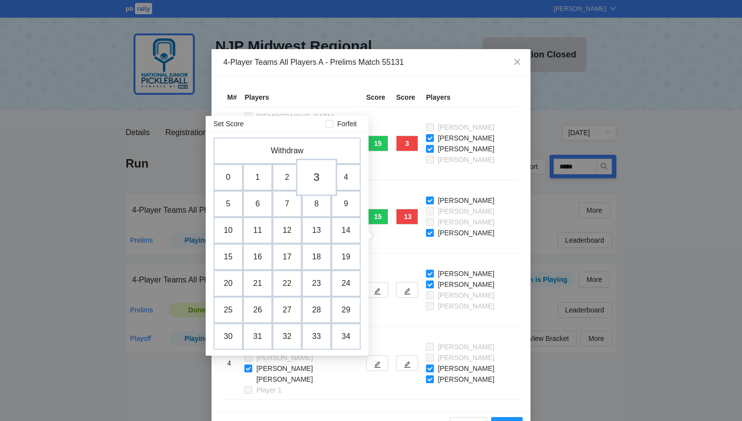
click at [315, 179] on td "3" at bounding box center [316, 176] width 41 height 37
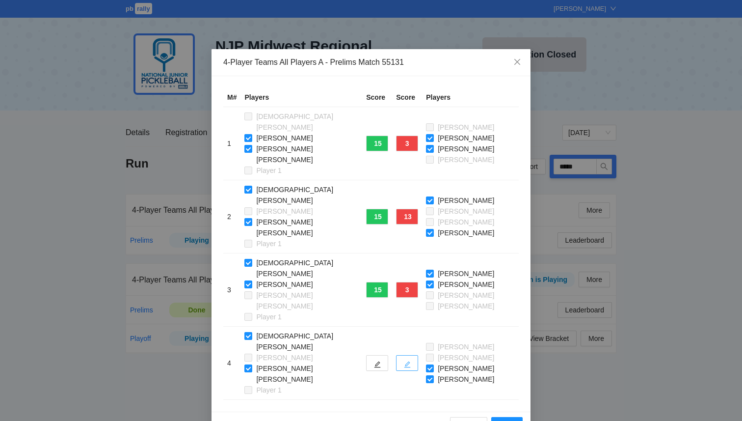
click at [404, 361] on icon "edit" at bounding box center [407, 364] width 7 height 7
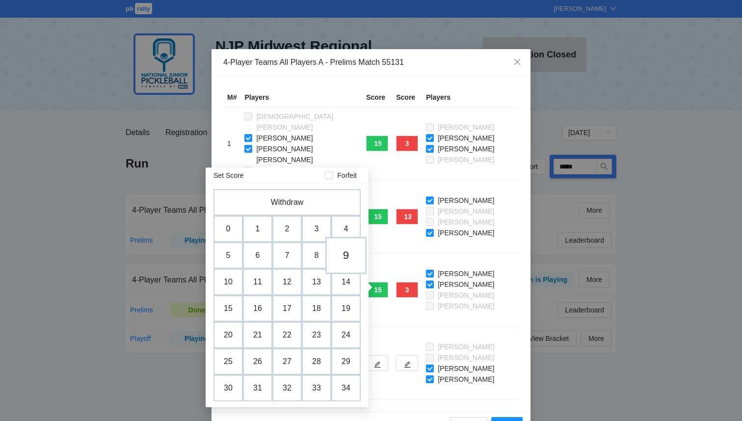
click at [340, 258] on td "9" at bounding box center [345, 255] width 41 height 37
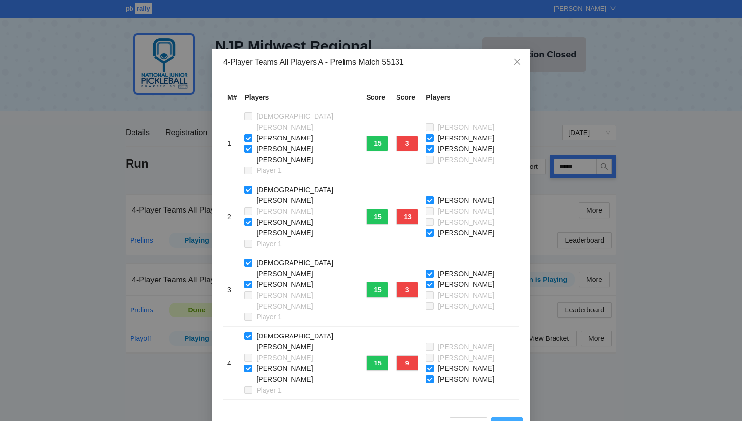
click at [518, 417] on button "Save" at bounding box center [506, 425] width 31 height 16
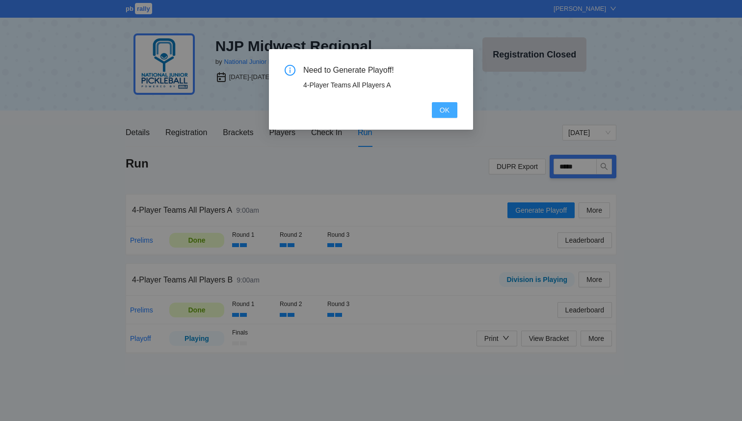
click at [438, 108] on button "OK" at bounding box center [445, 110] width 26 height 16
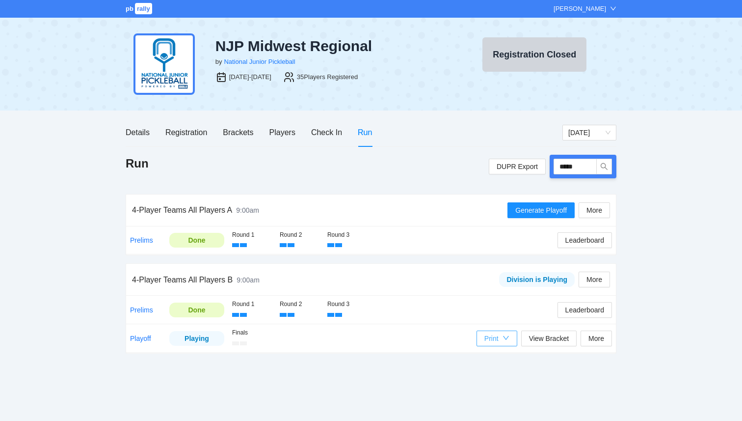
click at [502, 337] on icon "down" at bounding box center [505, 337] width 7 height 7
click at [499, 355] on span "Players Medal Scorecards" at bounding box center [521, 357] width 80 height 11
click at [536, 214] on span "Generate Playoff" at bounding box center [541, 210] width 52 height 11
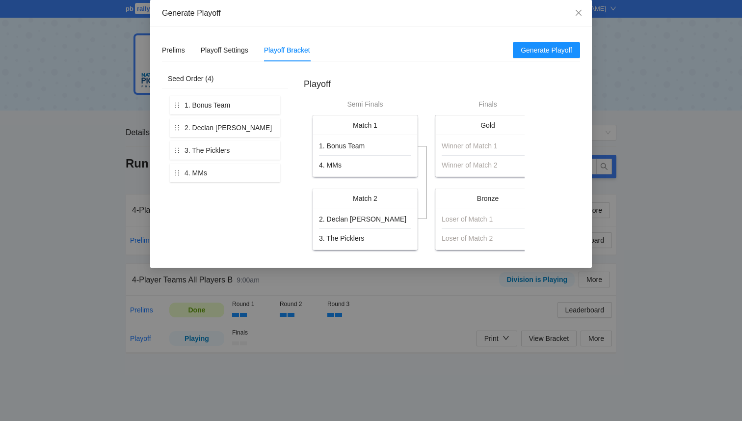
click at [332, 164] on div "4. MMs" at bounding box center [330, 164] width 23 height 11
drag, startPoint x: 180, startPoint y: 106, endPoint x: 182, endPoint y: 189, distance: 83.9
click at [182, 190] on div "1. Bonus Team 2. Declan Evan Kavi Riona 3. The Picklers 4. MMs 1. Bonus Team" at bounding box center [225, 167] width 114 height 147
click at [248, 236] on div "1. Declan Evan Kavi Riona 2. The Picklers 3. MMs 4. Bonus Team" at bounding box center [225, 167] width 114 height 147
click at [341, 164] on div "4. Bonus Team" at bounding box center [342, 164] width 46 height 11
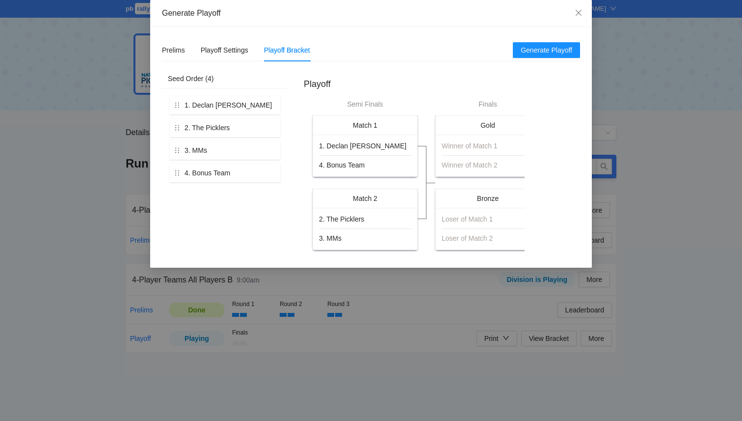
drag, startPoint x: 318, startPoint y: 220, endPoint x: 321, endPoint y: 202, distance: 18.9
click at [321, 206] on div "Match 2 2. The Picklers 3. MMs" at bounding box center [365, 218] width 105 height 61
click at [228, 45] on div "Playoff Settings" at bounding box center [225, 50] width 48 height 11
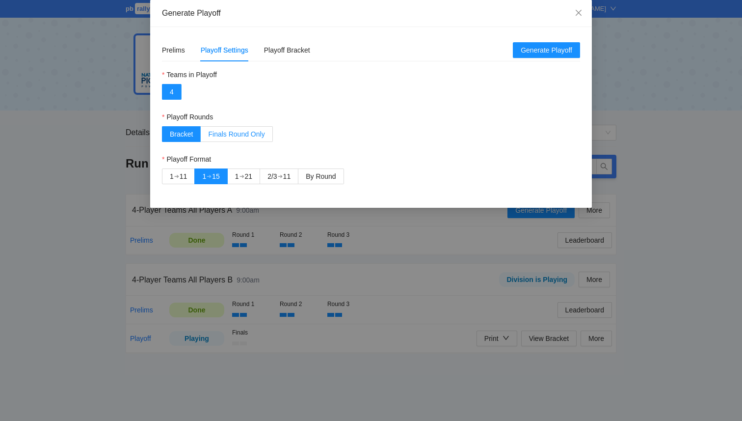
click at [228, 137] on span "Finals Round Only" at bounding box center [236, 134] width 56 height 8
click at [282, 51] on div "Playoff Bracket" at bounding box center [287, 50] width 46 height 11
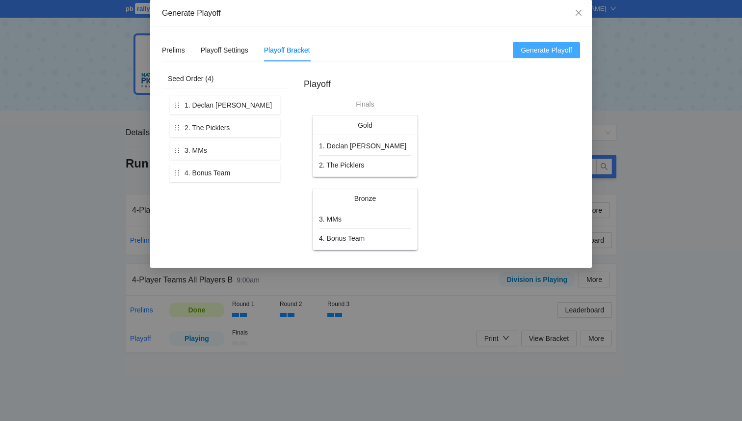
click at [537, 53] on span "Generate Playoff" at bounding box center [547, 50] width 52 height 11
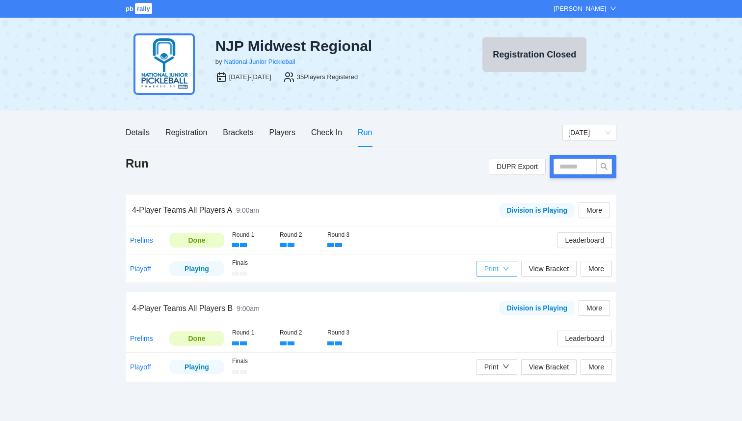
click at [503, 267] on icon "down" at bounding box center [506, 268] width 6 height 4
click at [497, 288] on span "Players Medal Scorecards" at bounding box center [521, 287] width 80 height 11
click at [500, 271] on div "Print" at bounding box center [496, 268] width 25 height 11
click at [499, 303] on span "Refs Medal Scorecards" at bounding box center [521, 303] width 80 height 11
